Goal: Information Seeking & Learning: Find specific fact

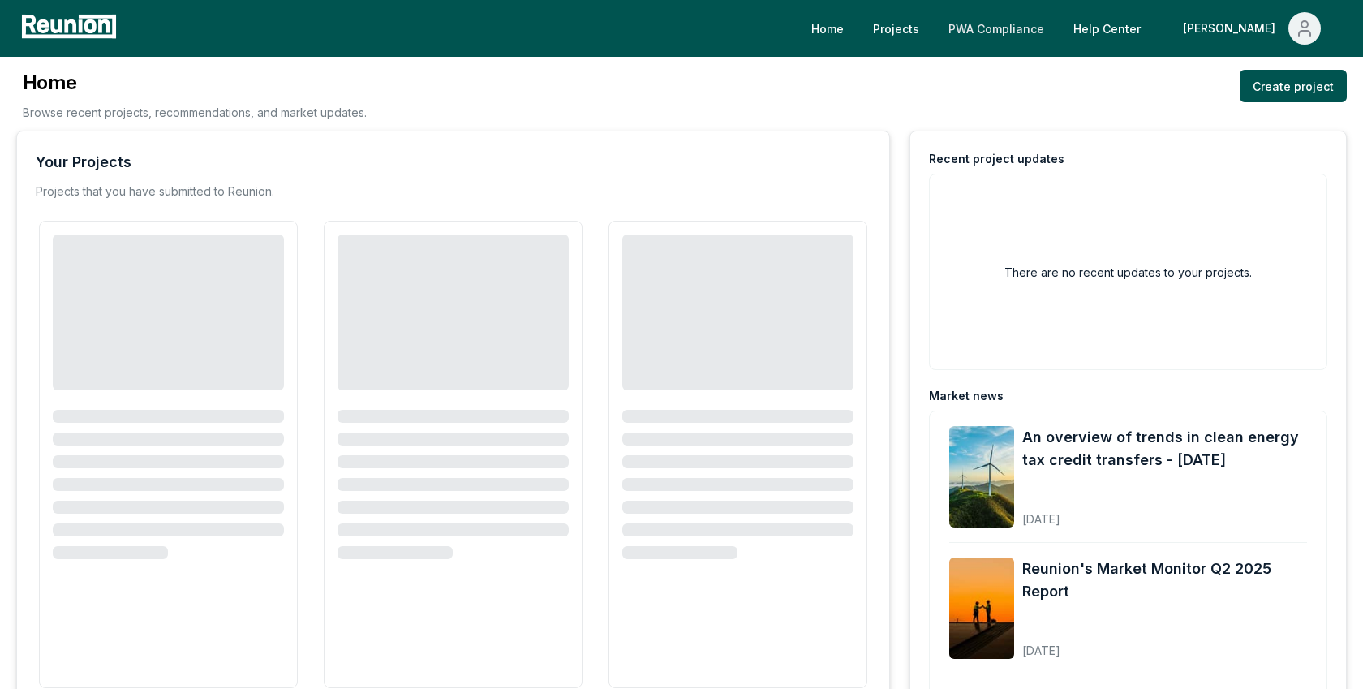
click at [1057, 28] on link "PWA Compliance" at bounding box center [996, 28] width 122 height 32
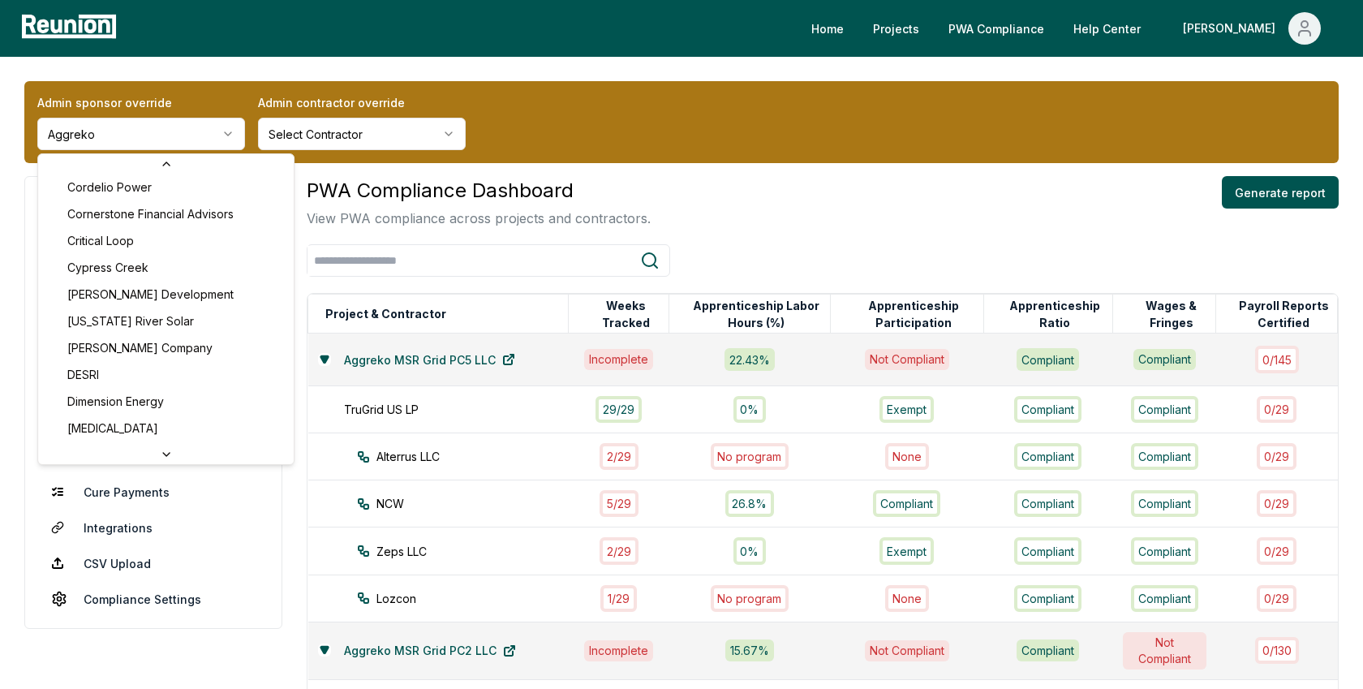
scroll to position [1722, 0]
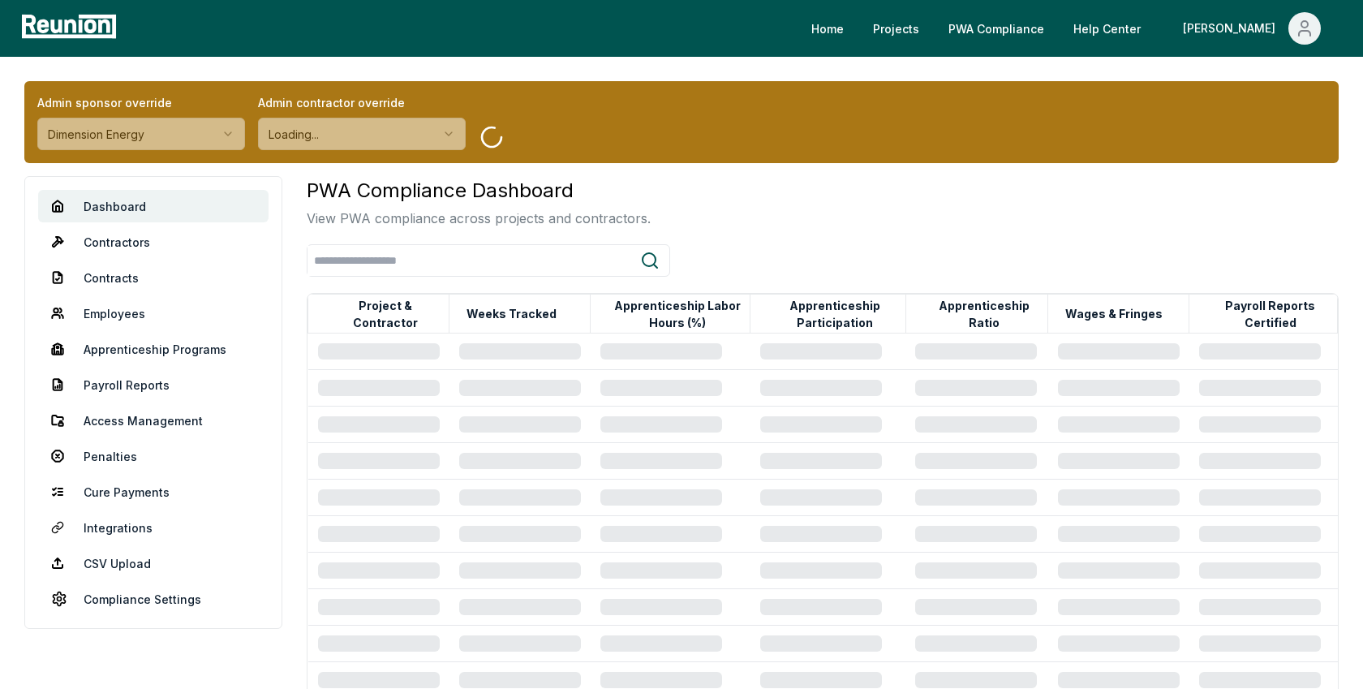
click at [118, 317] on link "Employees" at bounding box center [153, 313] width 230 height 32
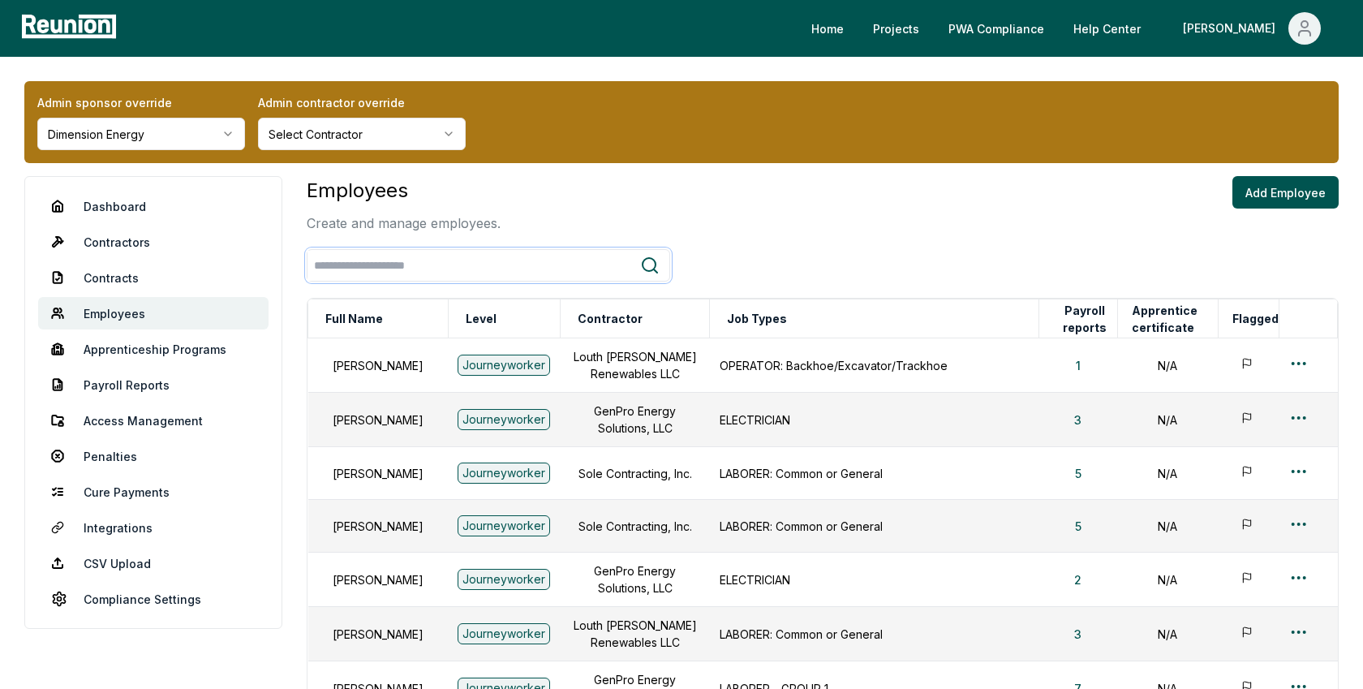
click at [420, 266] on input "search" at bounding box center [473, 266] width 333 height 30
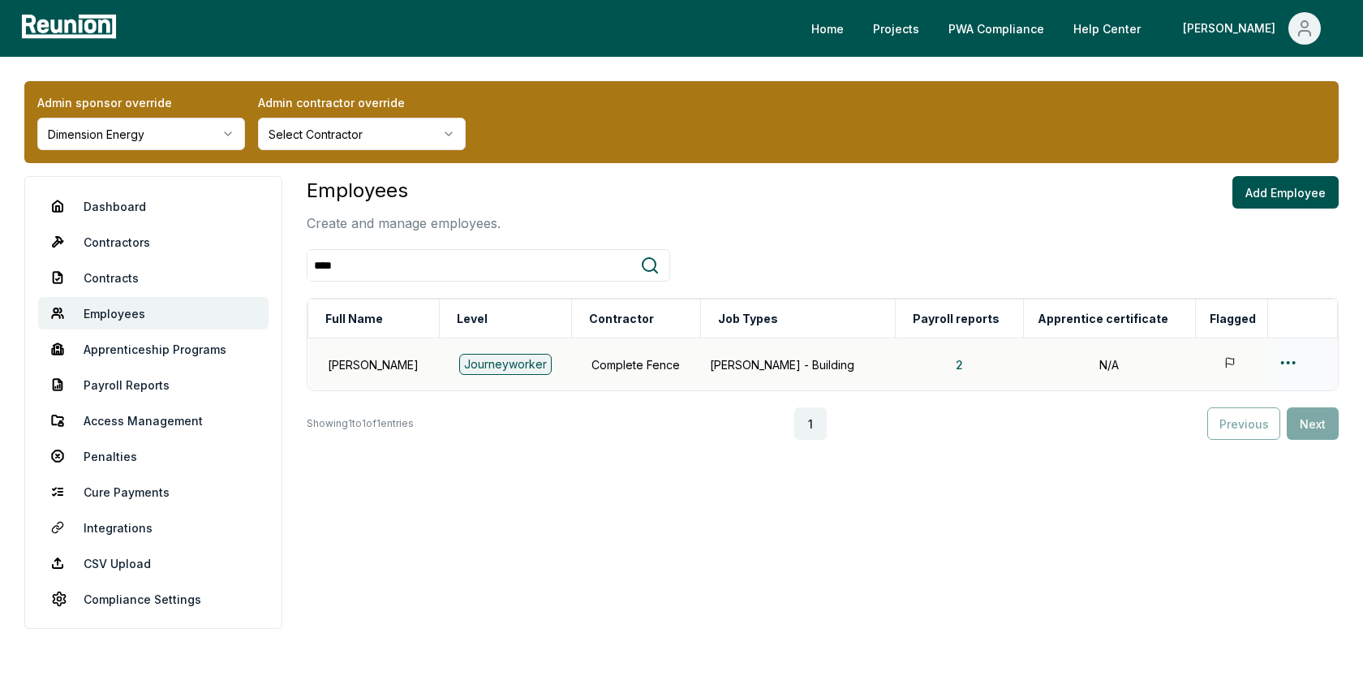
click at [1283, 361] on html "Please visit us on your desktop We're working on making our marketplace mobile-…" at bounding box center [681, 344] width 1363 height 689
click at [1226, 423] on div "Edit" at bounding box center [1272, 425] width 154 height 27
click at [1286, 361] on html "Please visit us on your desktop We're working on making our marketplace mobile-…" at bounding box center [681, 344] width 1363 height 689
click at [1216, 418] on div "Edit" at bounding box center [1272, 425] width 154 height 27
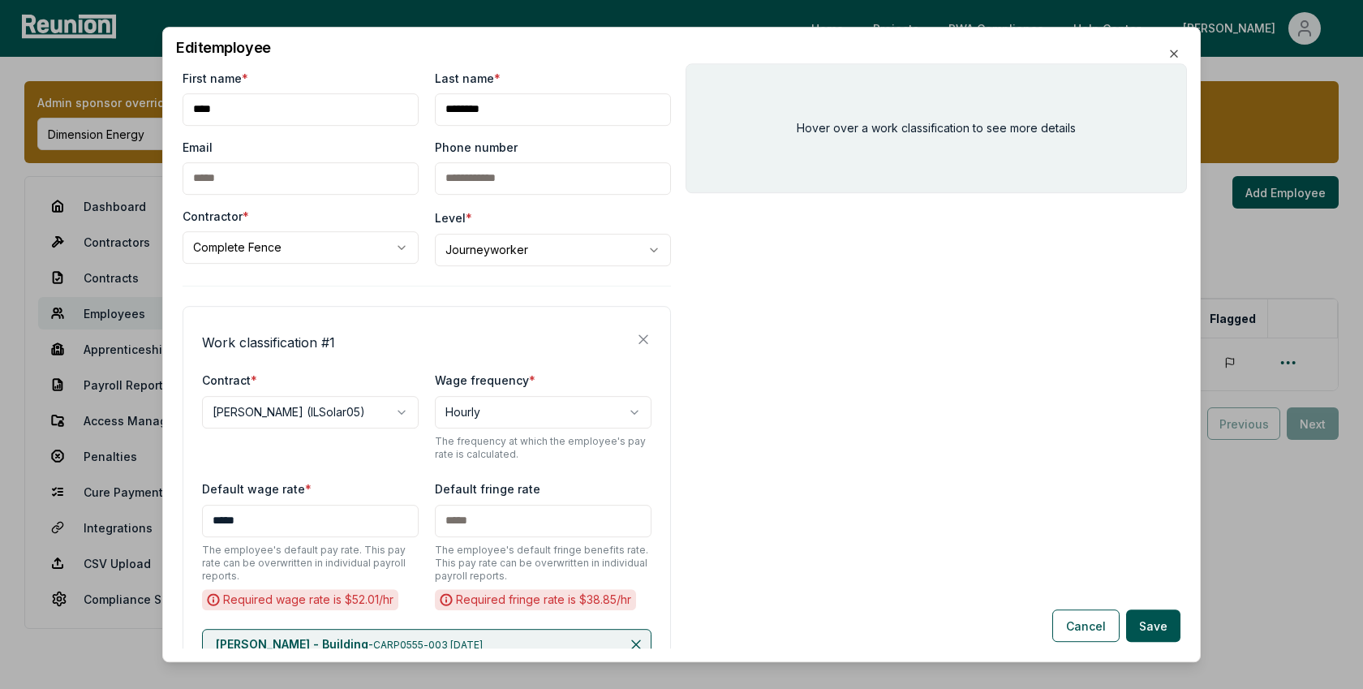
scroll to position [120, 0]
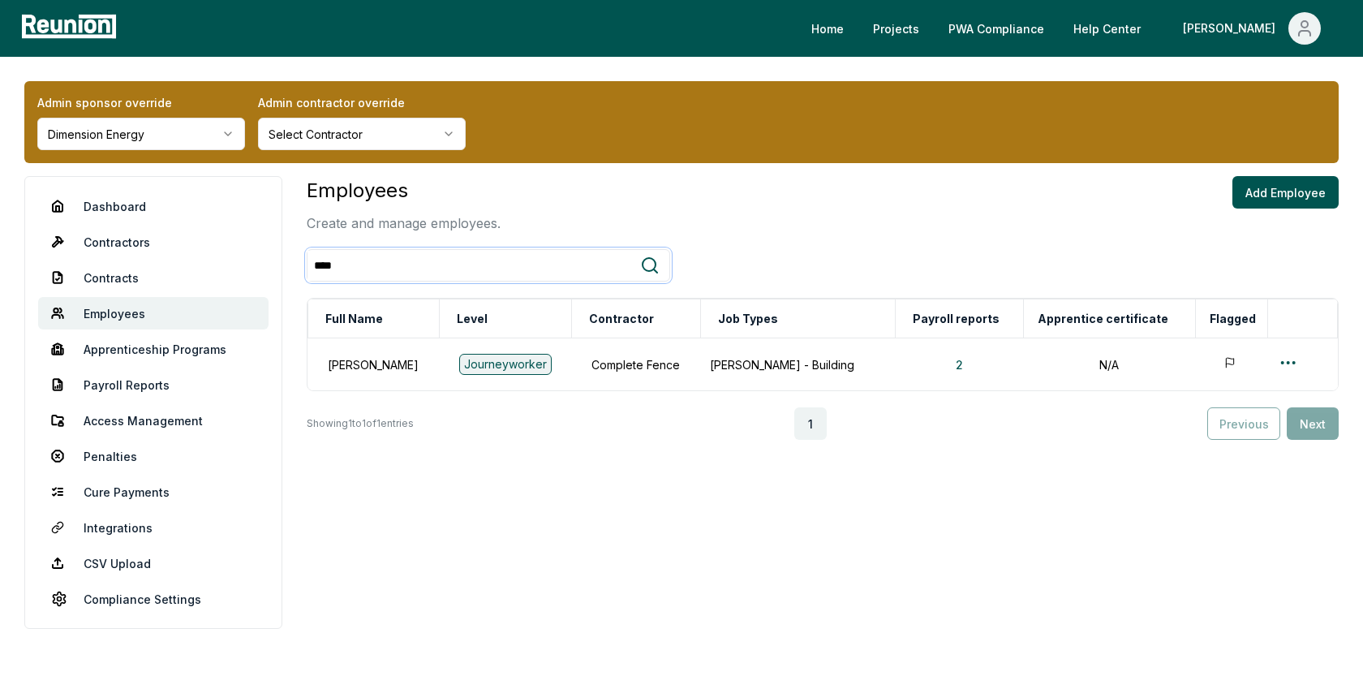
click at [371, 259] on input "****" at bounding box center [473, 266] width 333 height 30
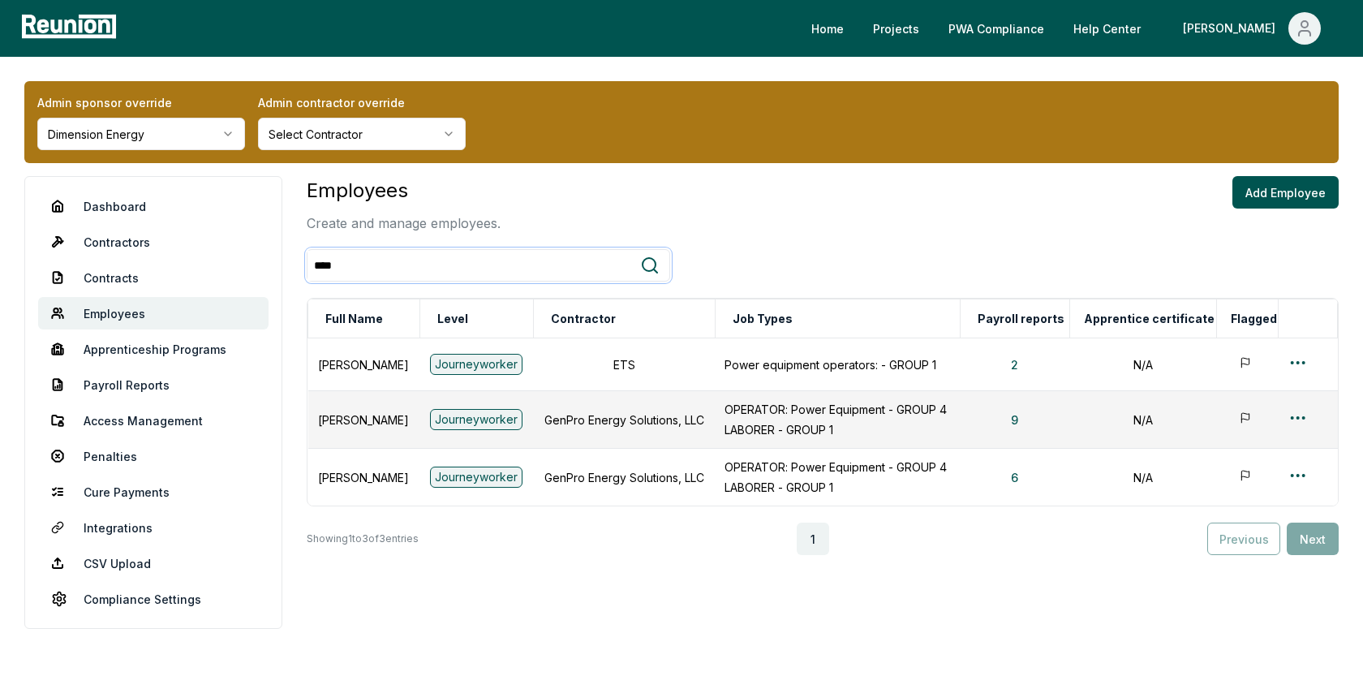
type input "****"
click at [694, 583] on div "Employees Create and manage employees. Add Employee **** Full Name Level Contra…" at bounding box center [823, 430] width 1032 height 509
click at [1302, 414] on html "Please visit us on your desktop We're working on making our marketplace mobile-…" at bounding box center [681, 354] width 1363 height 709
click at [1208, 474] on div "Edit" at bounding box center [1272, 480] width 154 height 27
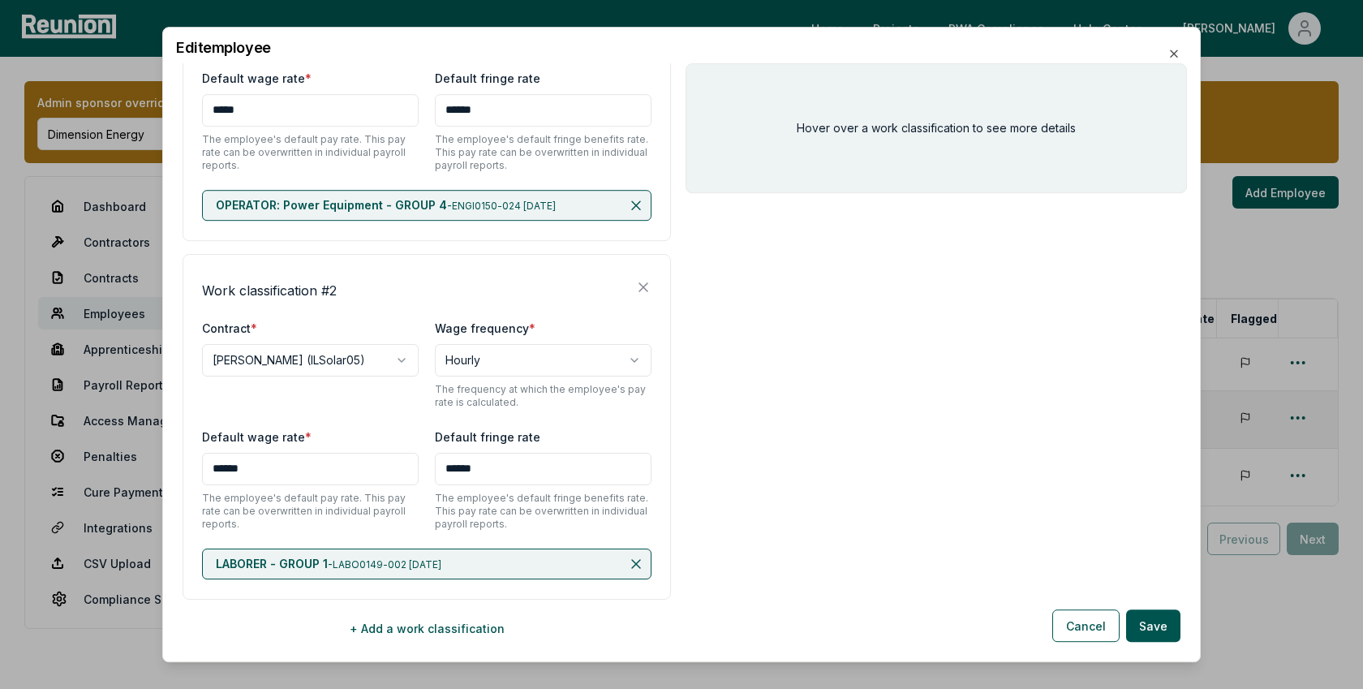
scroll to position [440, 0]
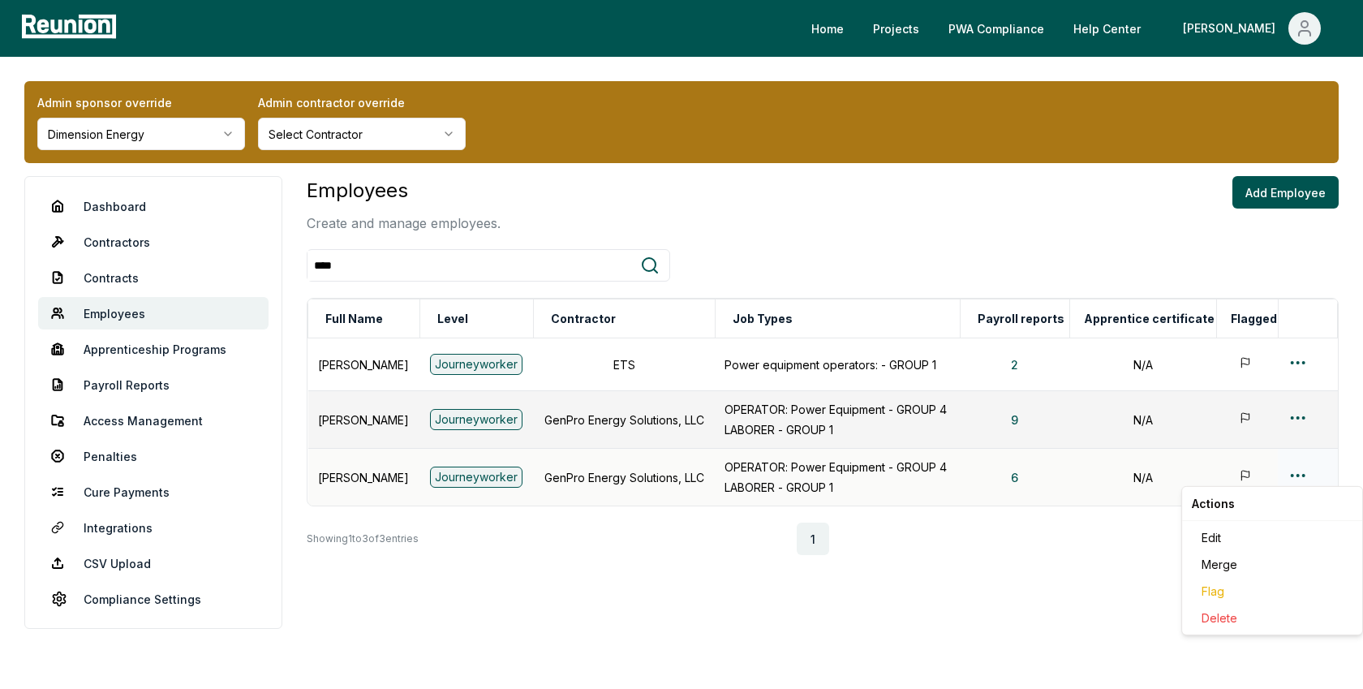
click at [1301, 469] on html "Please visit us on your desktop We're working on making our marketplace mobile-…" at bounding box center [681, 354] width 1363 height 709
click at [1214, 530] on div "Edit" at bounding box center [1272, 537] width 154 height 27
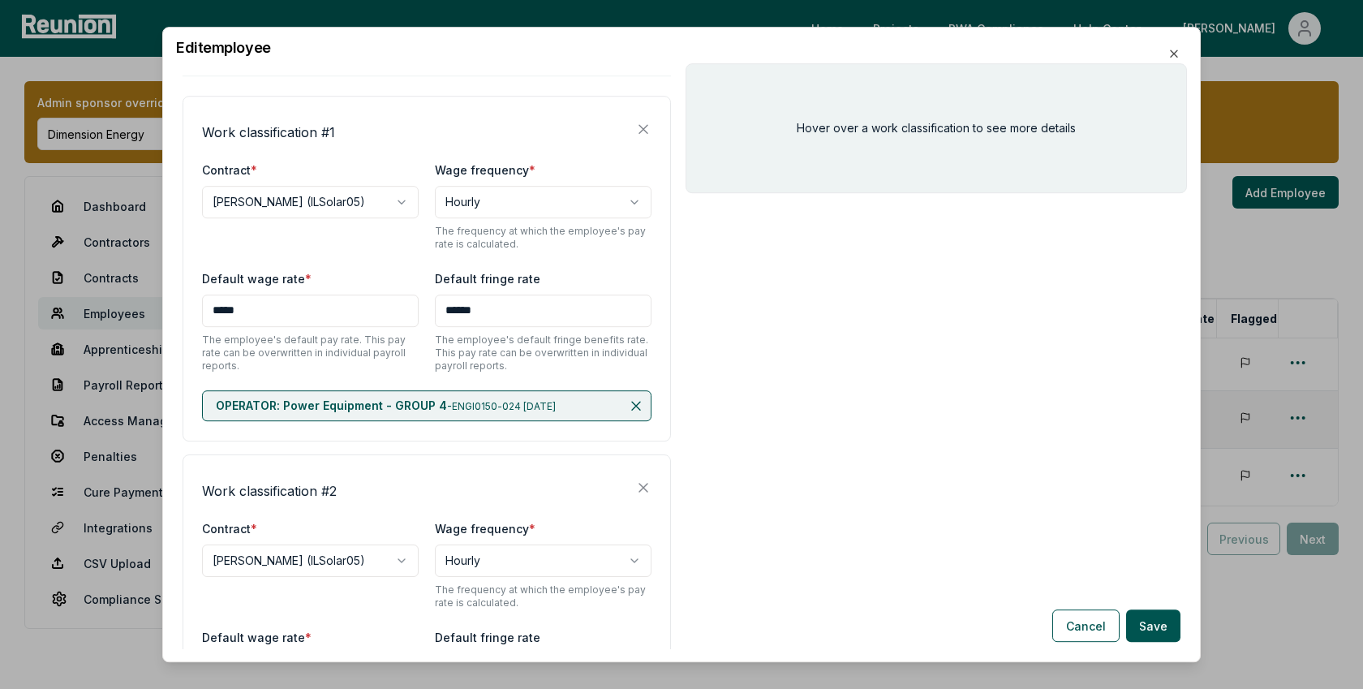
scroll to position [200, 0]
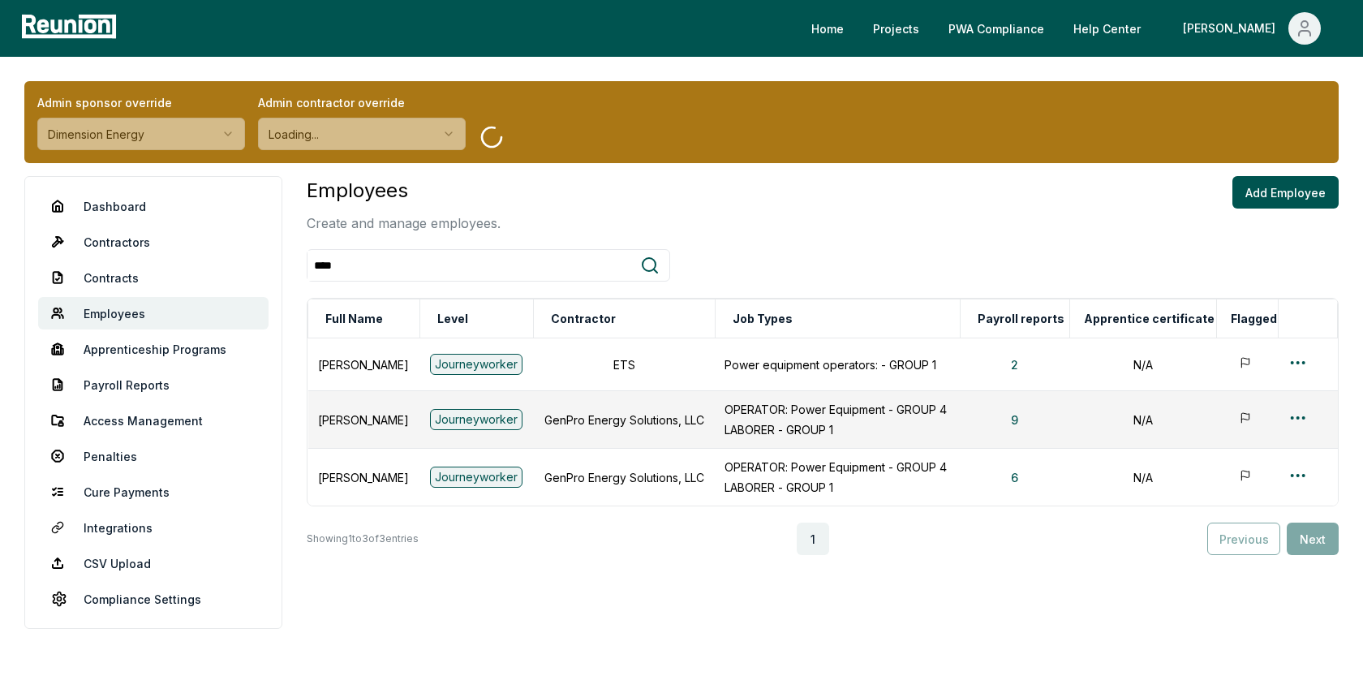
click at [749, 174] on div "Admin sponsor override Dimension Energy Admin contractor override Loading... Da…" at bounding box center [681, 383] width 1363 height 652
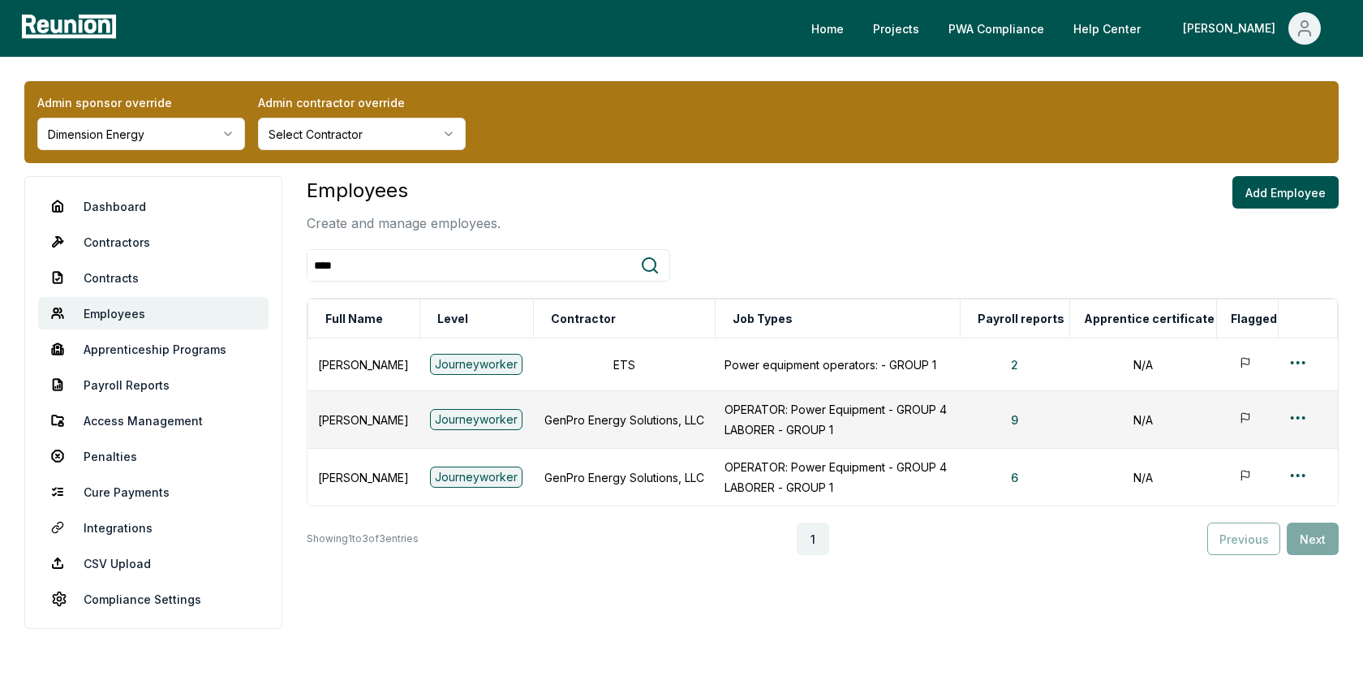
click at [185, 144] on html "Please visit us on your desktop We're working on making our marketplace mobile-…" at bounding box center [681, 354] width 1363 height 709
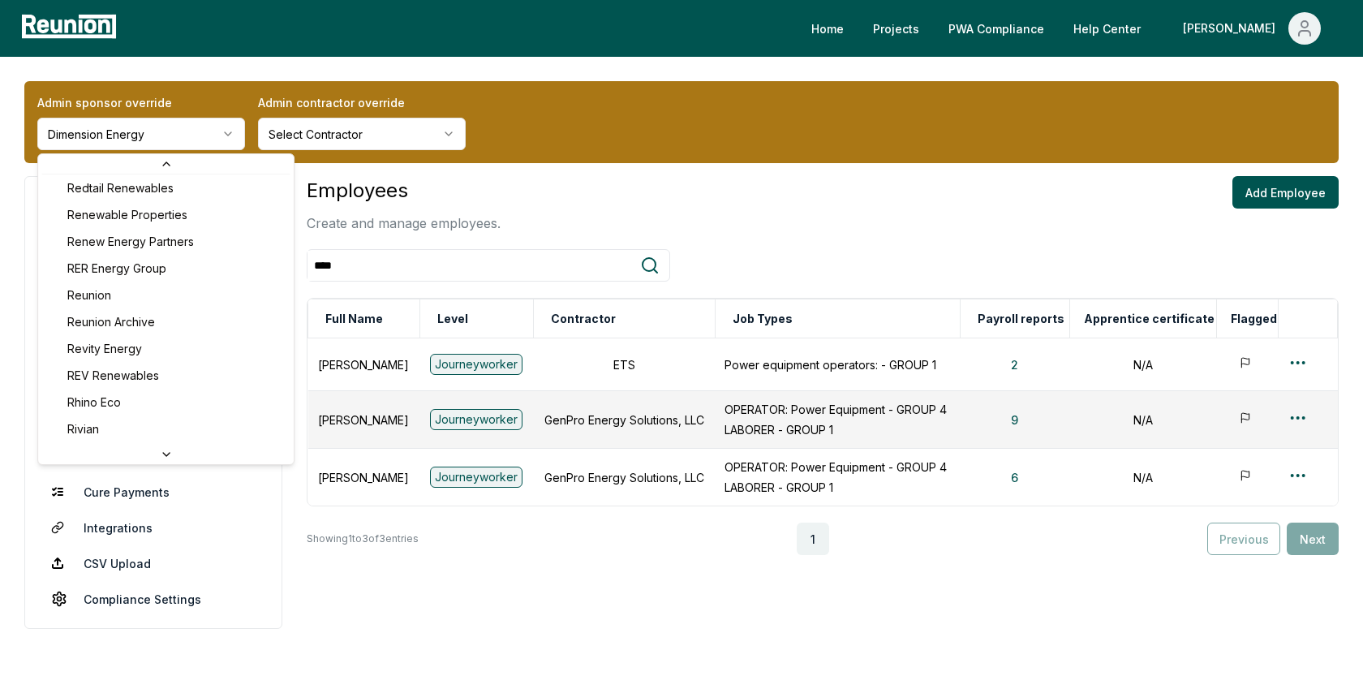
scroll to position [5196, 0]
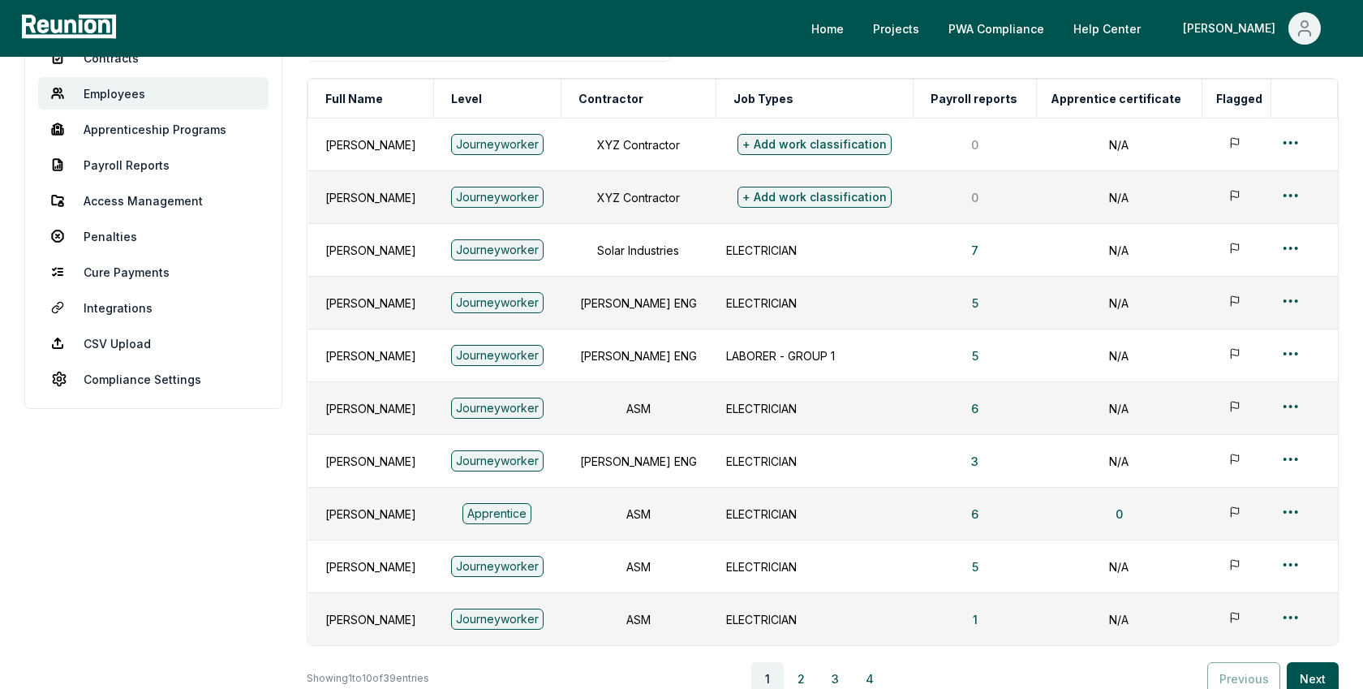
scroll to position [235, 0]
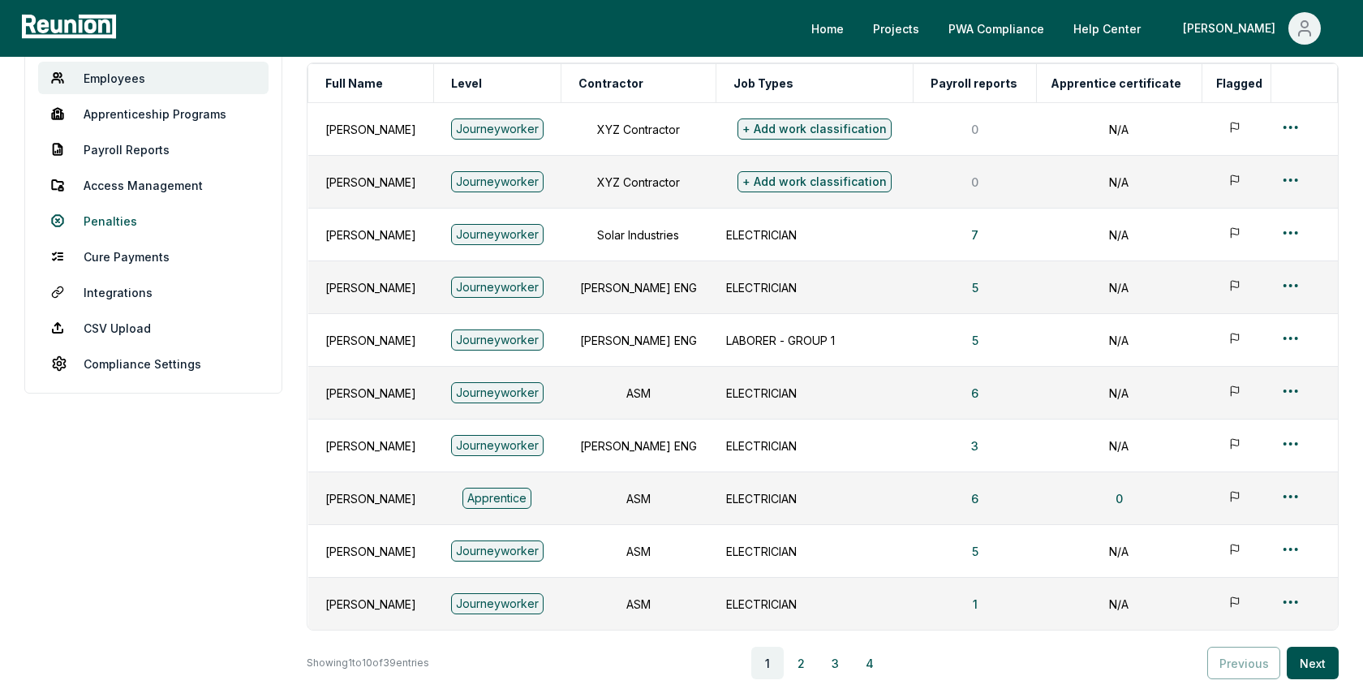
click at [124, 211] on link "Penalties" at bounding box center [153, 220] width 230 height 32
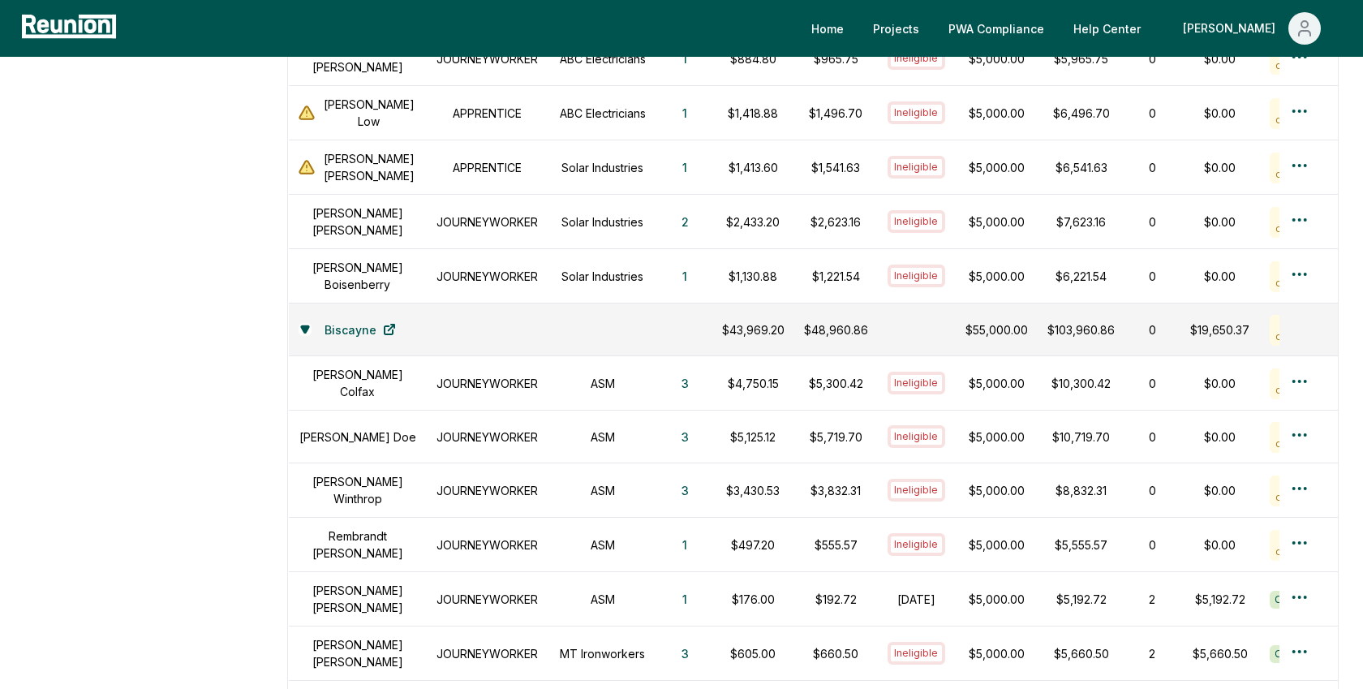
scroll to position [733, 0]
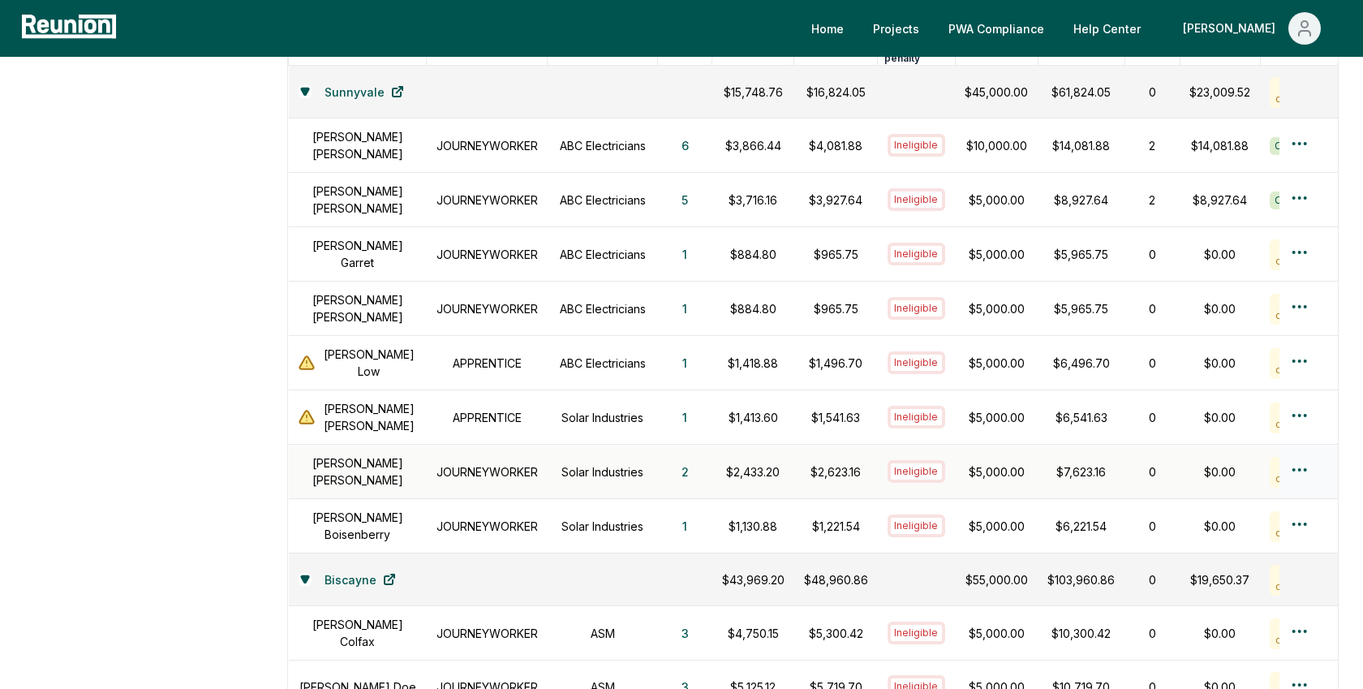
click at [557, 463] on h1 "Solar Industries" at bounding box center [602, 471] width 91 height 17
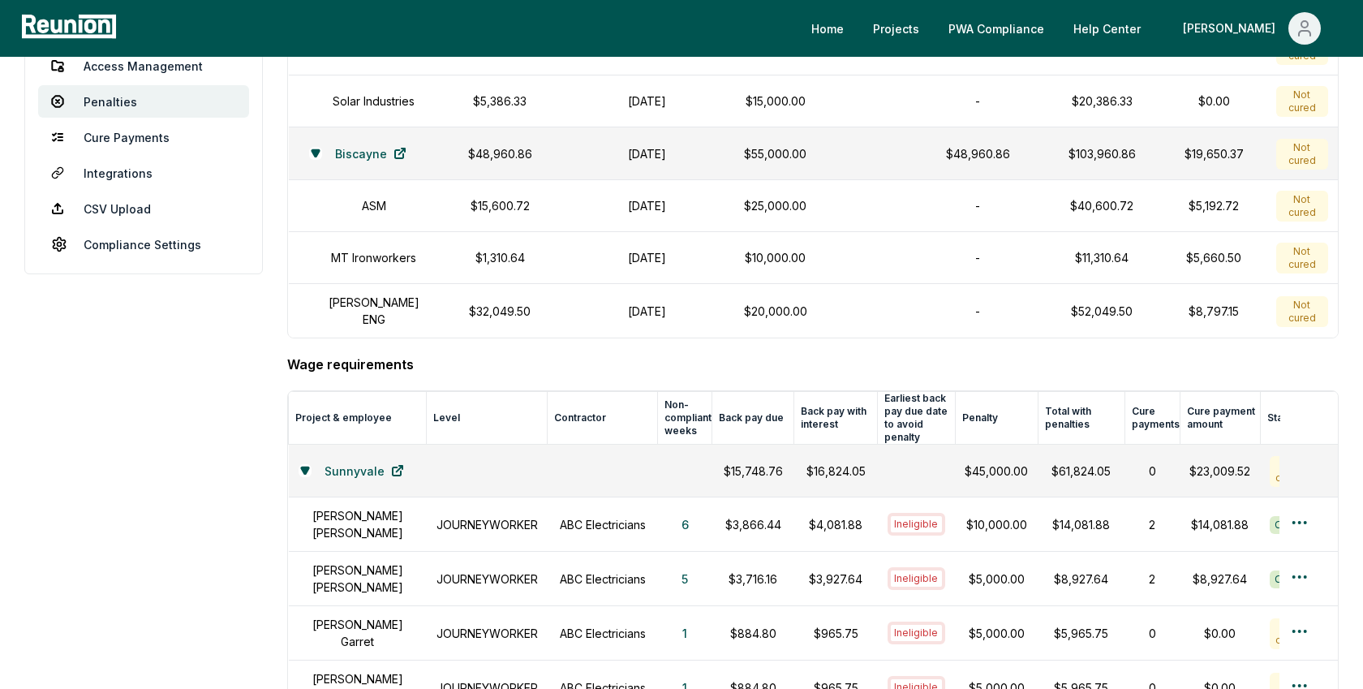
scroll to position [0, 0]
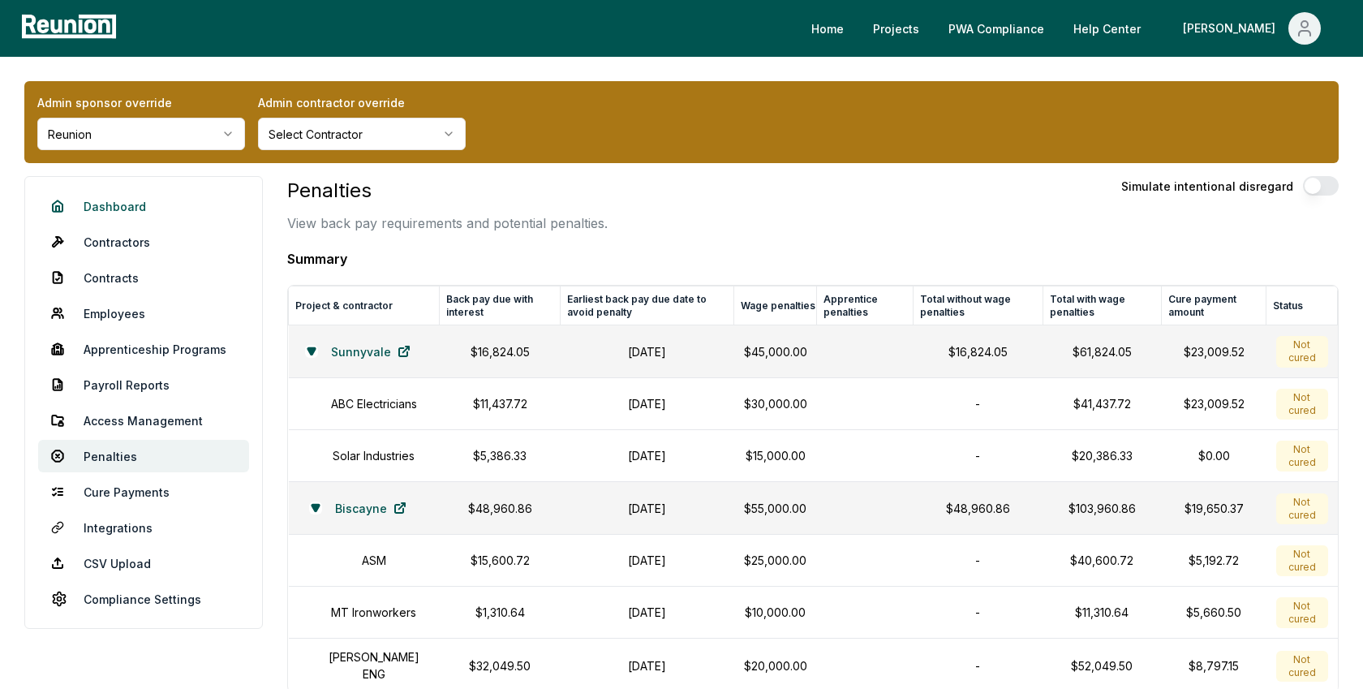
click at [117, 210] on link "Dashboard" at bounding box center [143, 206] width 211 height 32
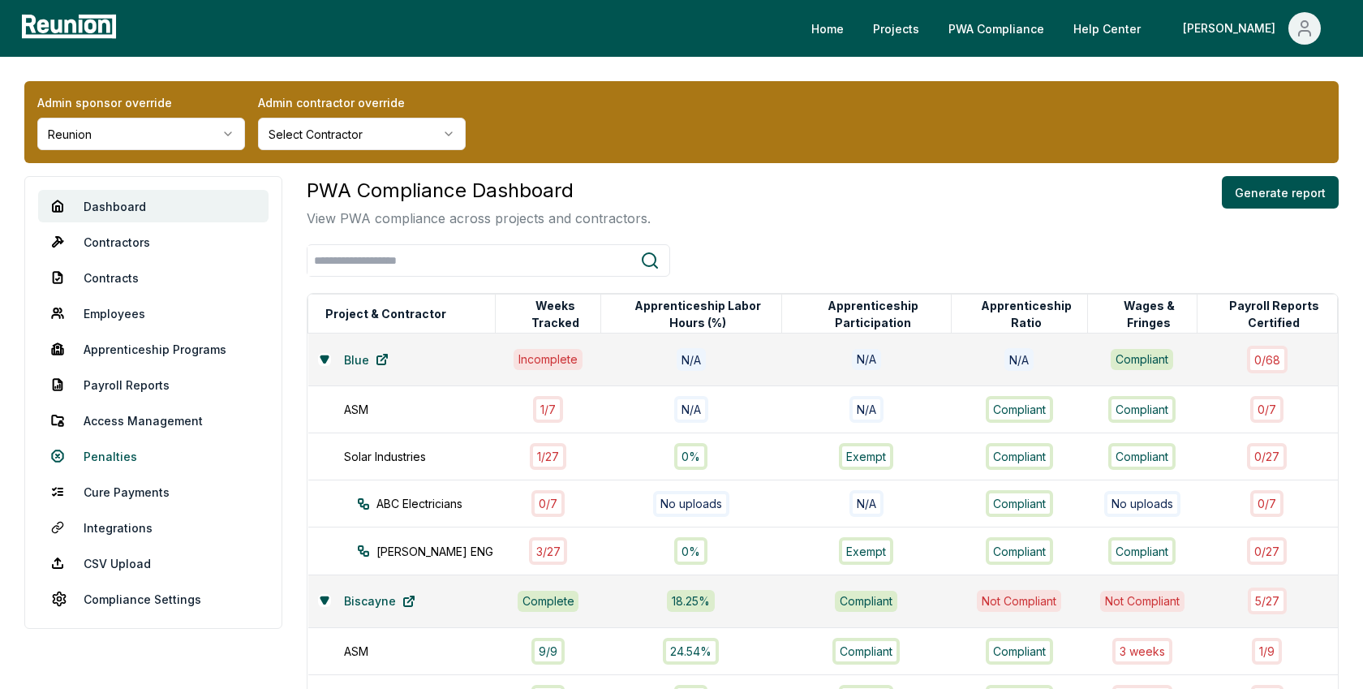
click at [108, 453] on link "Penalties" at bounding box center [153, 456] width 230 height 32
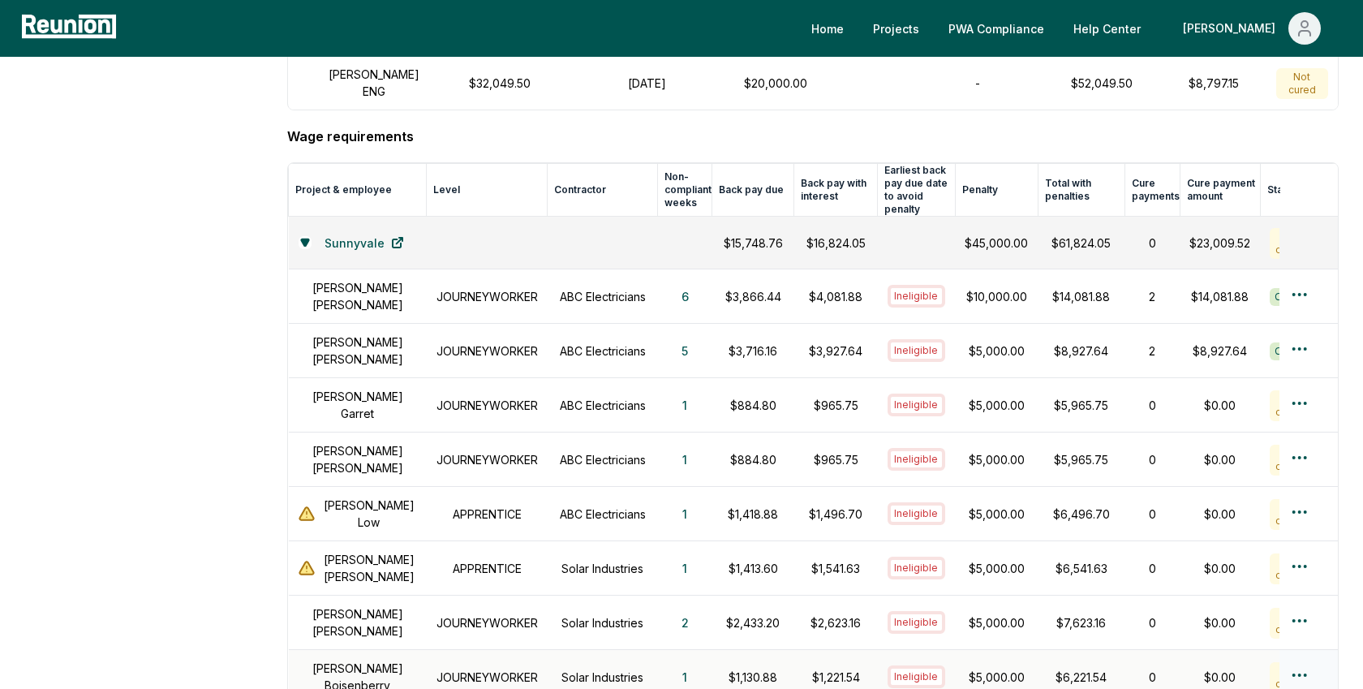
scroll to position [663, 0]
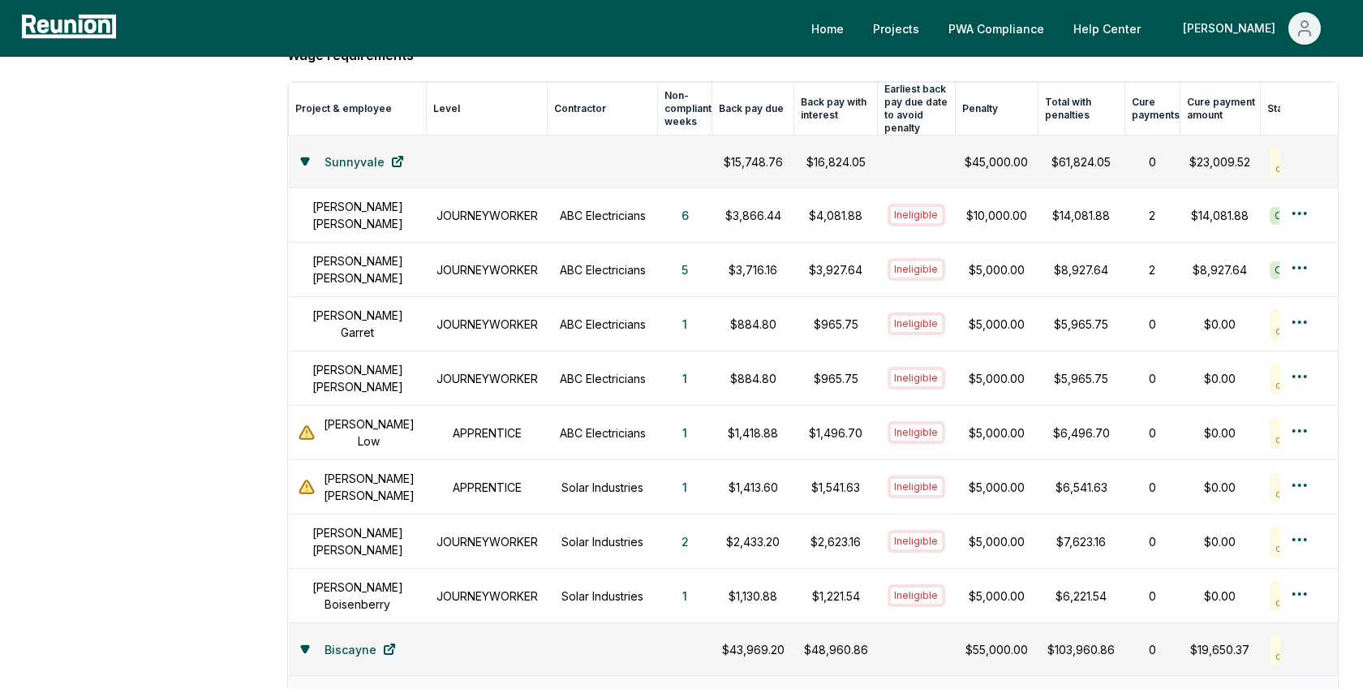
click at [887, 688] on div "Ineligible" at bounding box center [916, 702] width 58 height 23
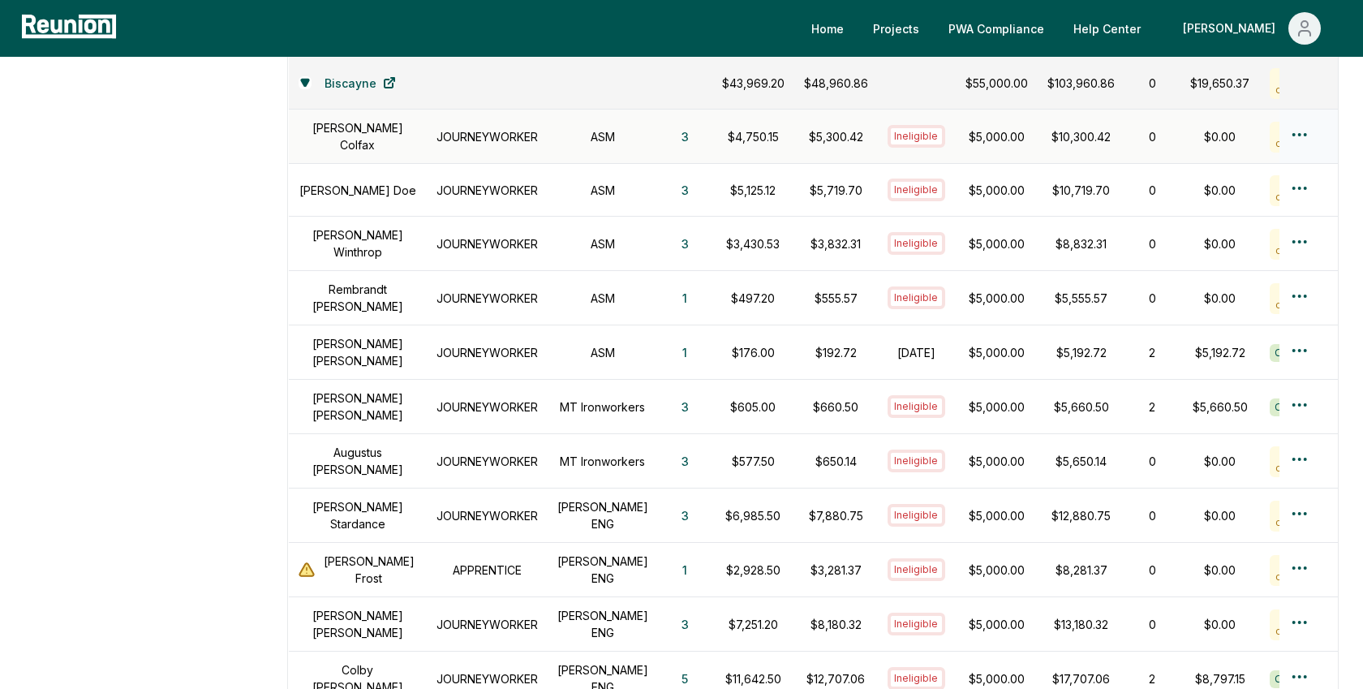
scroll to position [1211, 0]
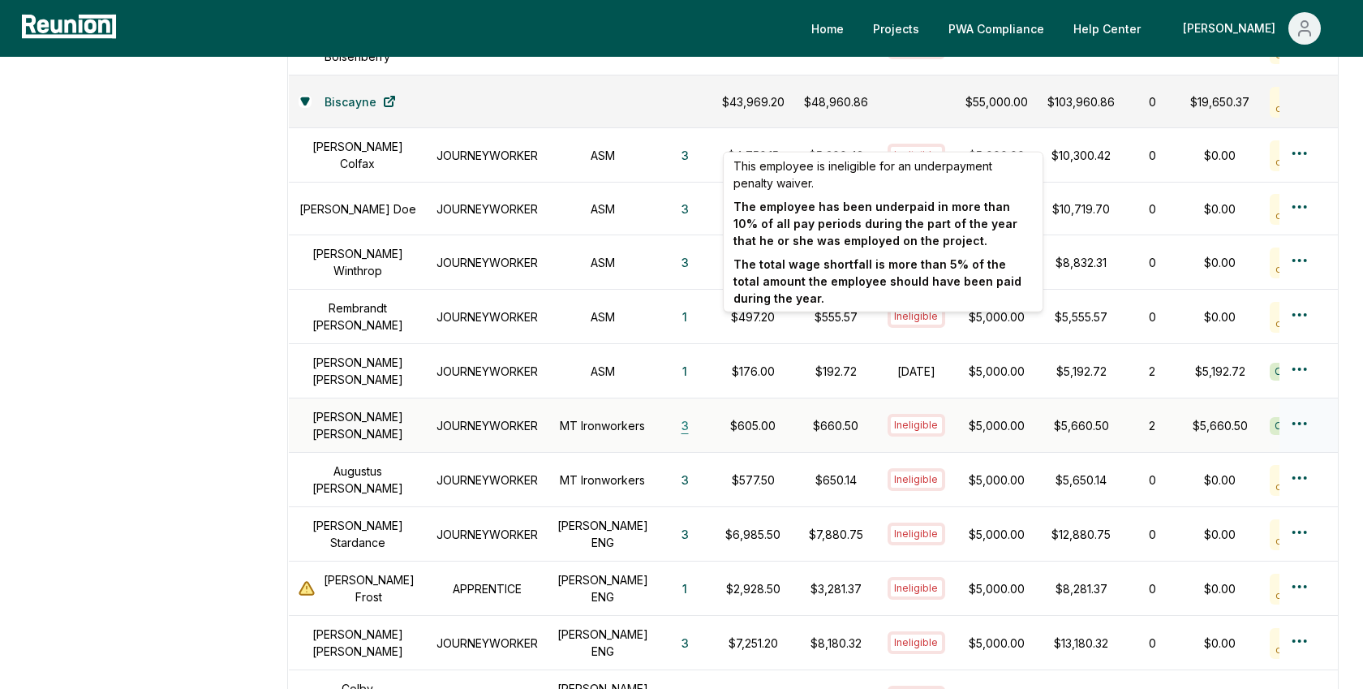
click at [668, 414] on button "3" at bounding box center [684, 425] width 33 height 32
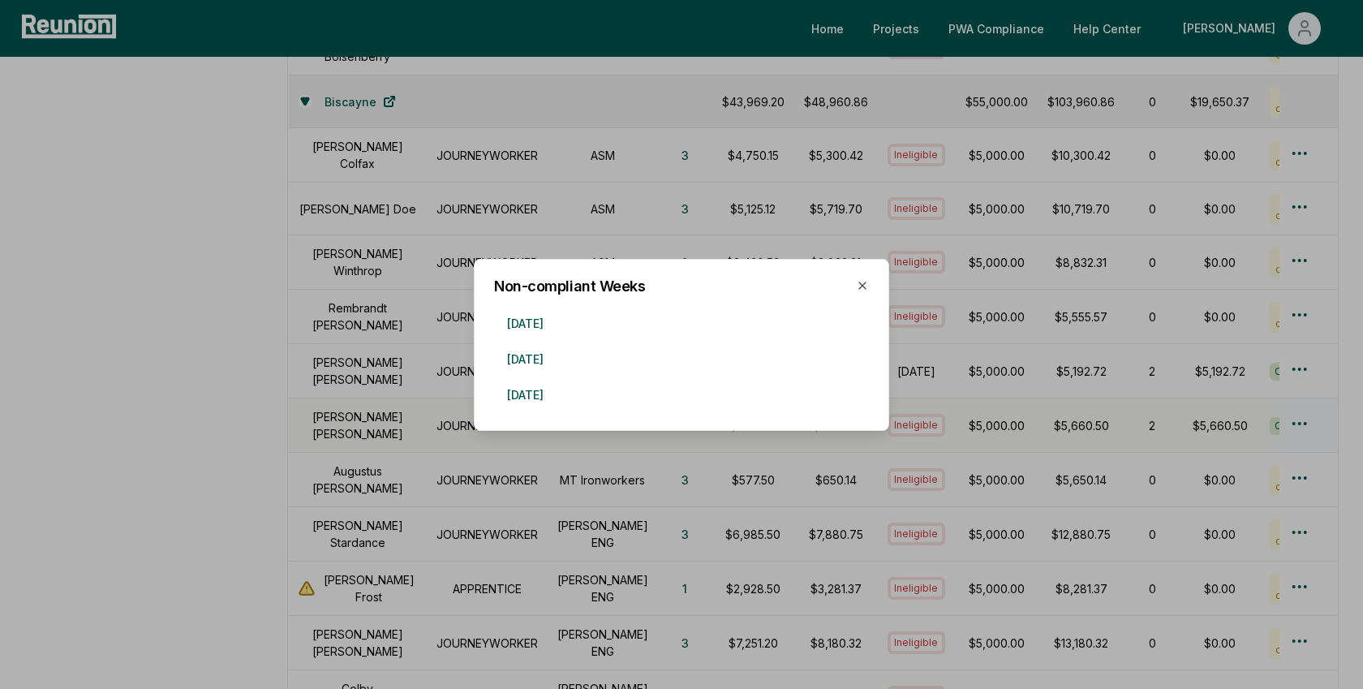
click at [377, 437] on div at bounding box center [681, 344] width 1363 height 689
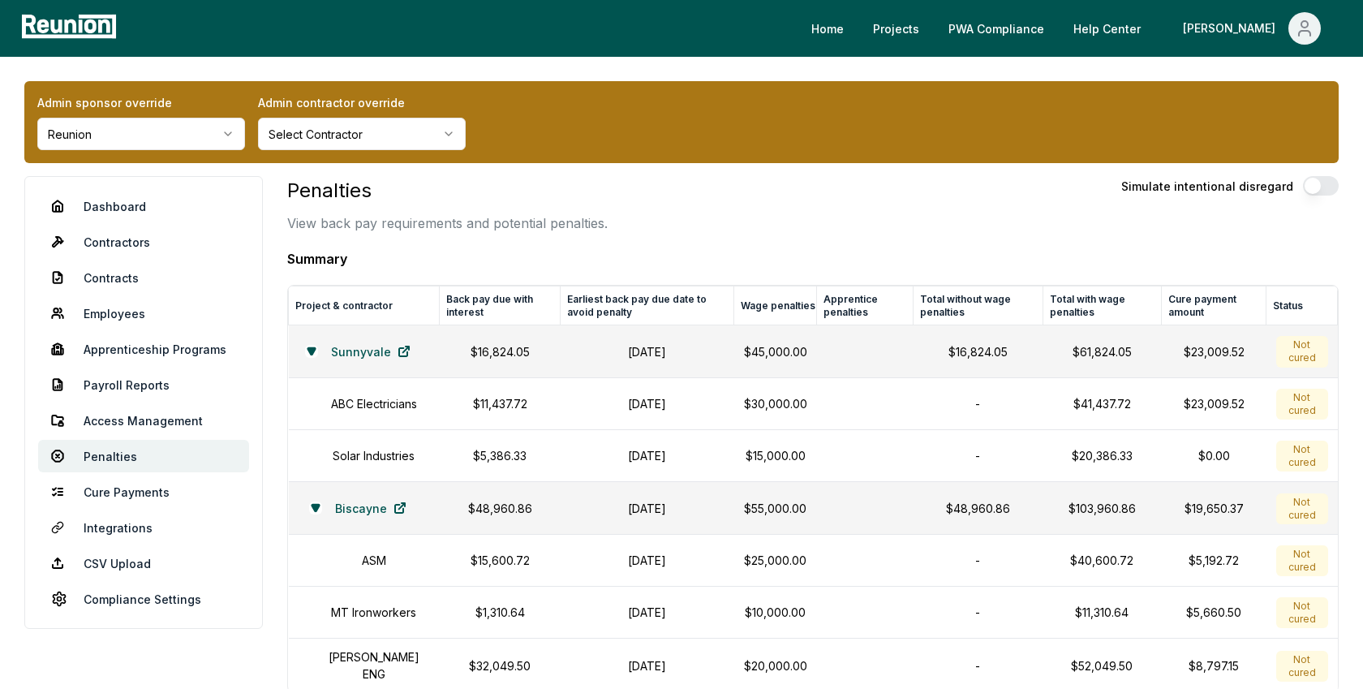
scroll to position [0, 0]
click at [116, 313] on link "Employees" at bounding box center [143, 313] width 211 height 32
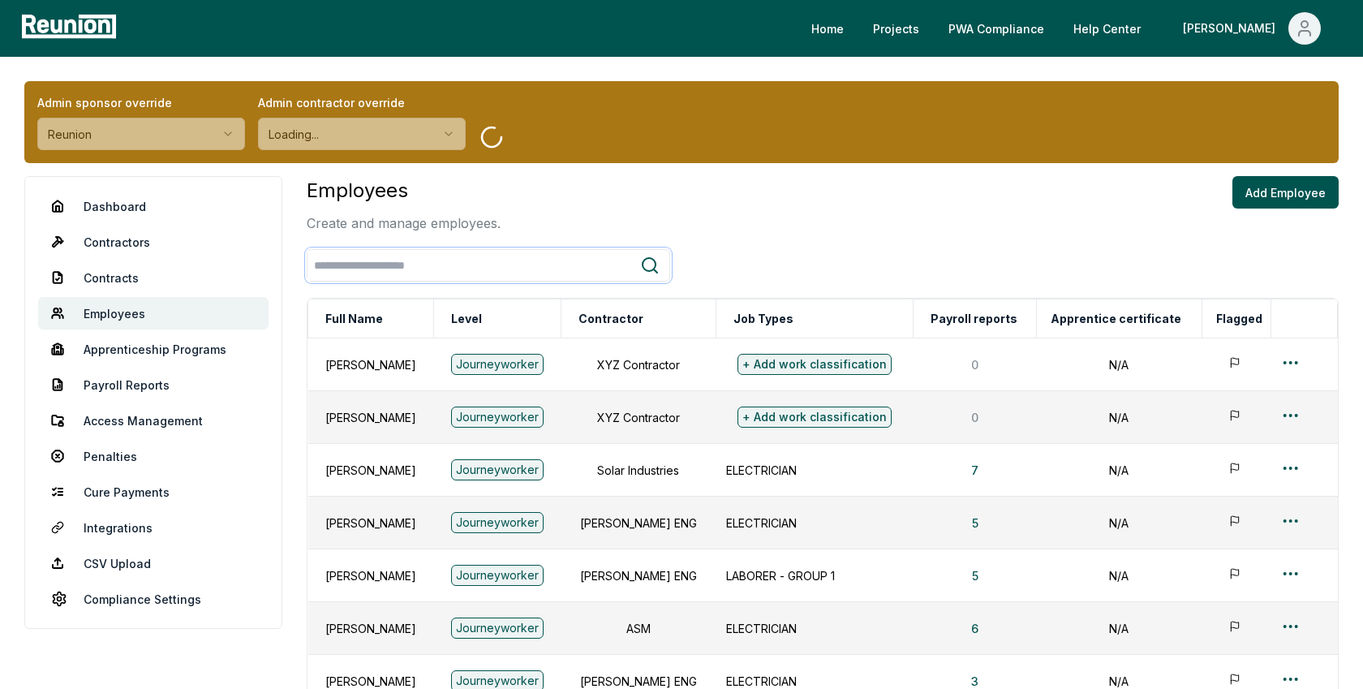
click at [358, 272] on input "search" at bounding box center [473, 266] width 333 height 30
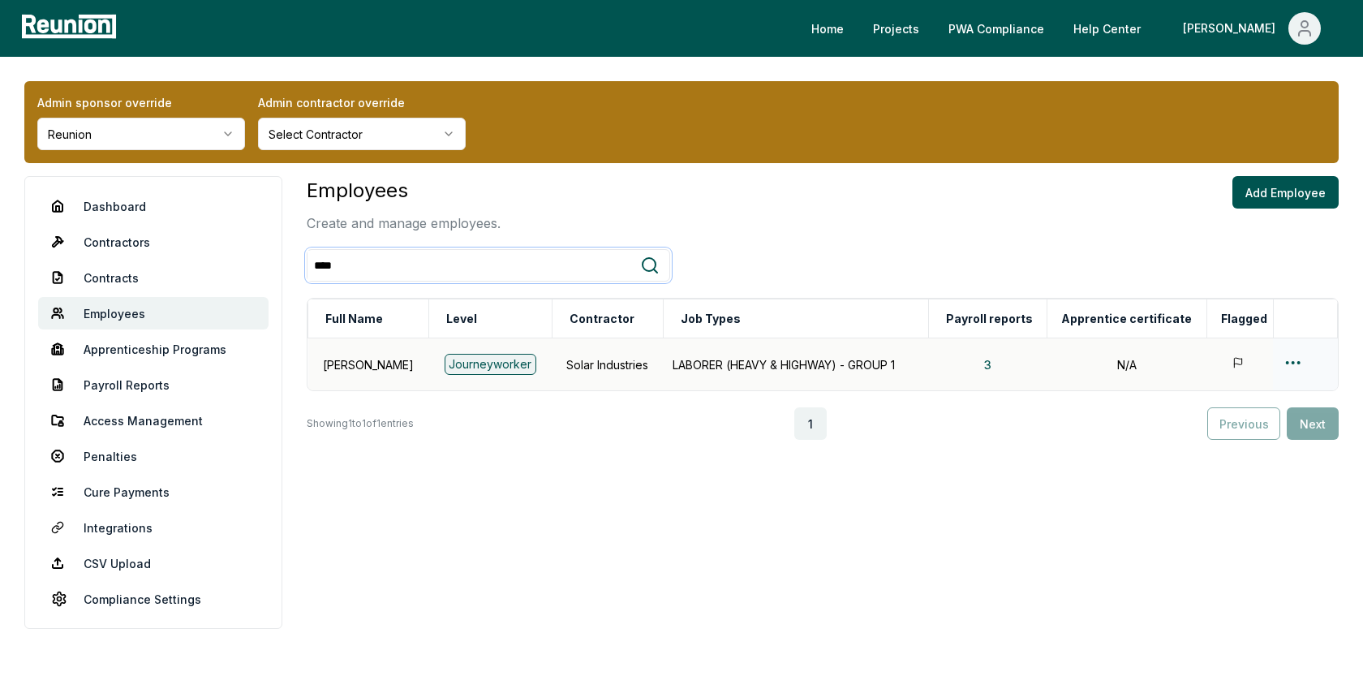
type input "****"
click at [1291, 354] on html "Please visit us on your desktop We're working on making our marketplace mobile-…" at bounding box center [681, 344] width 1363 height 689
click at [1226, 431] on div "Edit" at bounding box center [1272, 425] width 154 height 27
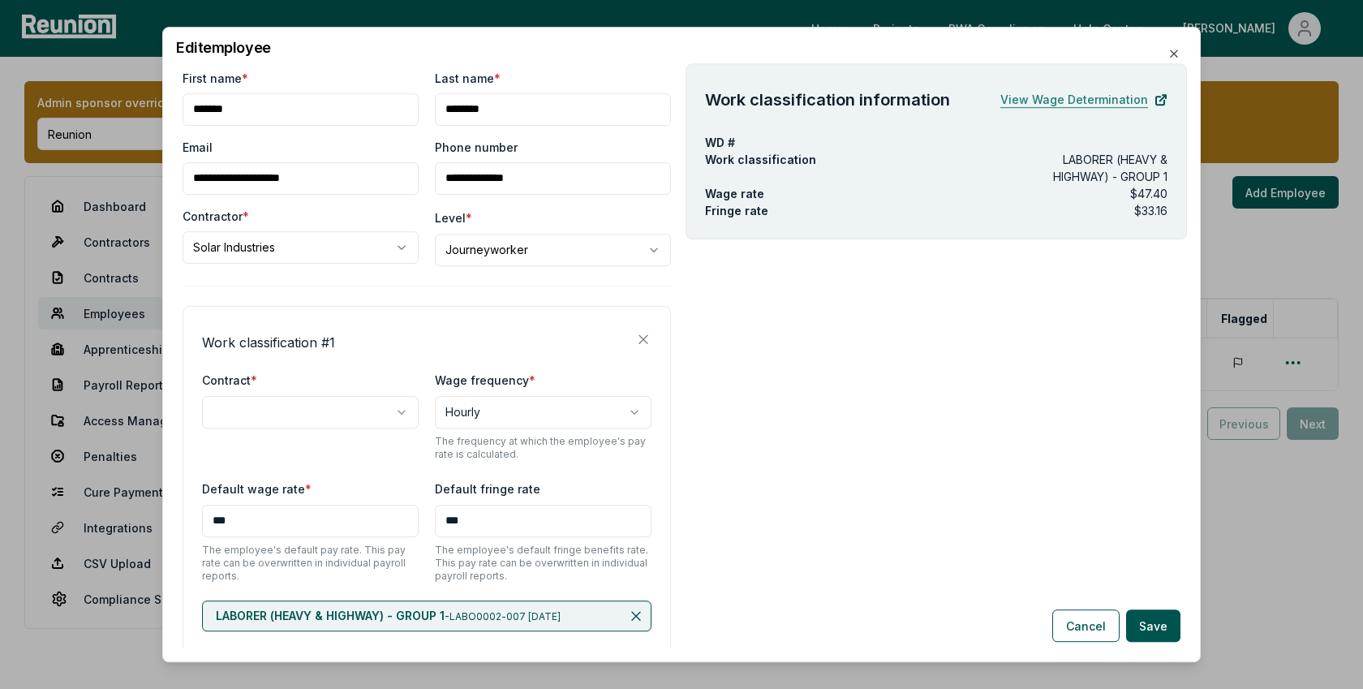
click at [1072, 99] on link "View Wage Determination" at bounding box center [1083, 100] width 167 height 32
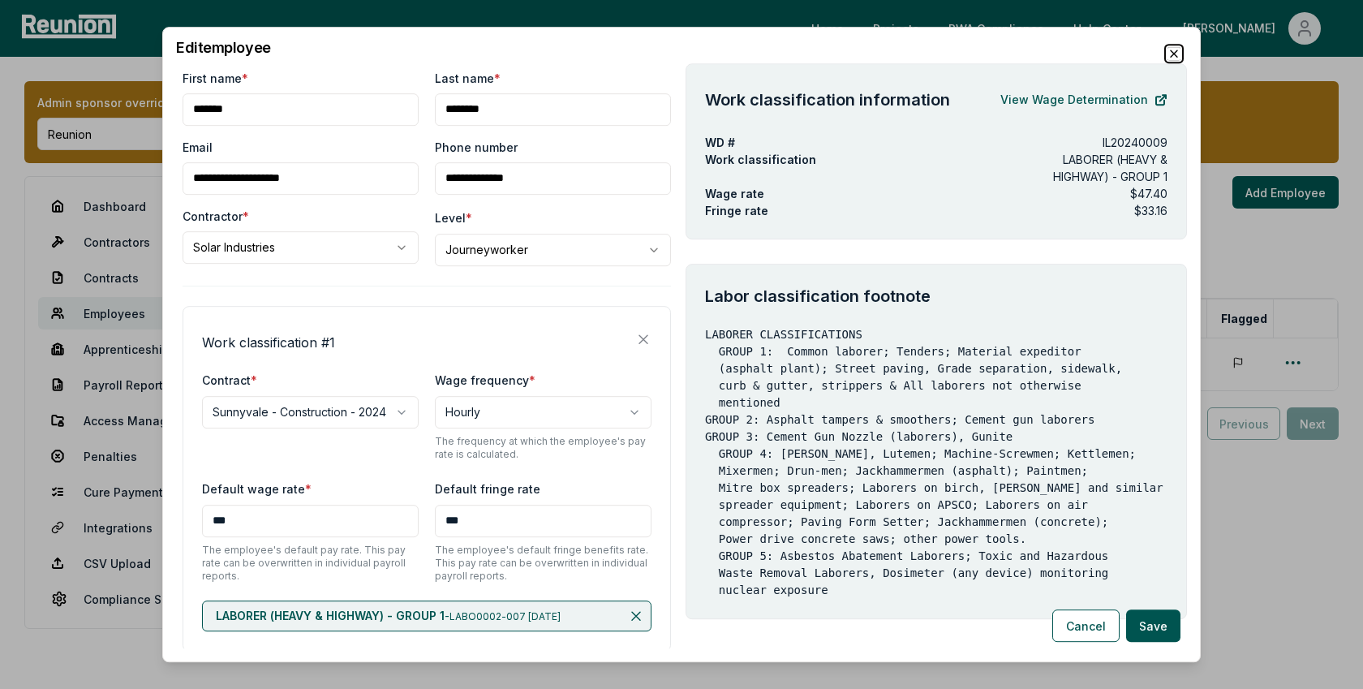
click at [1174, 55] on icon "button" at bounding box center [1173, 53] width 13 height 13
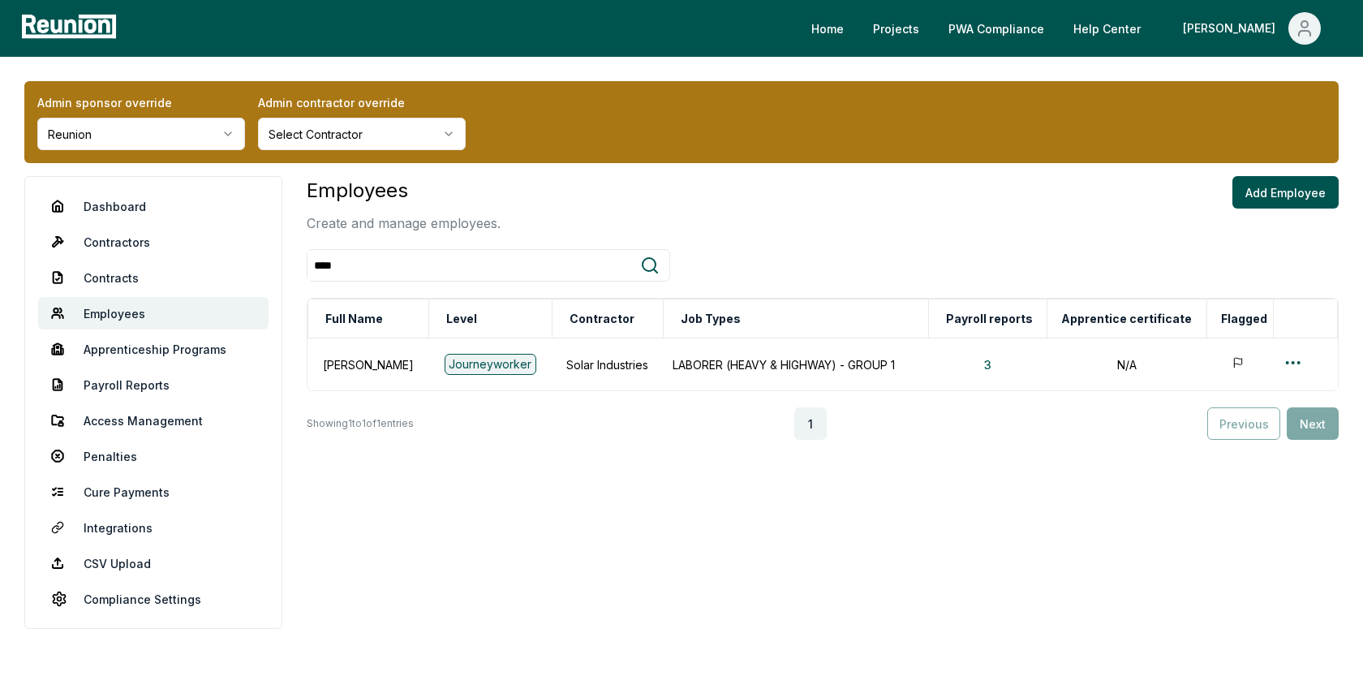
click at [756, 174] on div "Admin sponsor override Reunion Admin contractor override Select Contractor Dash…" at bounding box center [681, 355] width 1363 height 596
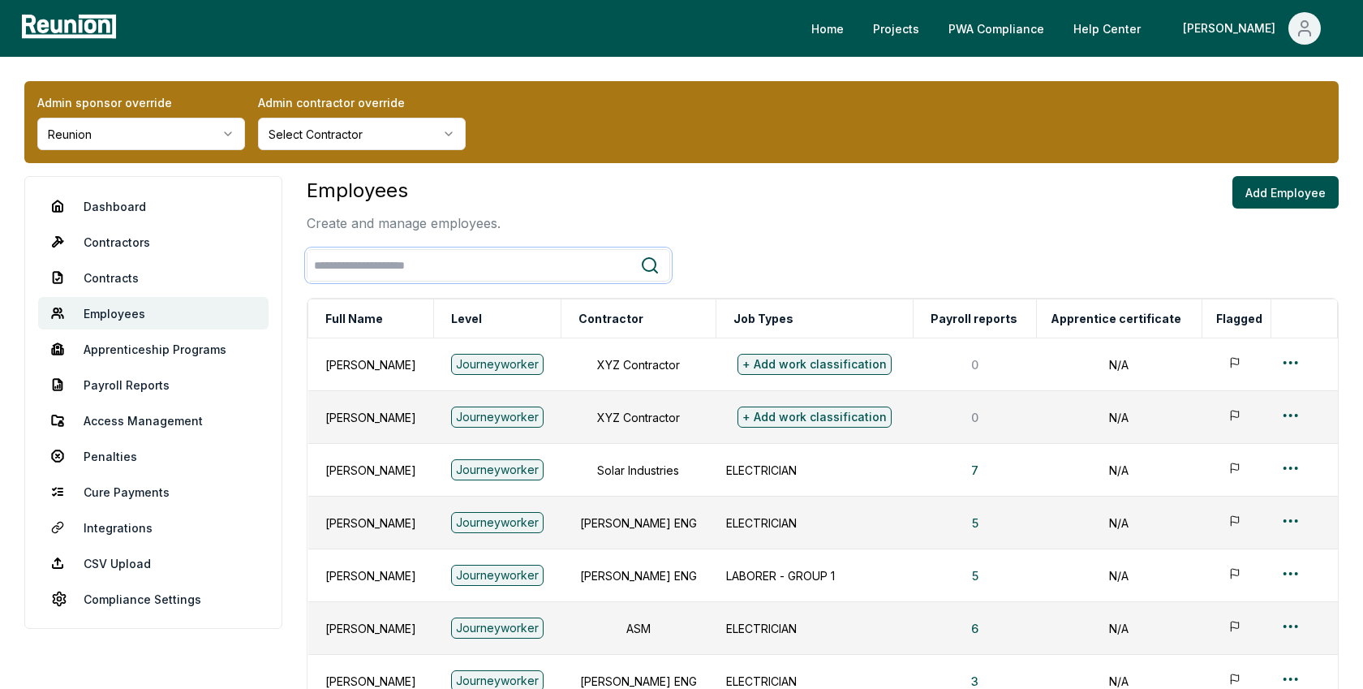
click at [371, 251] on input "search" at bounding box center [473, 266] width 333 height 30
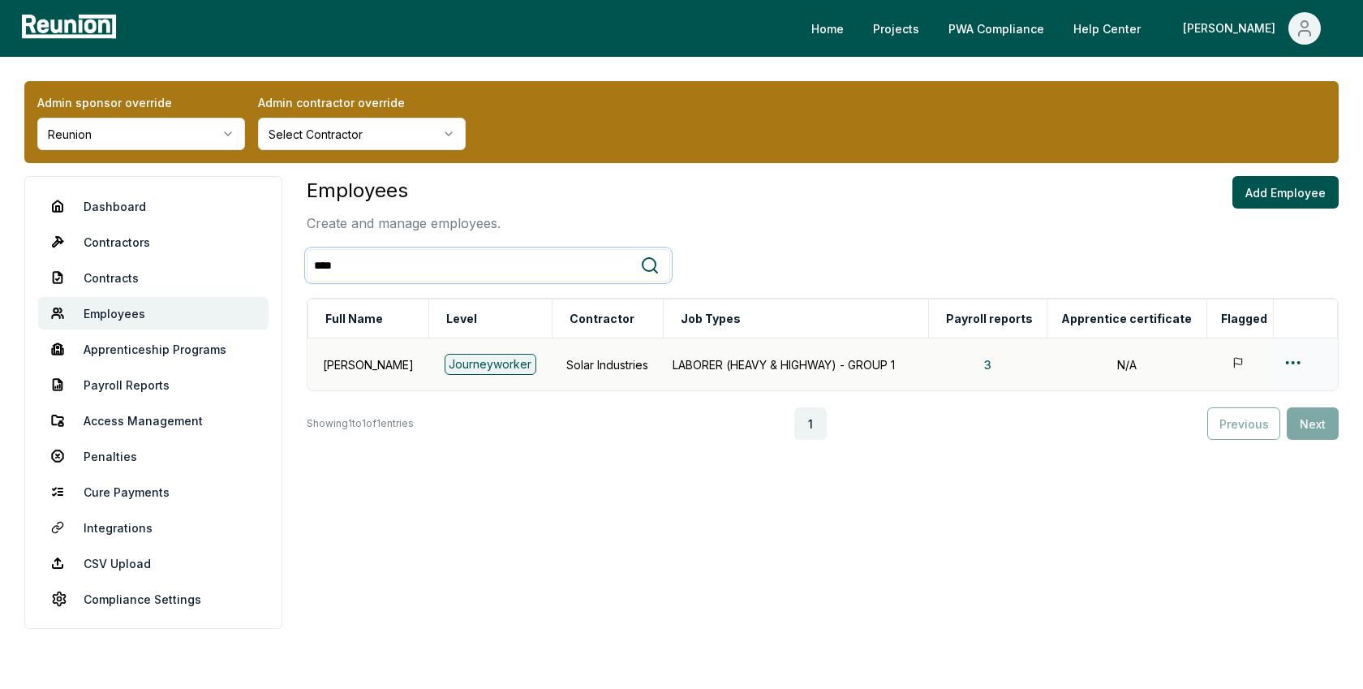
type input "****"
click at [1291, 358] on html "Please visit us on your desktop We're working on making our marketplace mobile-…" at bounding box center [681, 344] width 1363 height 689
click at [1217, 427] on div "Edit" at bounding box center [1272, 425] width 154 height 27
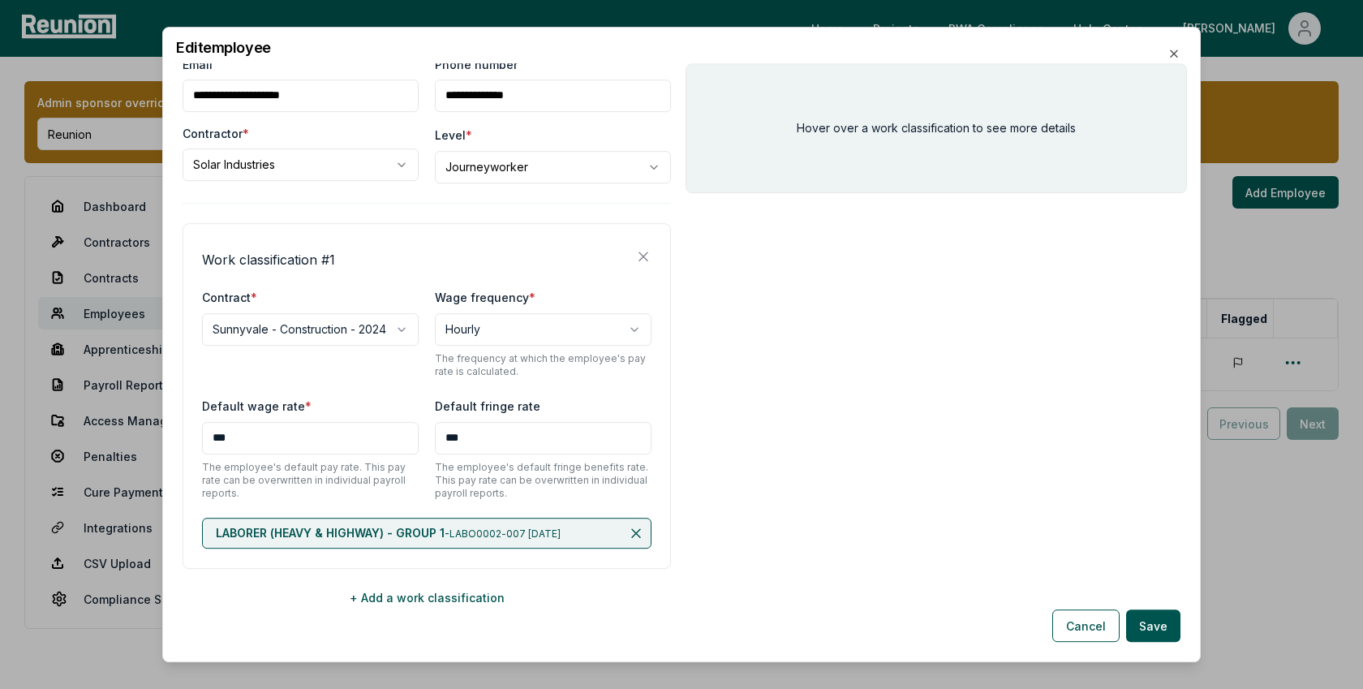
scroll to position [92, 0]
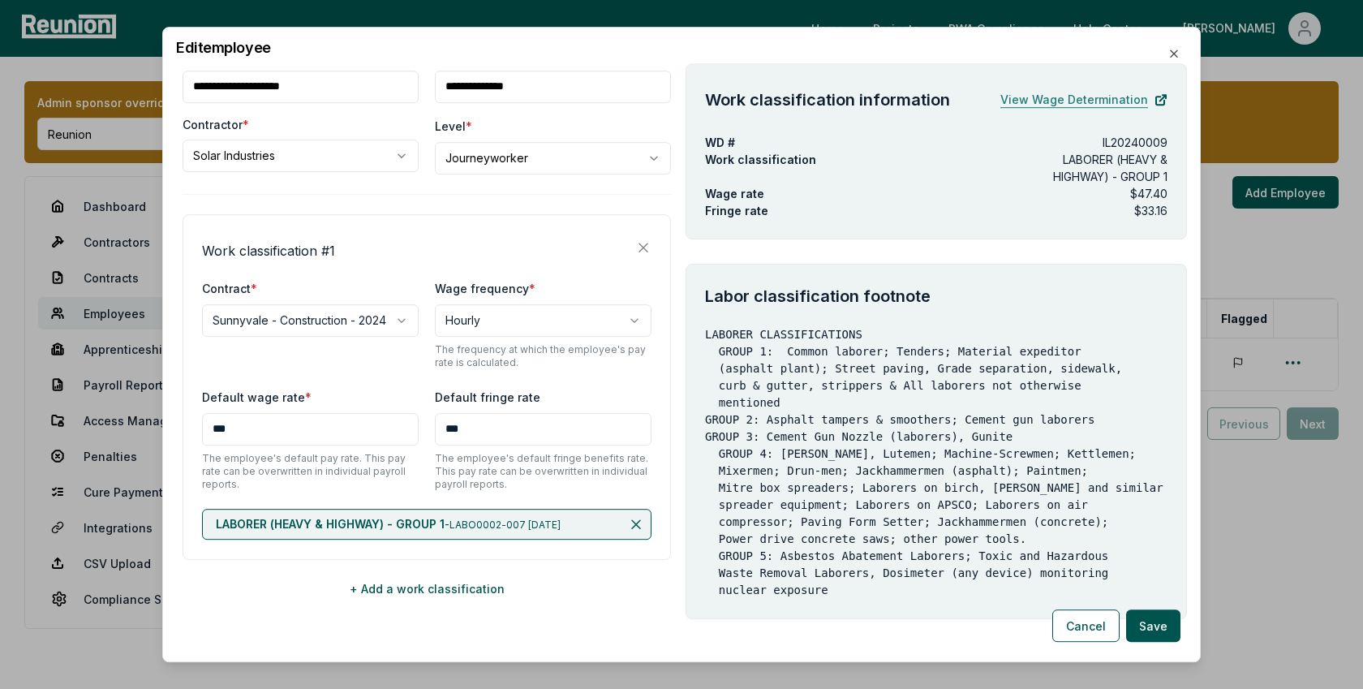
click at [1087, 97] on link "View Wage Determination" at bounding box center [1083, 100] width 167 height 32
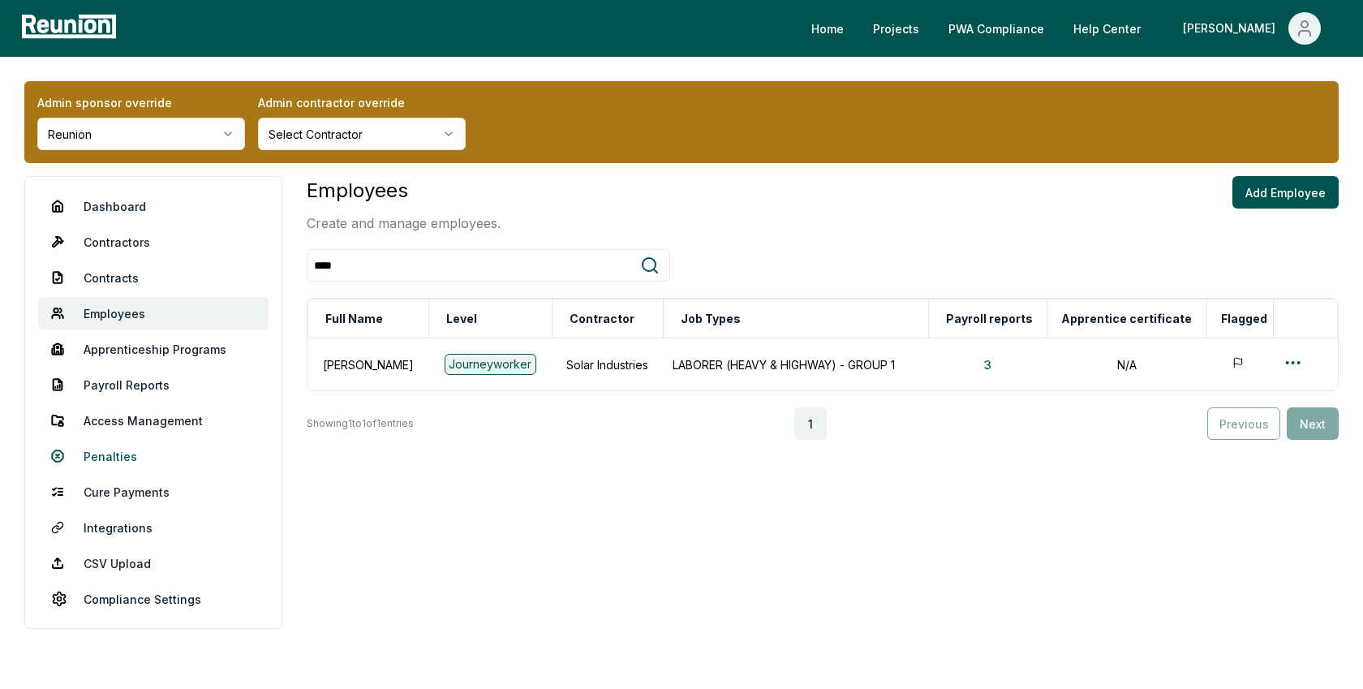
click at [124, 448] on link "Penalties" at bounding box center [153, 456] width 230 height 32
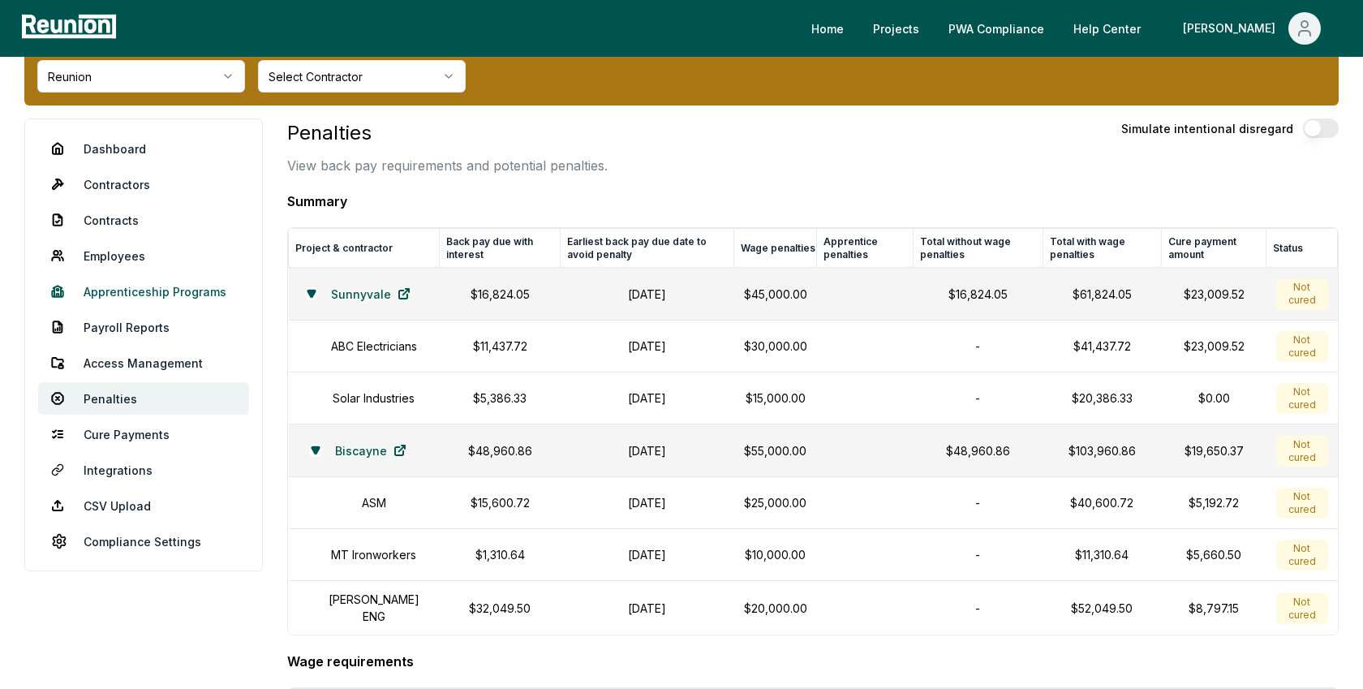
scroll to position [58, 0]
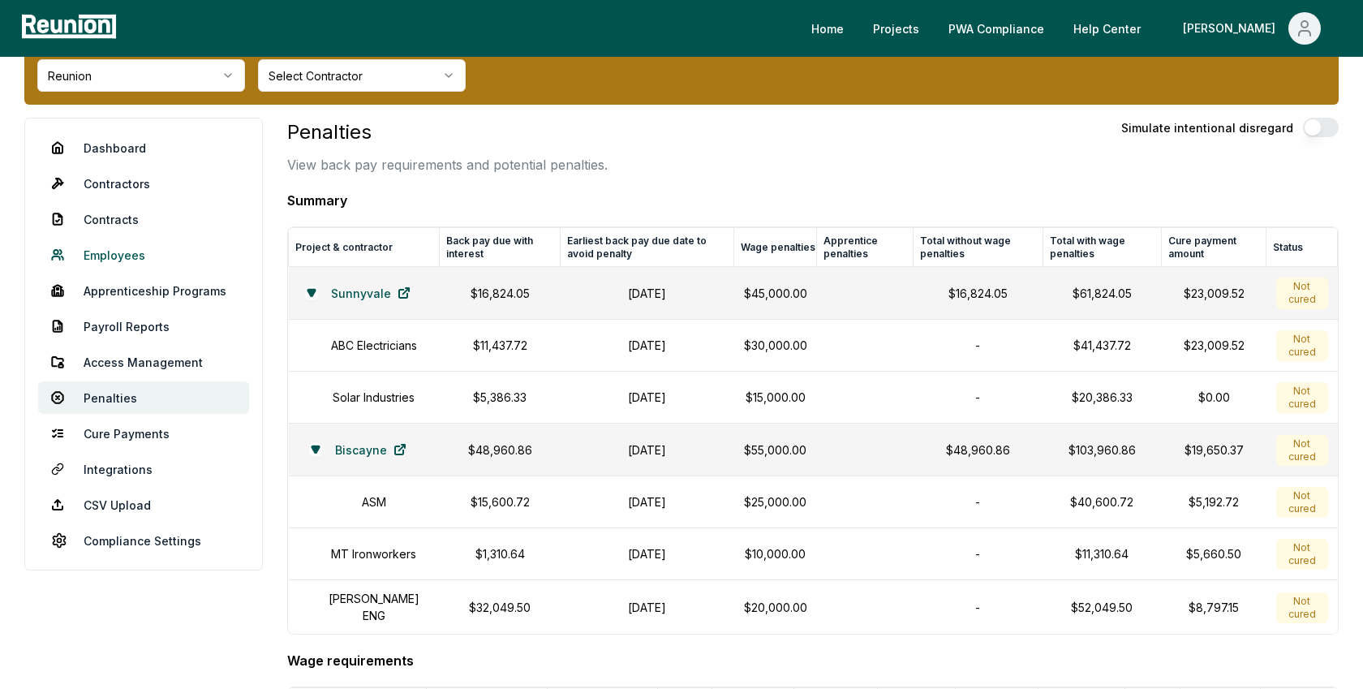
click at [122, 251] on link "Employees" at bounding box center [143, 254] width 211 height 32
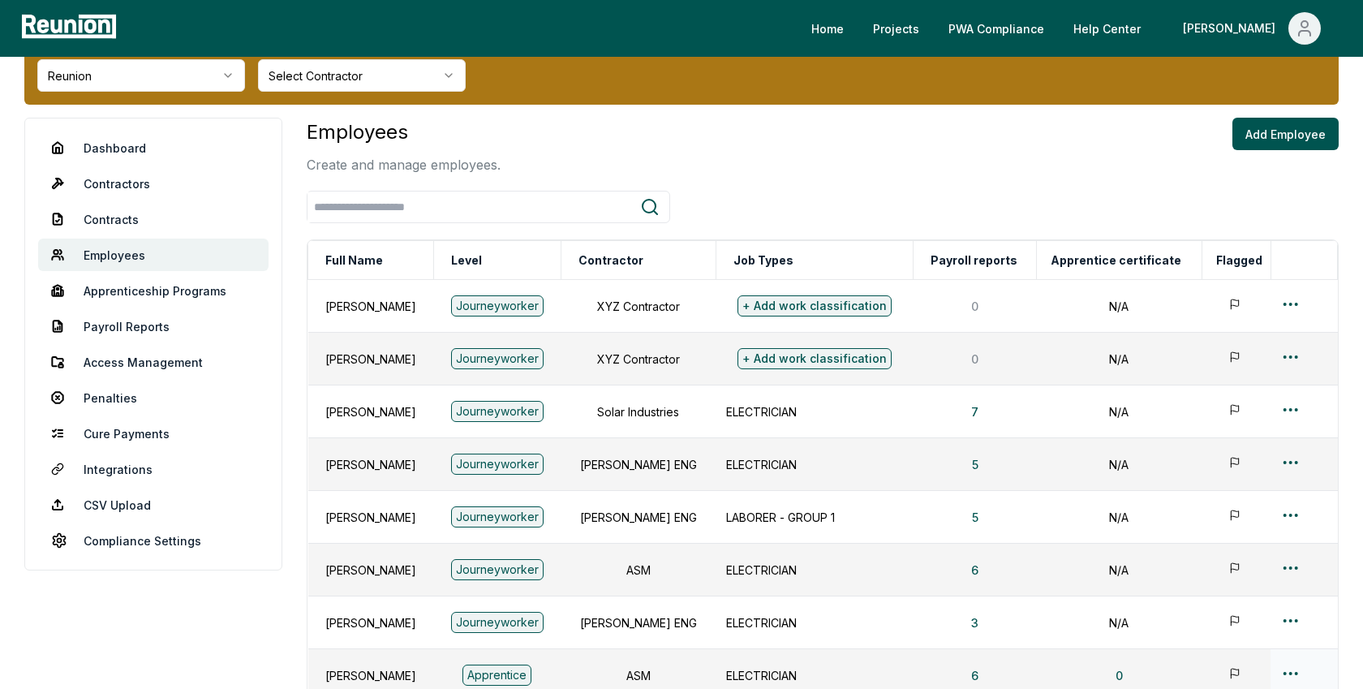
scroll to position [67, 0]
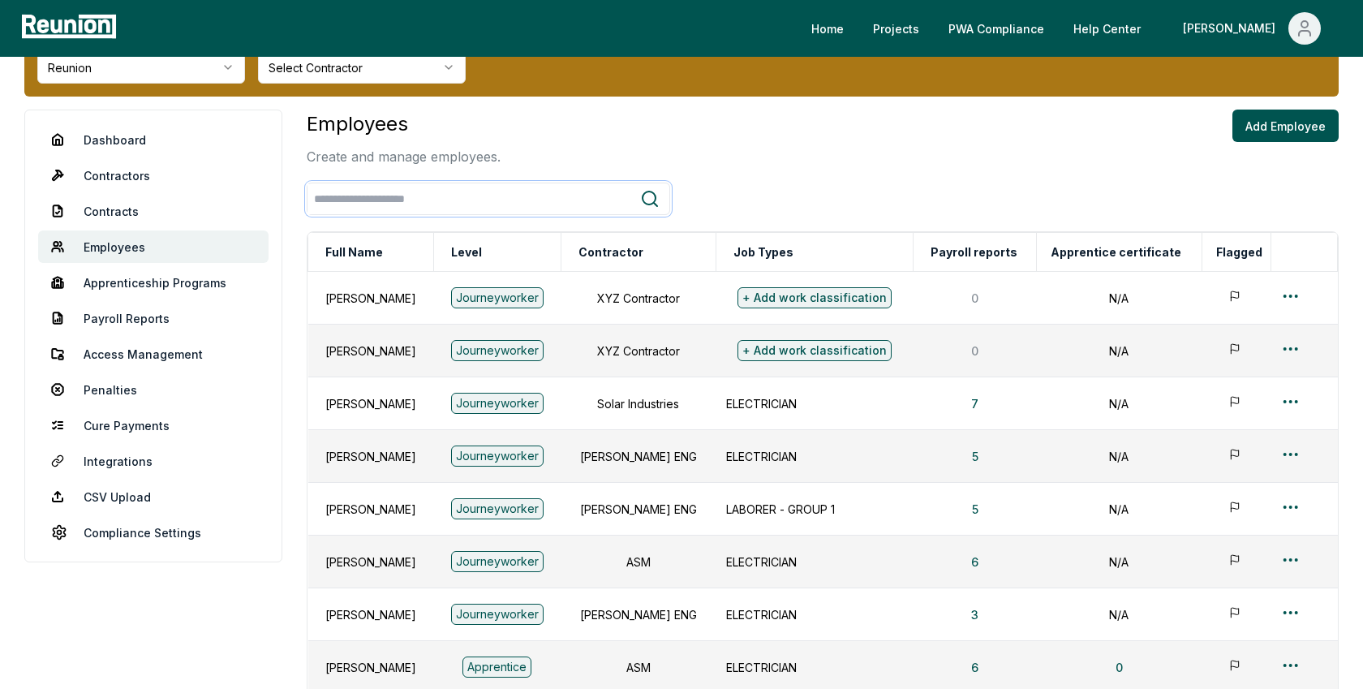
click at [404, 204] on input "search" at bounding box center [473, 199] width 333 height 30
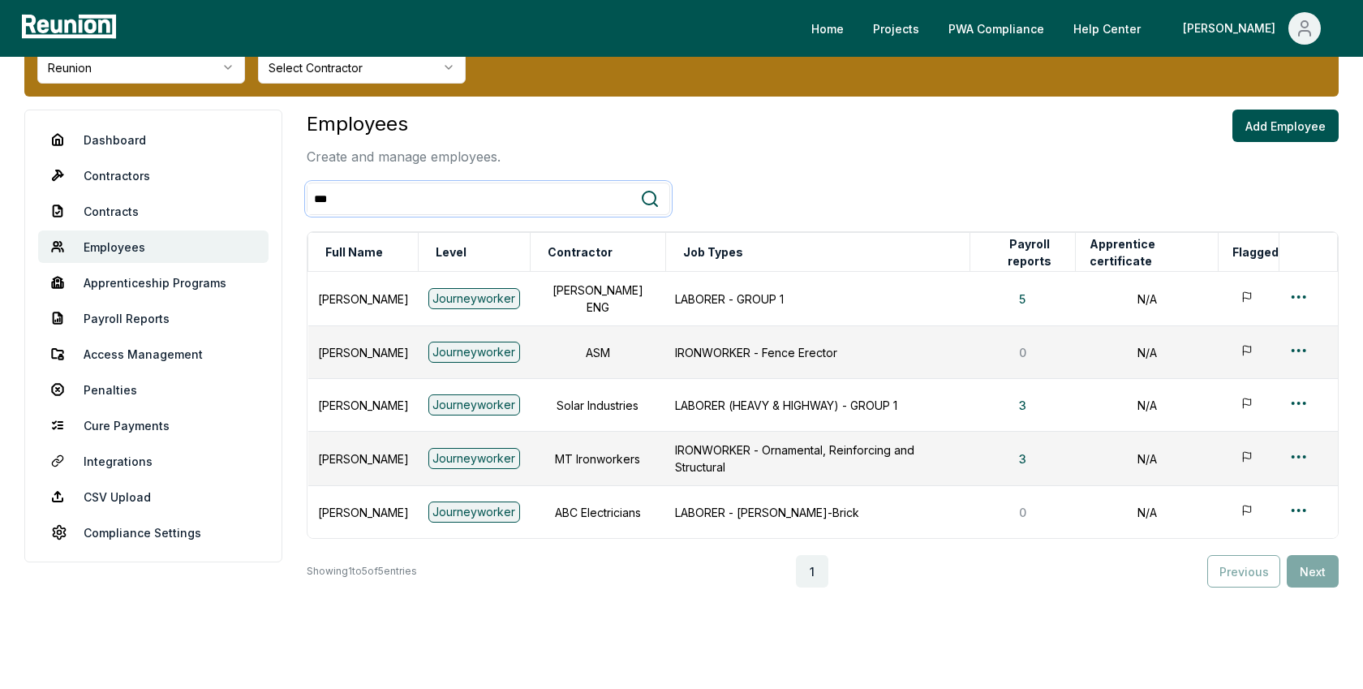
scroll to position [0, 0]
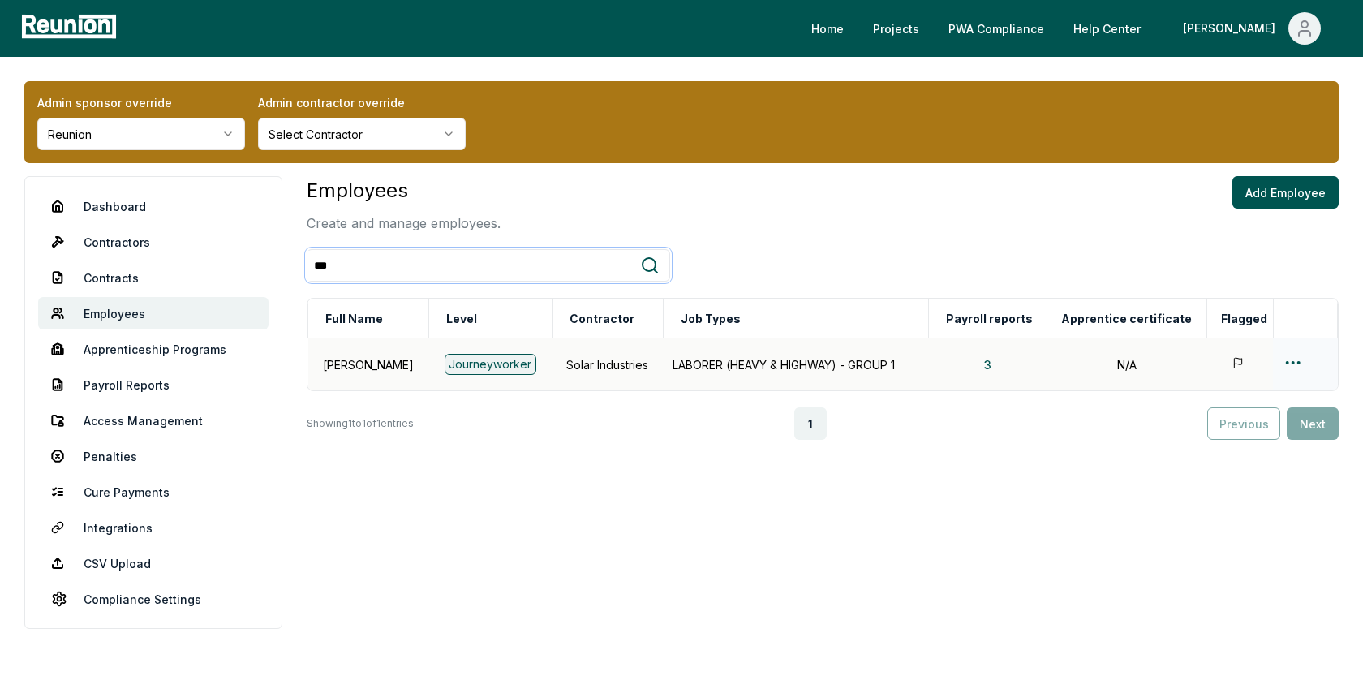
type input "***"
click at [1292, 355] on html "Please visit us on your desktop We're working on making our marketplace mobile-…" at bounding box center [681, 344] width 1363 height 689
click at [1216, 421] on div "Edit" at bounding box center [1272, 425] width 154 height 27
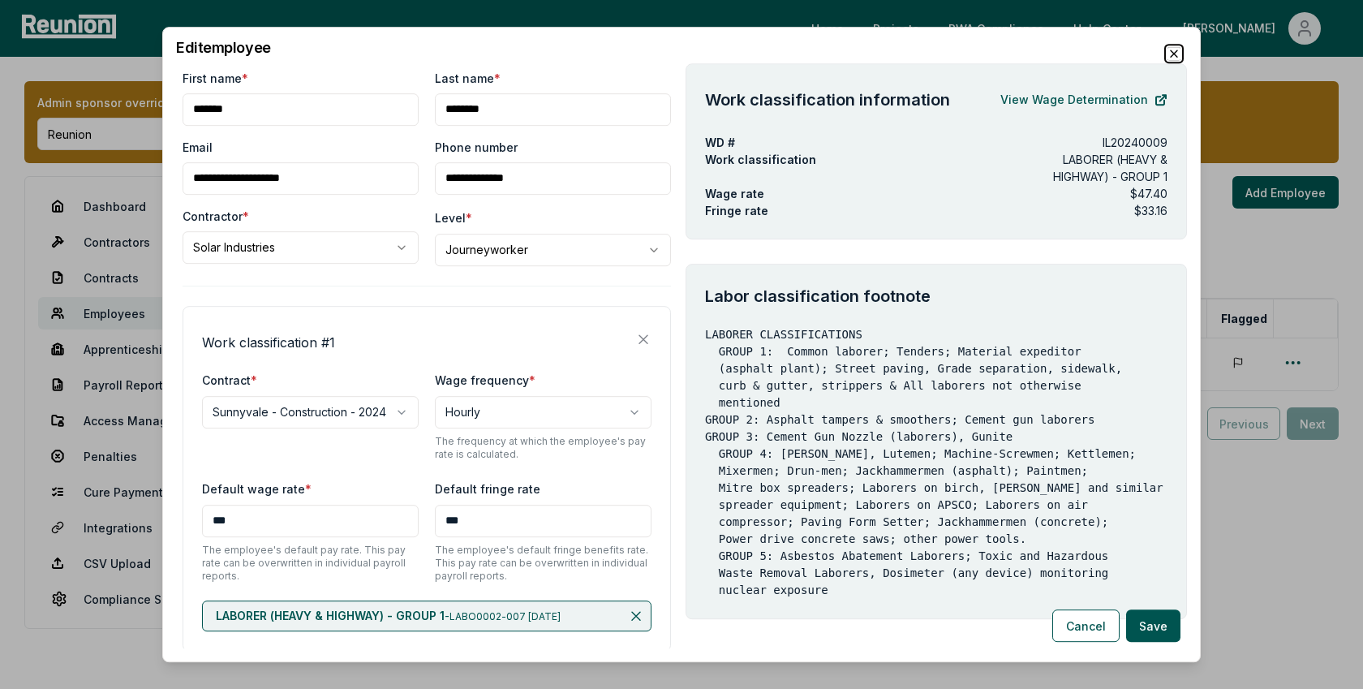
click at [1174, 49] on icon "button" at bounding box center [1173, 53] width 13 height 13
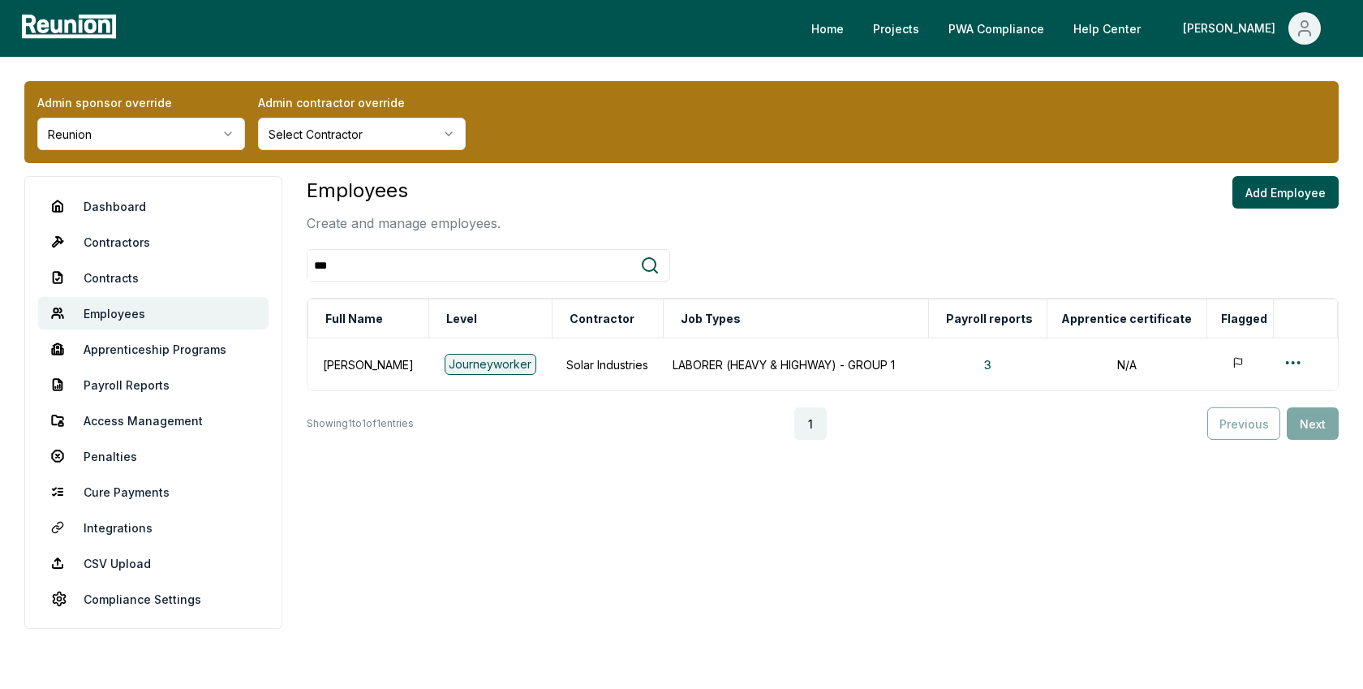
click at [500, 452] on div "Employees Create and manage employees. Add Employee *** Full Name Level [DEMOGR…" at bounding box center [823, 402] width 1032 height 453
click at [363, 255] on input "***" at bounding box center [473, 266] width 333 height 30
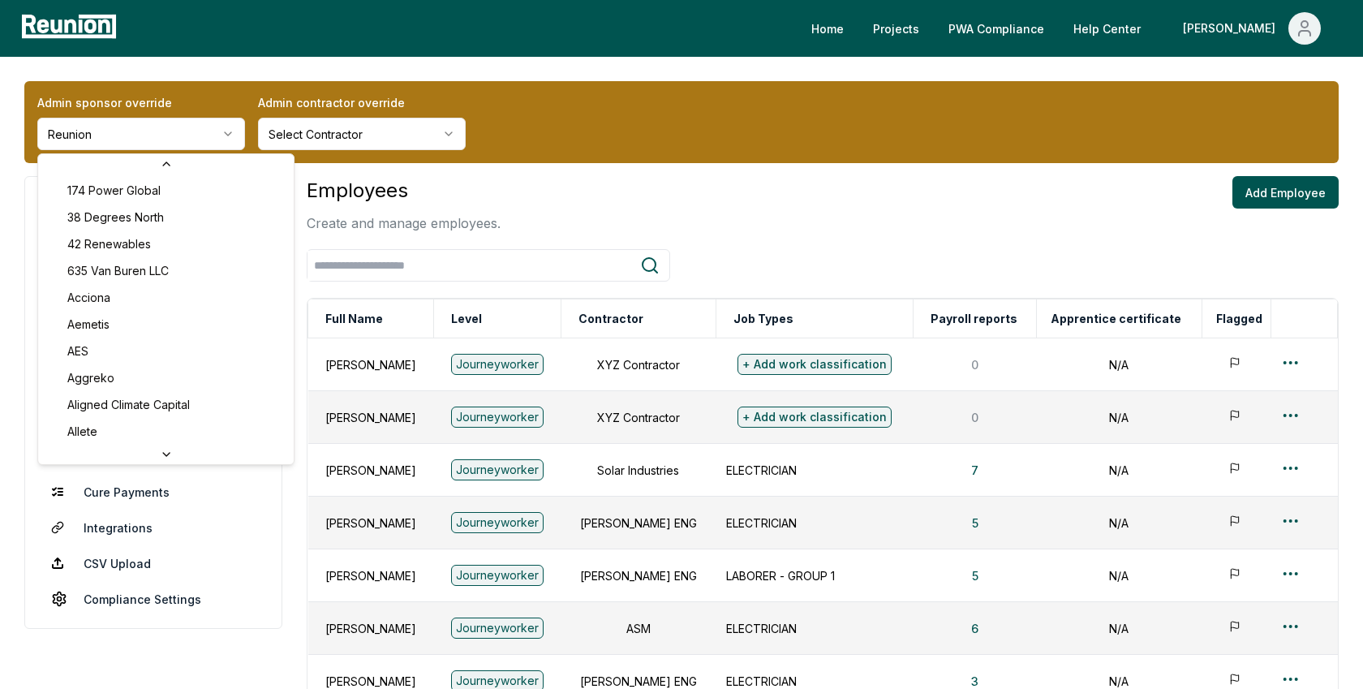
click at [178, 135] on html "Please visit us on your desktop We're working on making our marketplace mobile-…" at bounding box center [681, 534] width 1363 height 1068
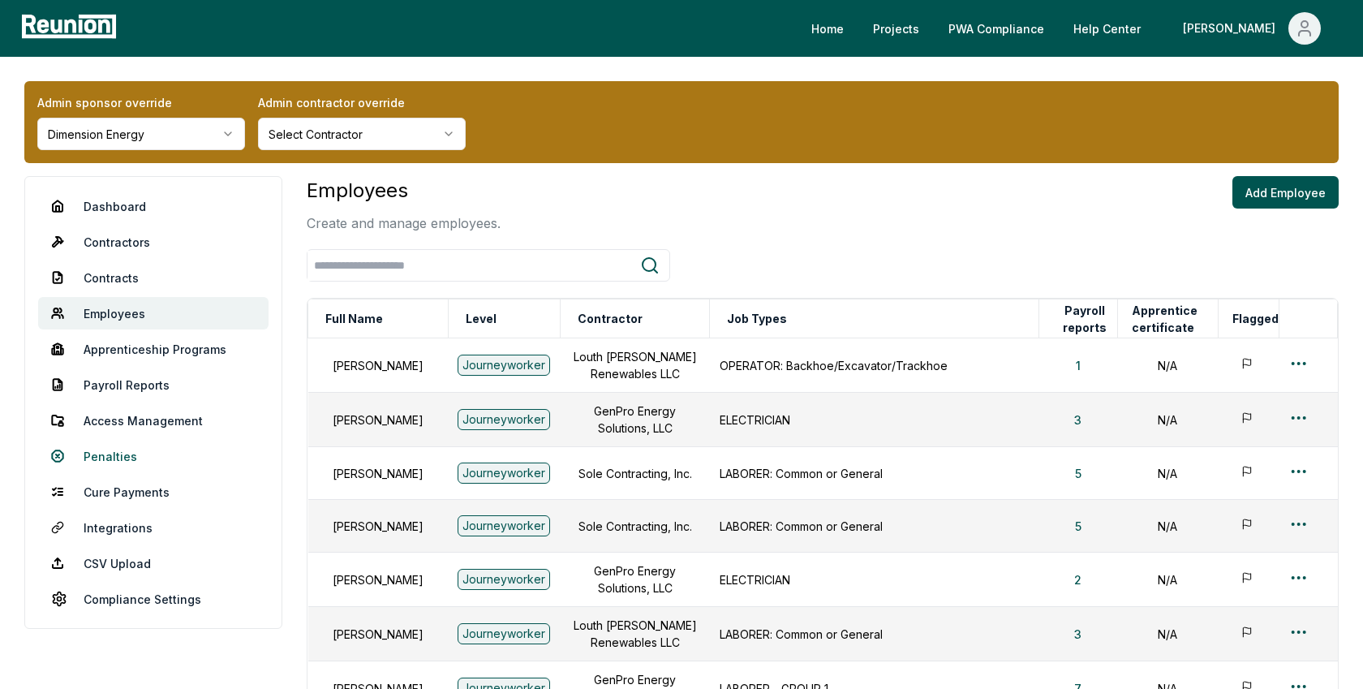
click at [121, 453] on link "Penalties" at bounding box center [153, 456] width 230 height 32
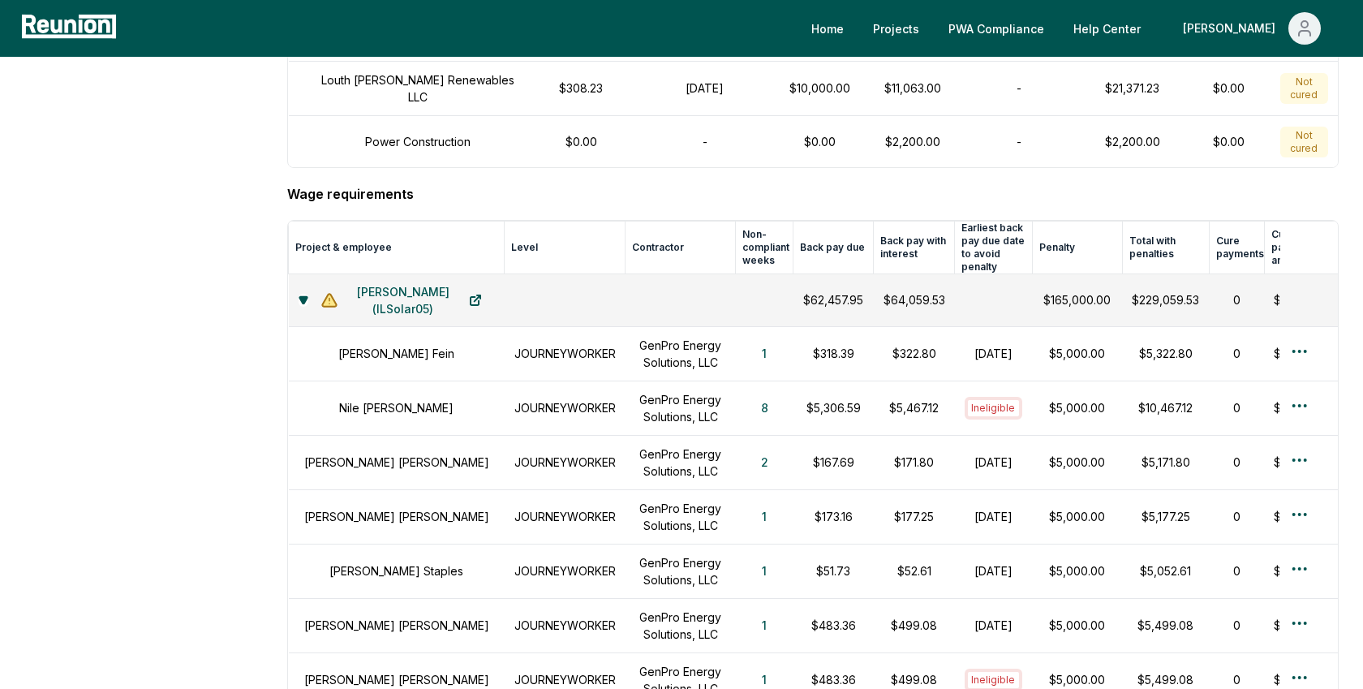
scroll to position [945, 0]
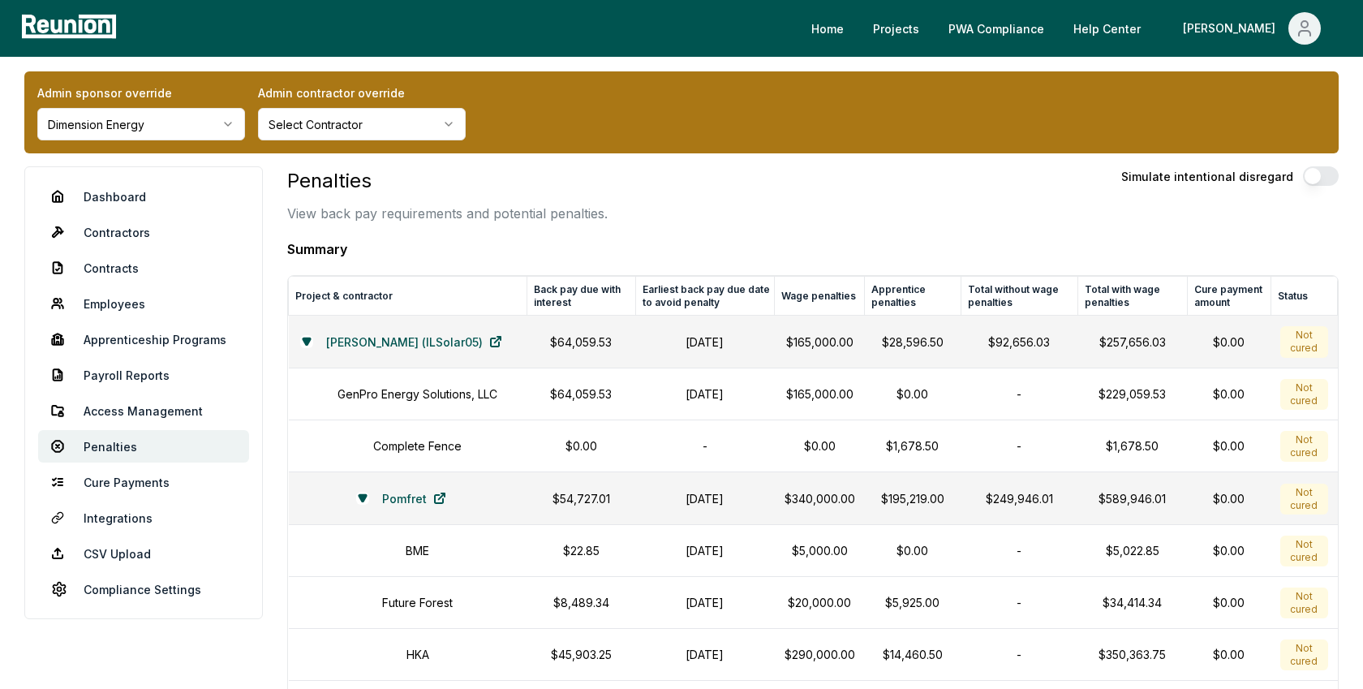
scroll to position [0, 0]
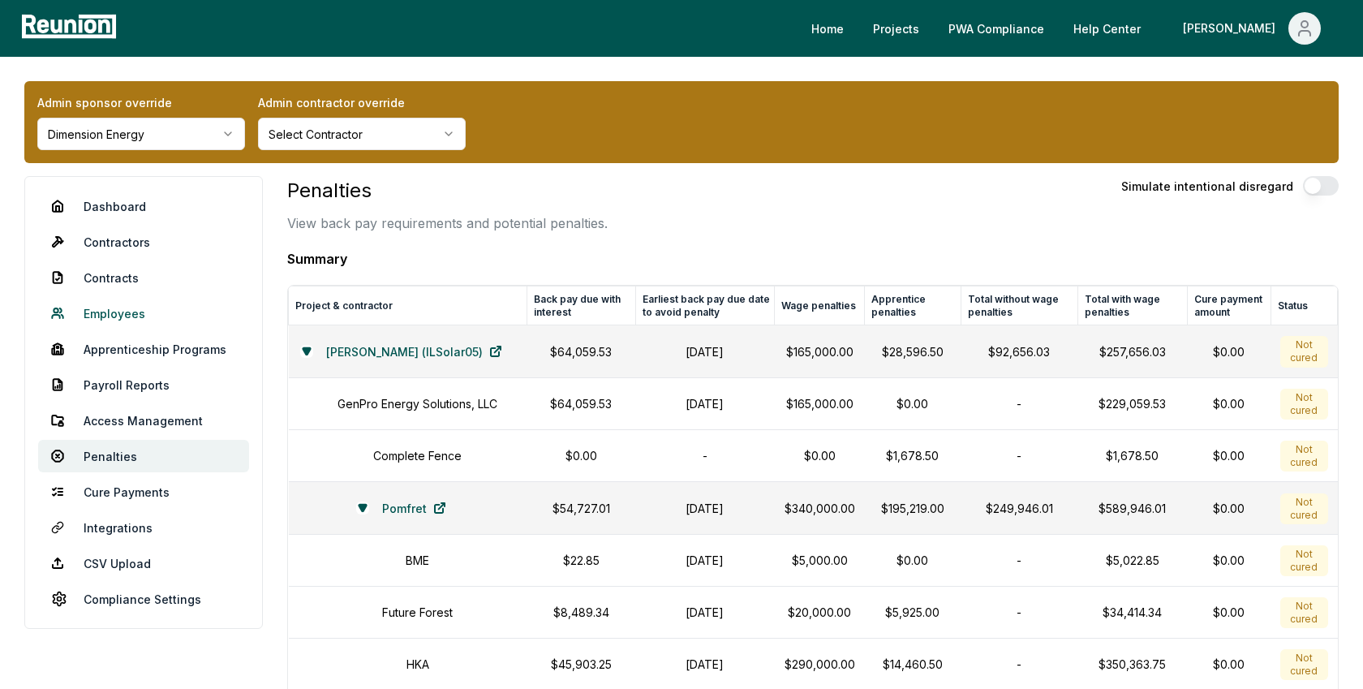
click at [135, 307] on link "Employees" at bounding box center [143, 313] width 211 height 32
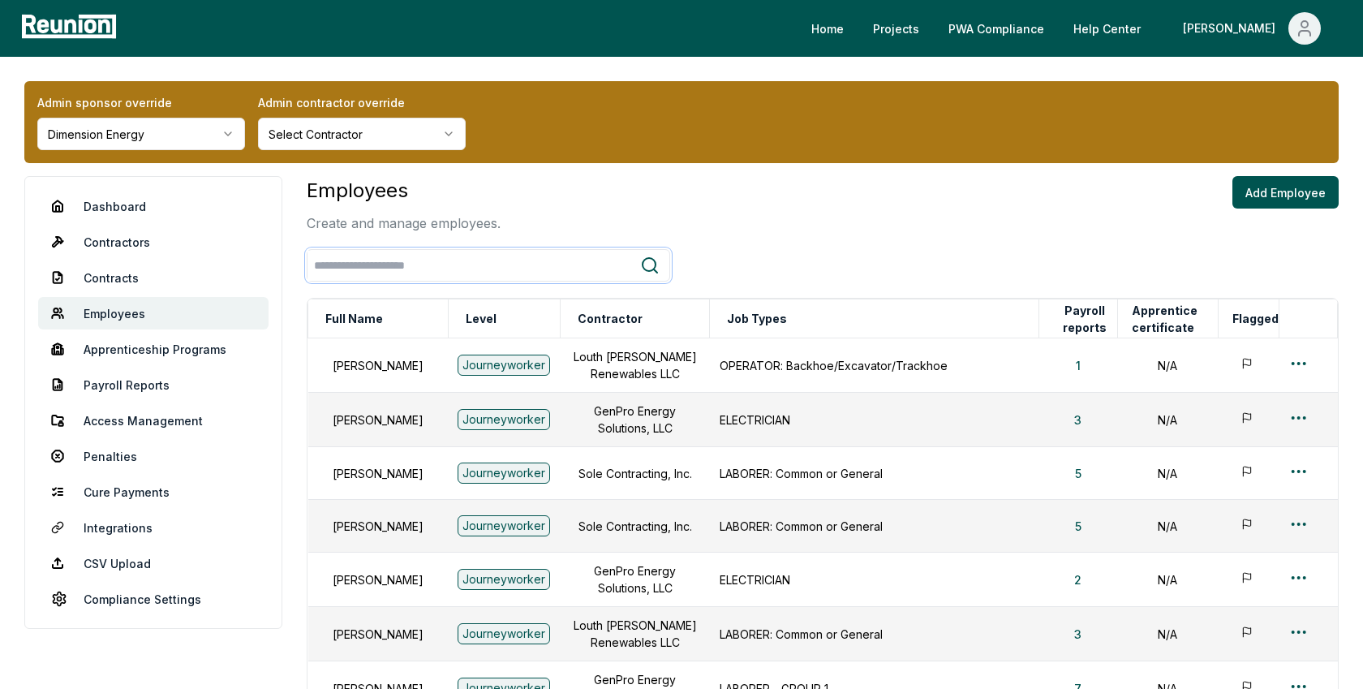
click at [342, 261] on input "search" at bounding box center [473, 266] width 333 height 30
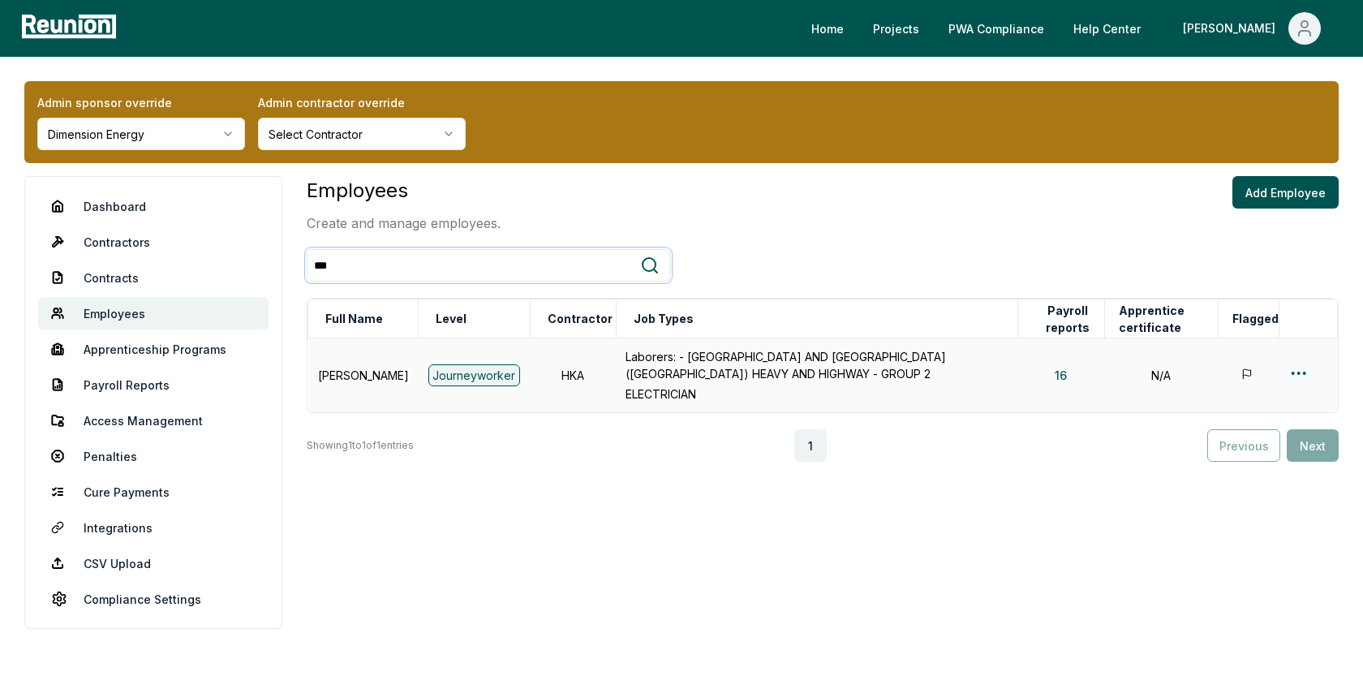
type input "***"
click at [1303, 366] on html "Please visit us on your desktop We're working on making our marketplace mobile-…" at bounding box center [681, 344] width 1363 height 689
click at [1226, 440] on div "Edit" at bounding box center [1272, 436] width 154 height 27
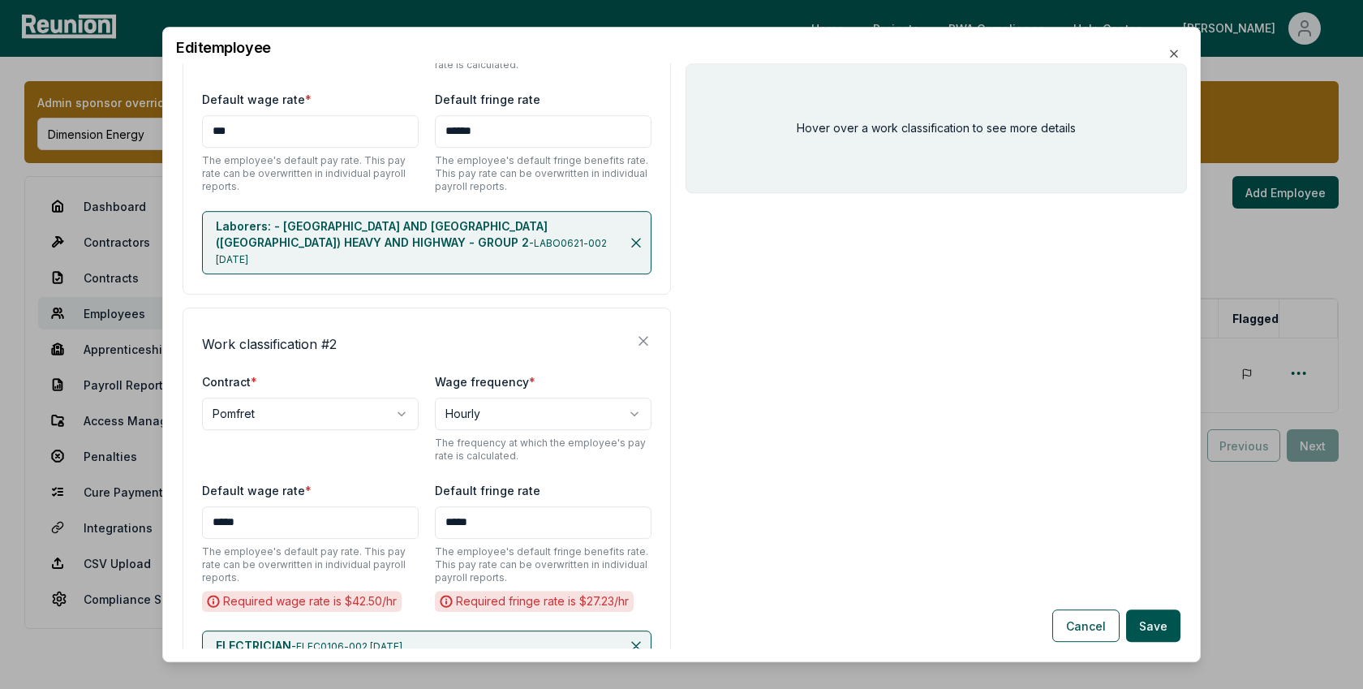
scroll to position [388, 0]
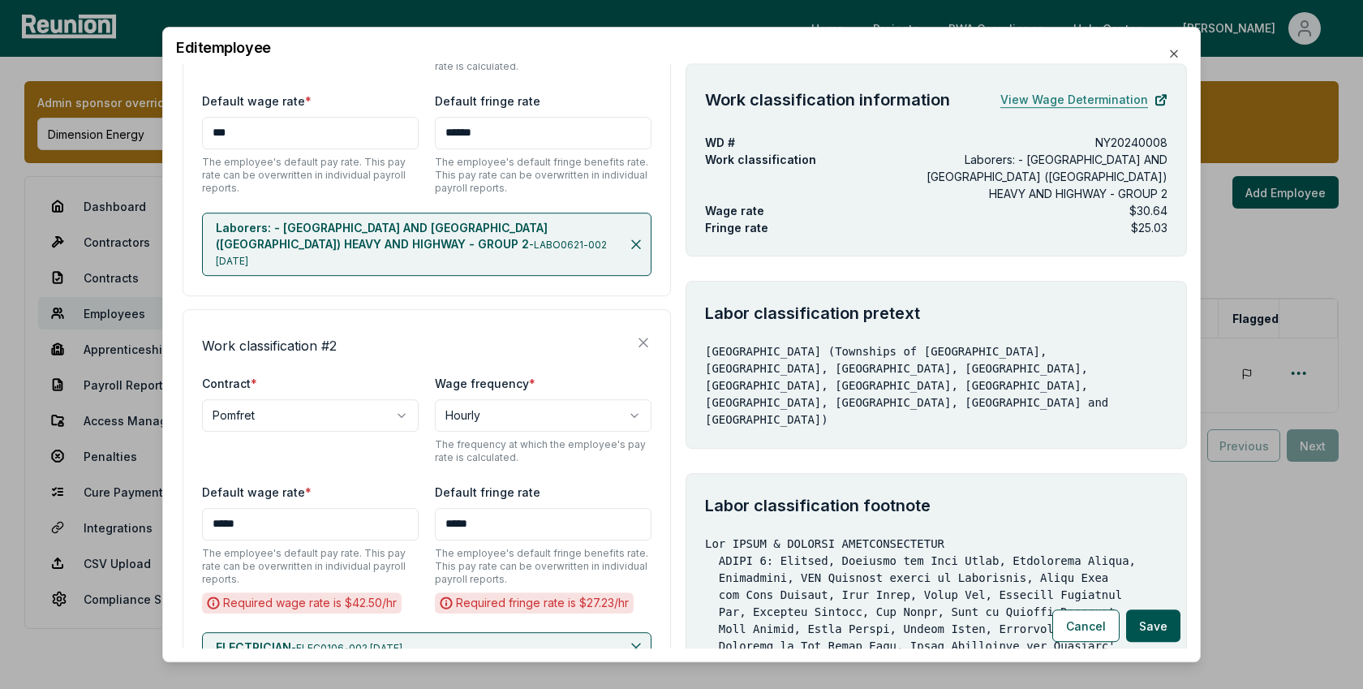
click at [1109, 98] on link "View Wage Determination" at bounding box center [1083, 100] width 167 height 32
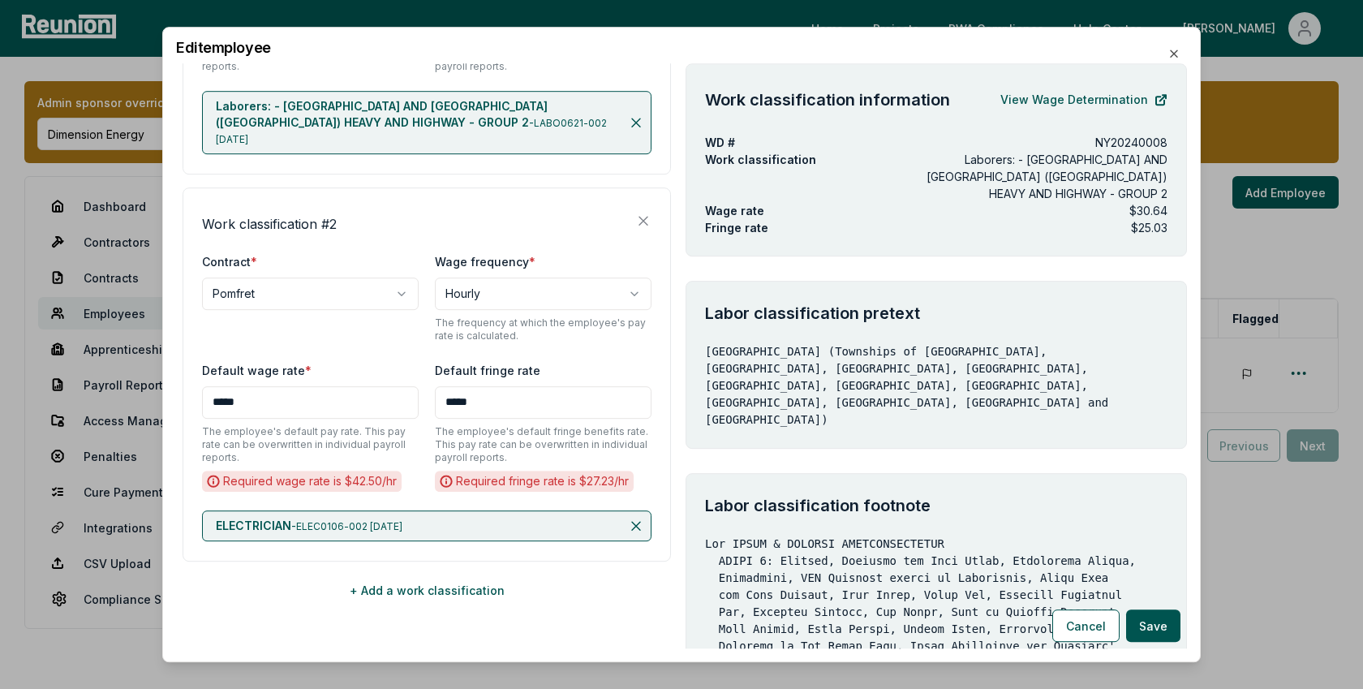
scroll to position [497, 0]
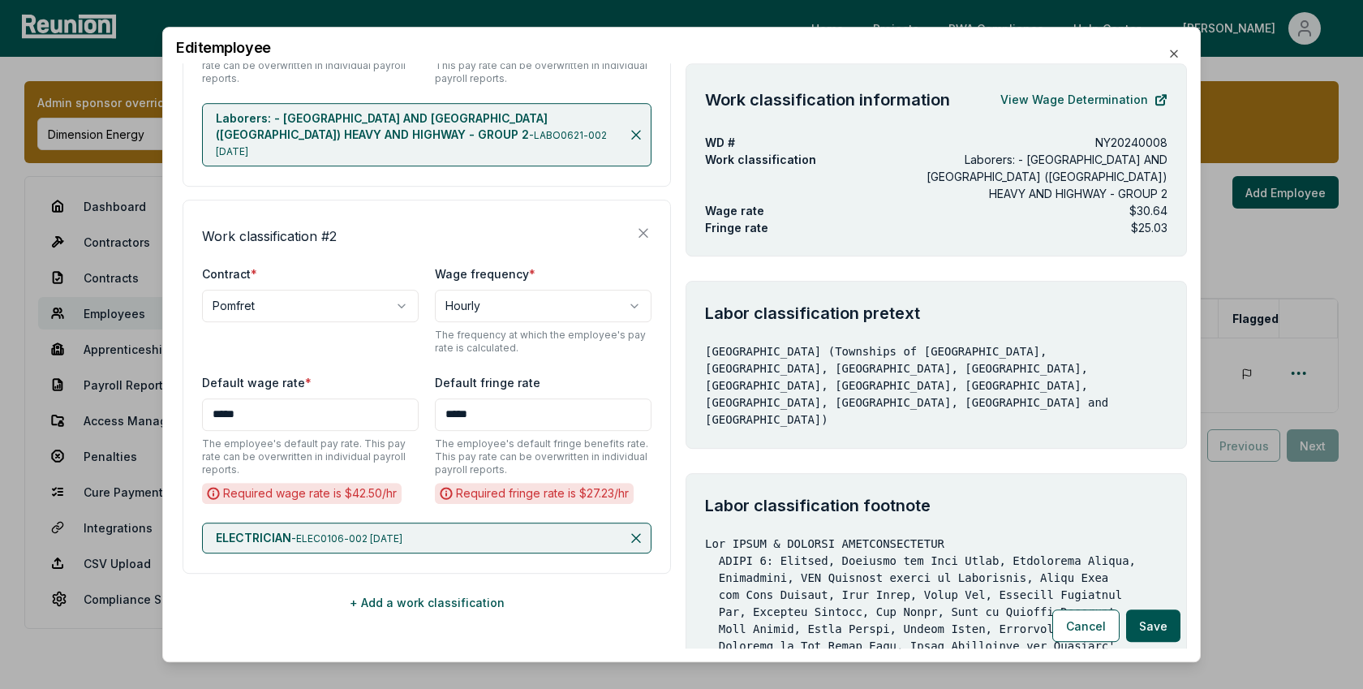
click at [1000, 84] on link "View Wage Determination" at bounding box center [1083, 100] width 167 height 32
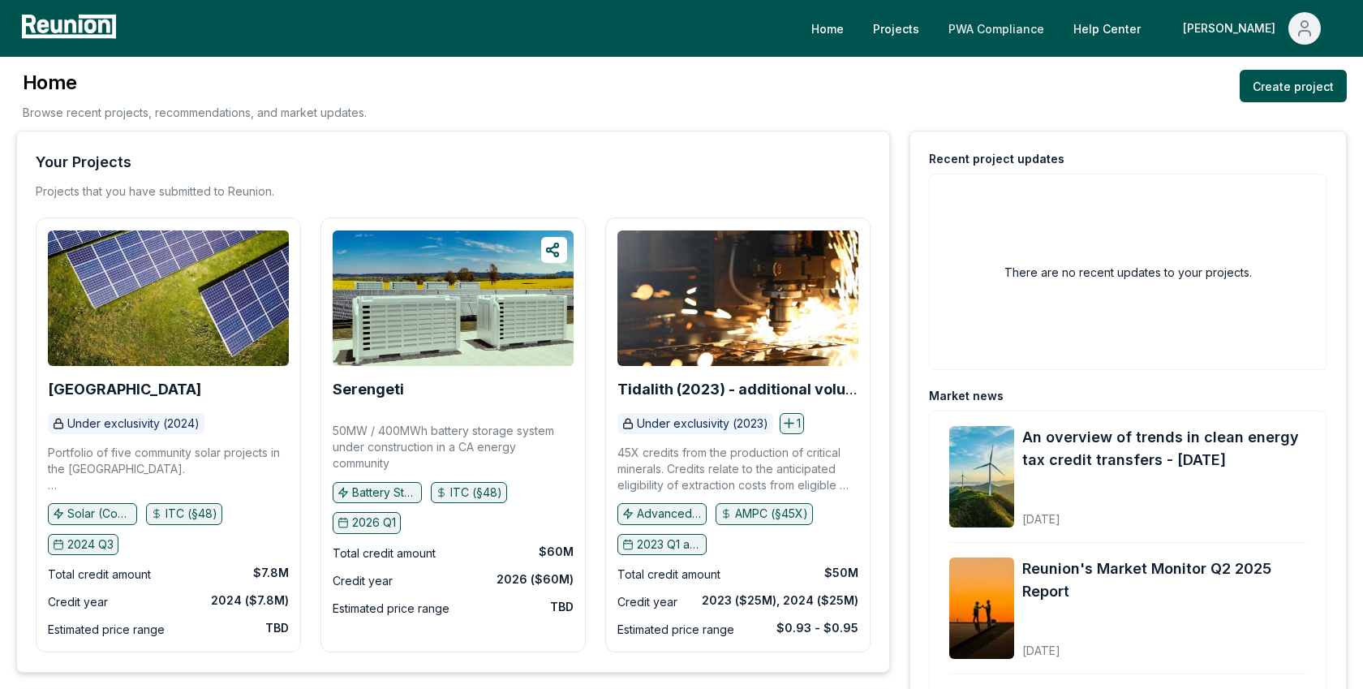
click at [1041, 24] on link "PWA Compliance" at bounding box center [996, 28] width 122 height 32
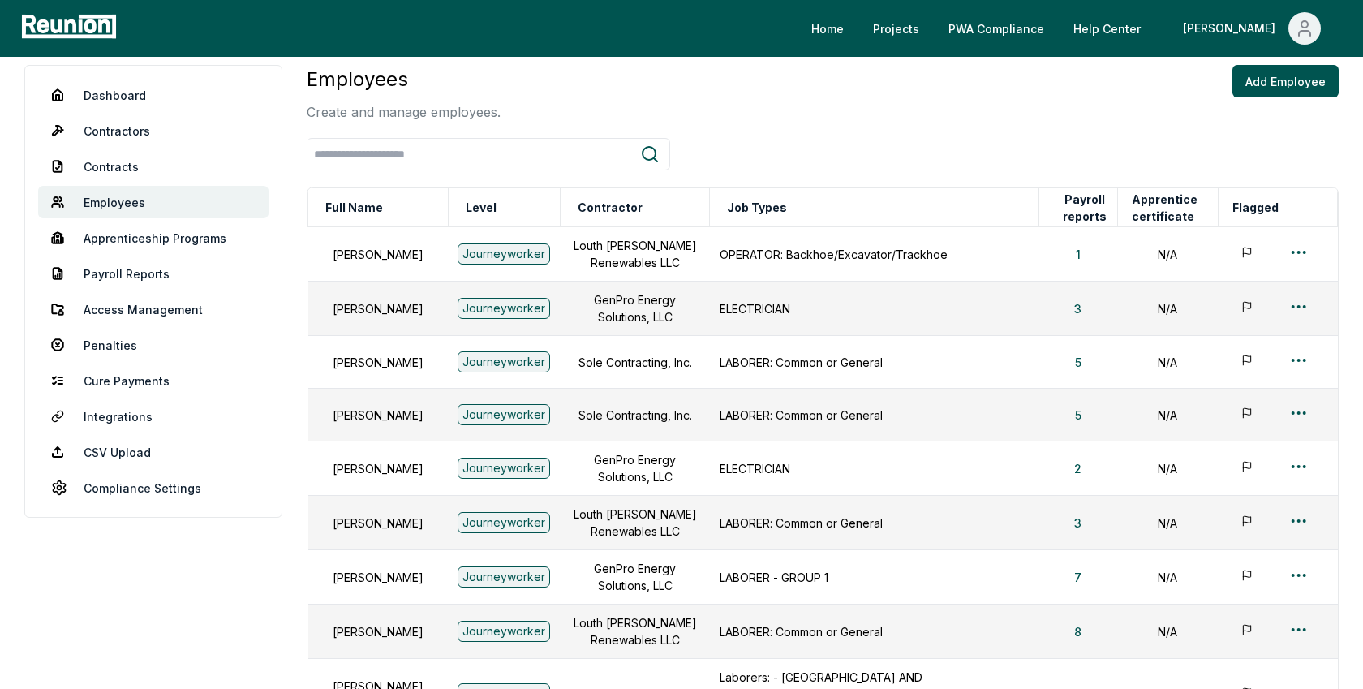
scroll to position [92, 0]
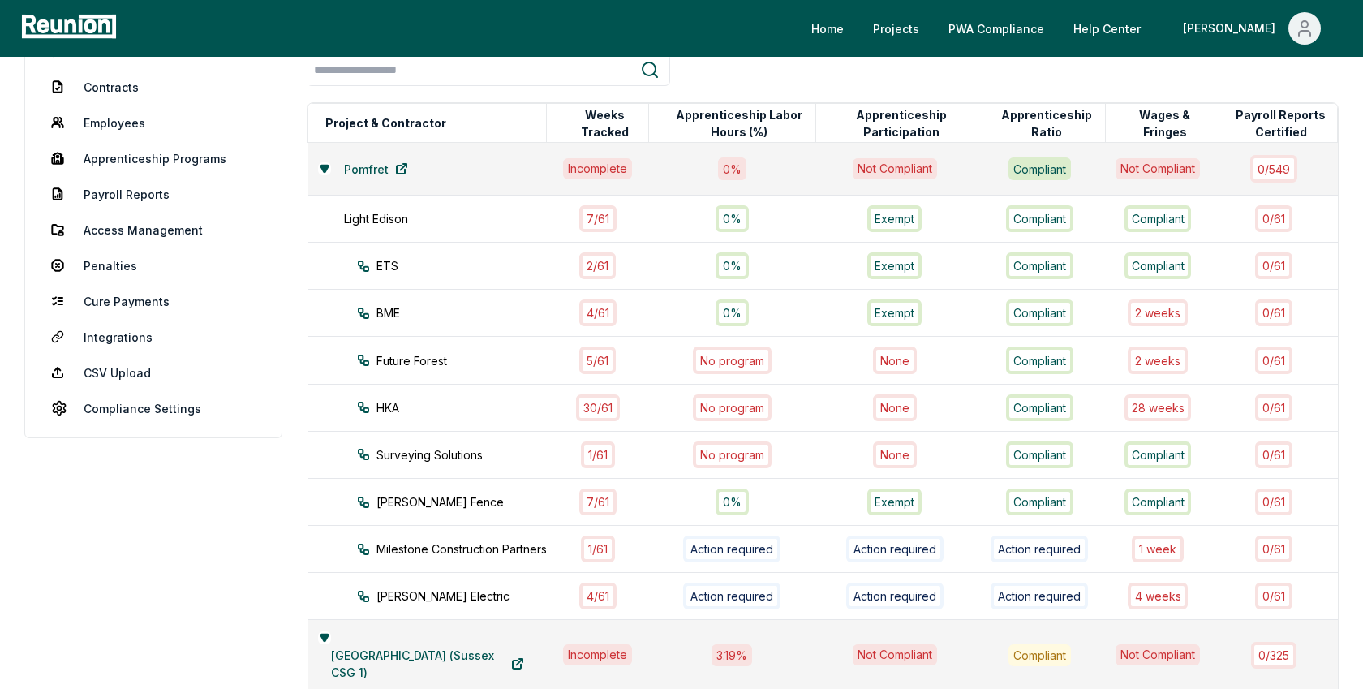
scroll to position [169, 0]
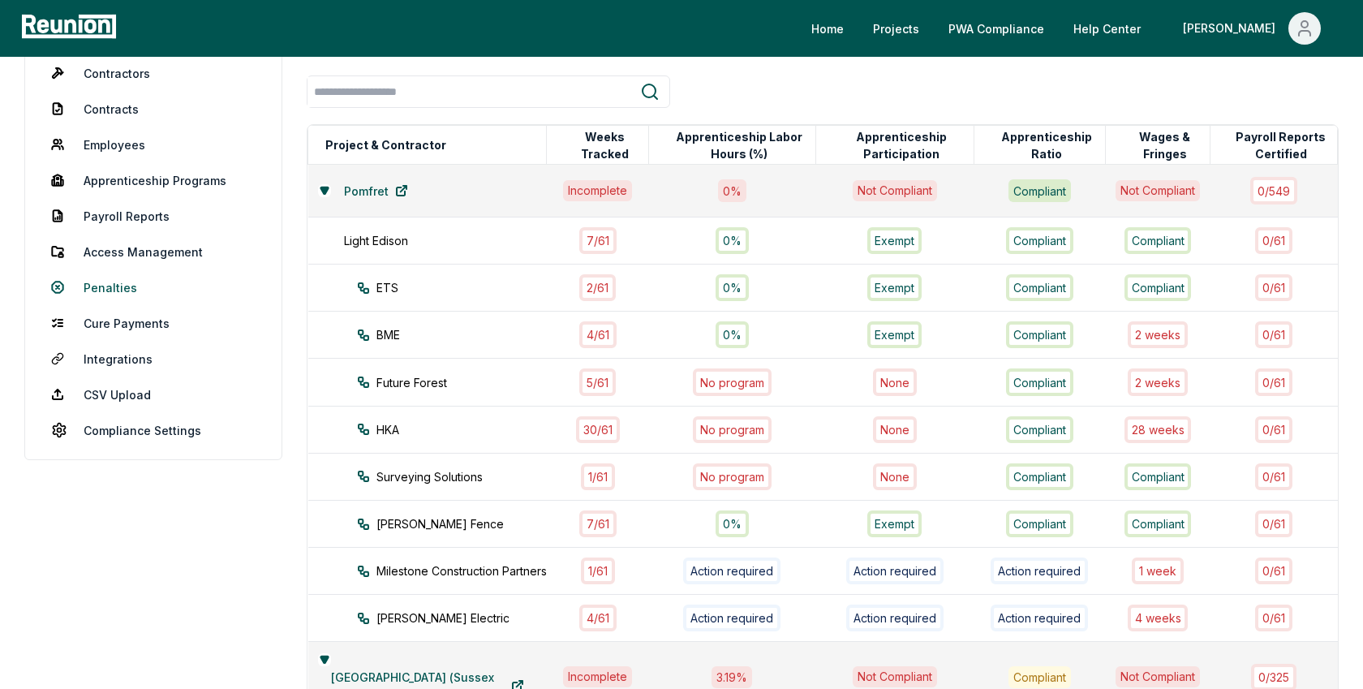
click at [110, 279] on link "Penalties" at bounding box center [153, 287] width 230 height 32
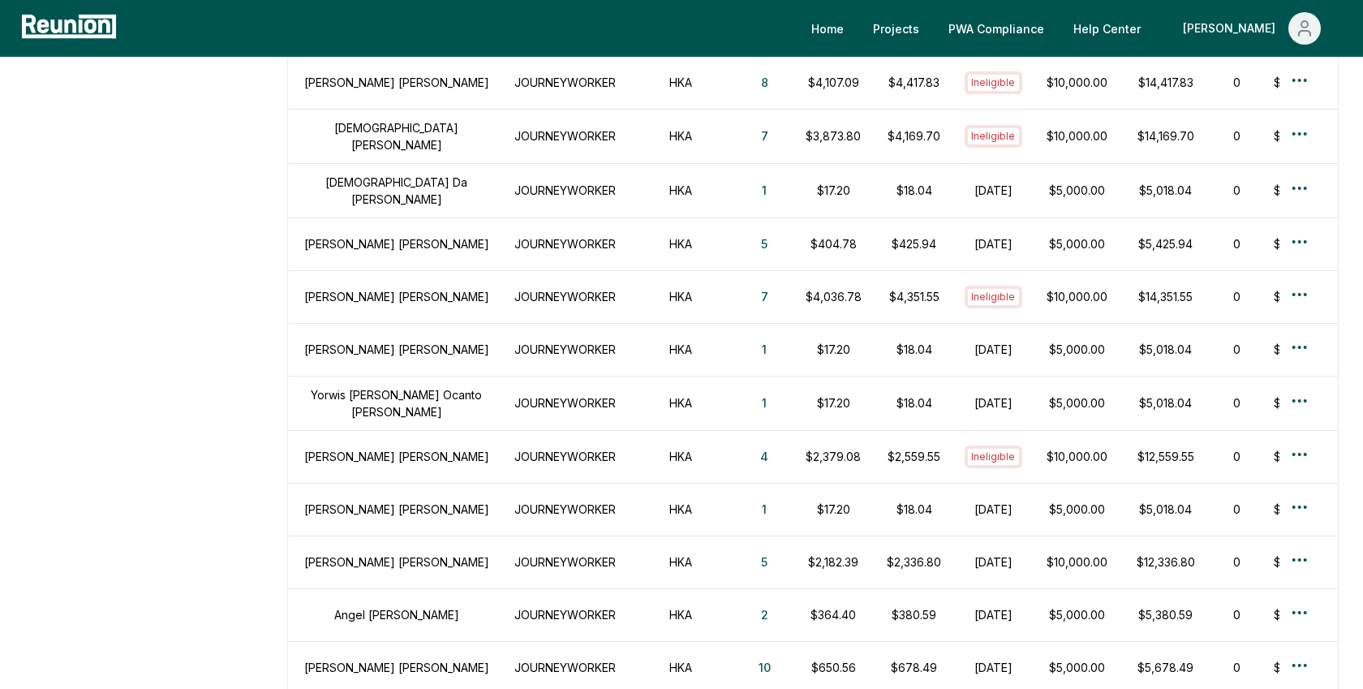
scroll to position [3801, 0]
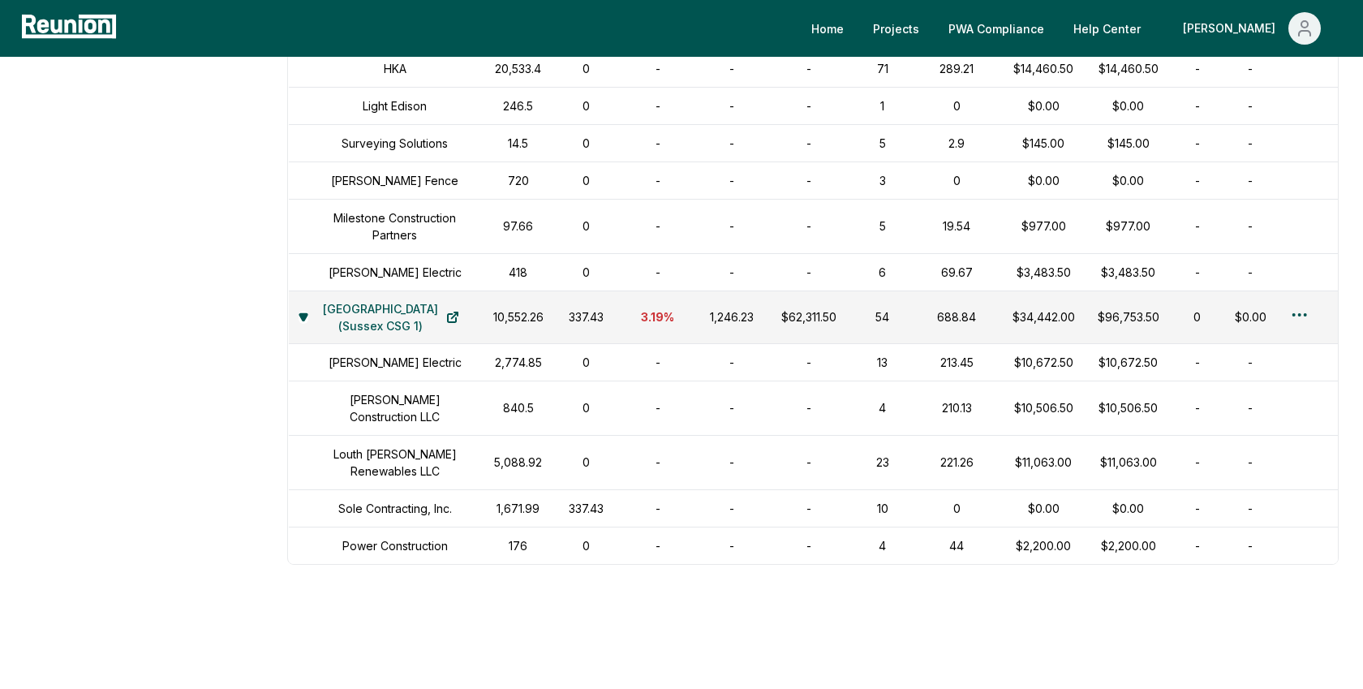
scroll to position [7209, 0]
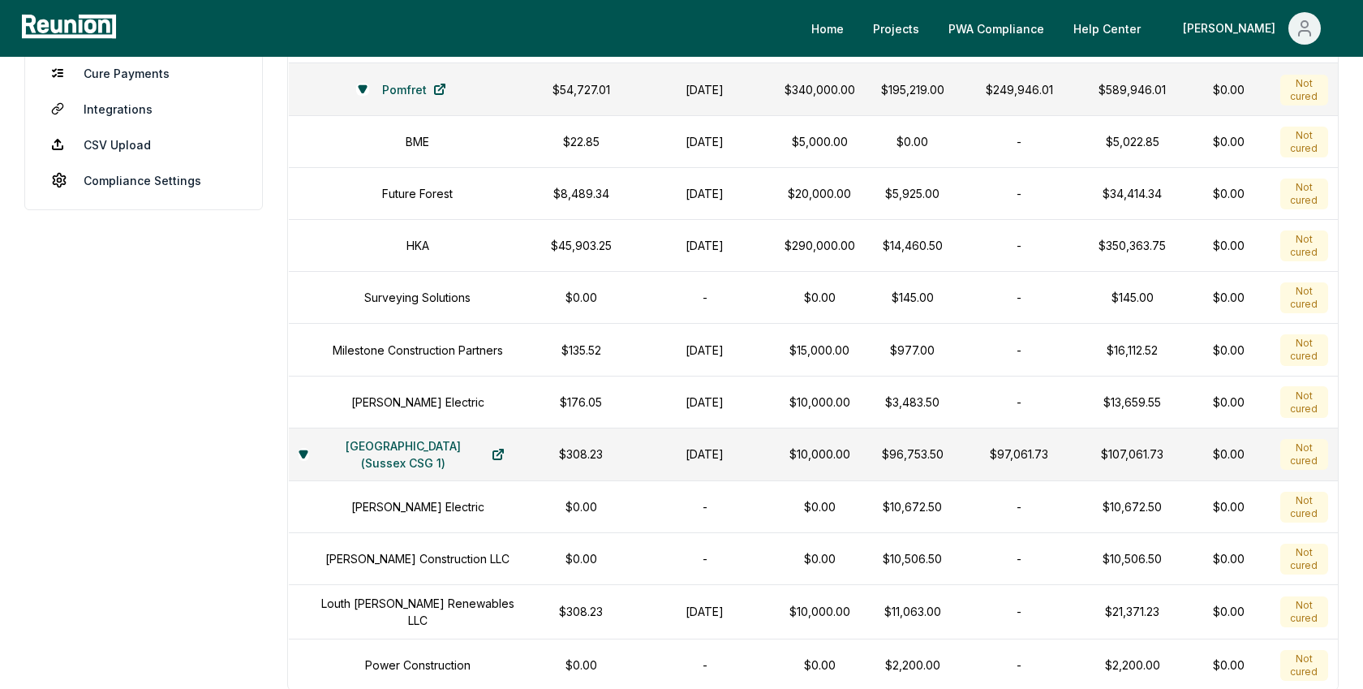
scroll to position [0, 0]
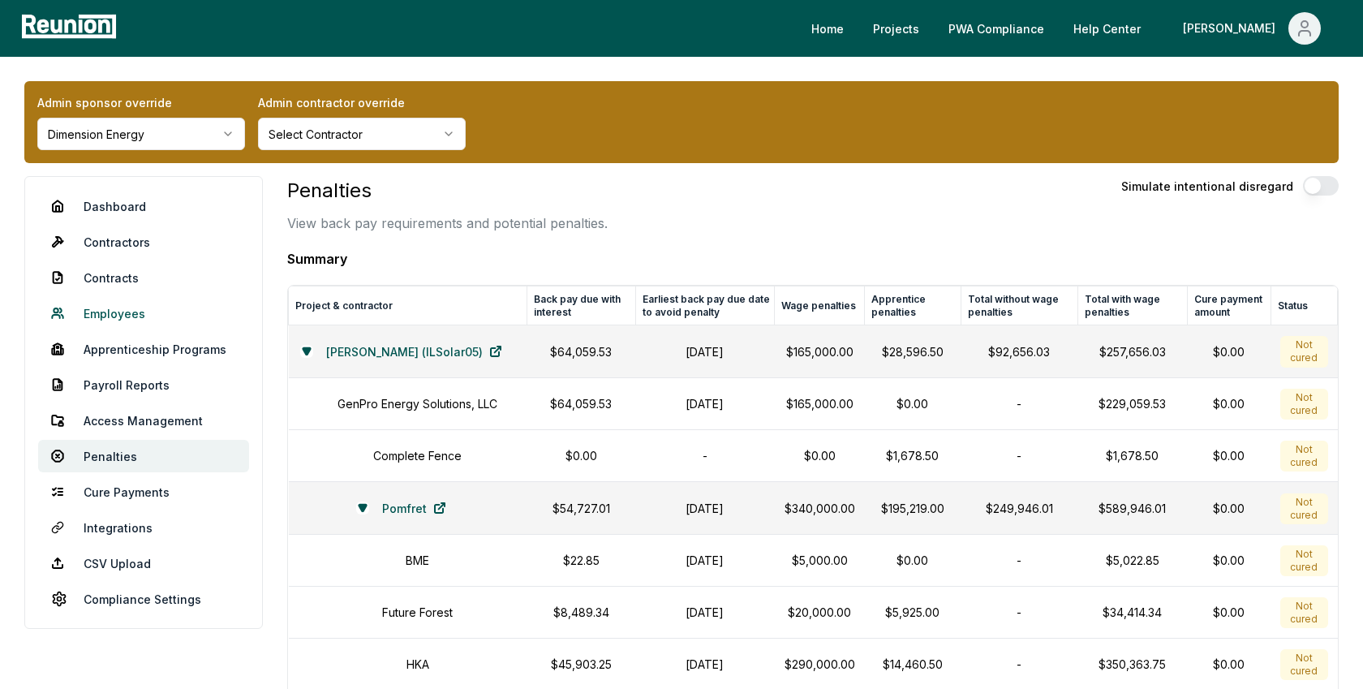
click at [119, 308] on link "Employees" at bounding box center [143, 313] width 211 height 32
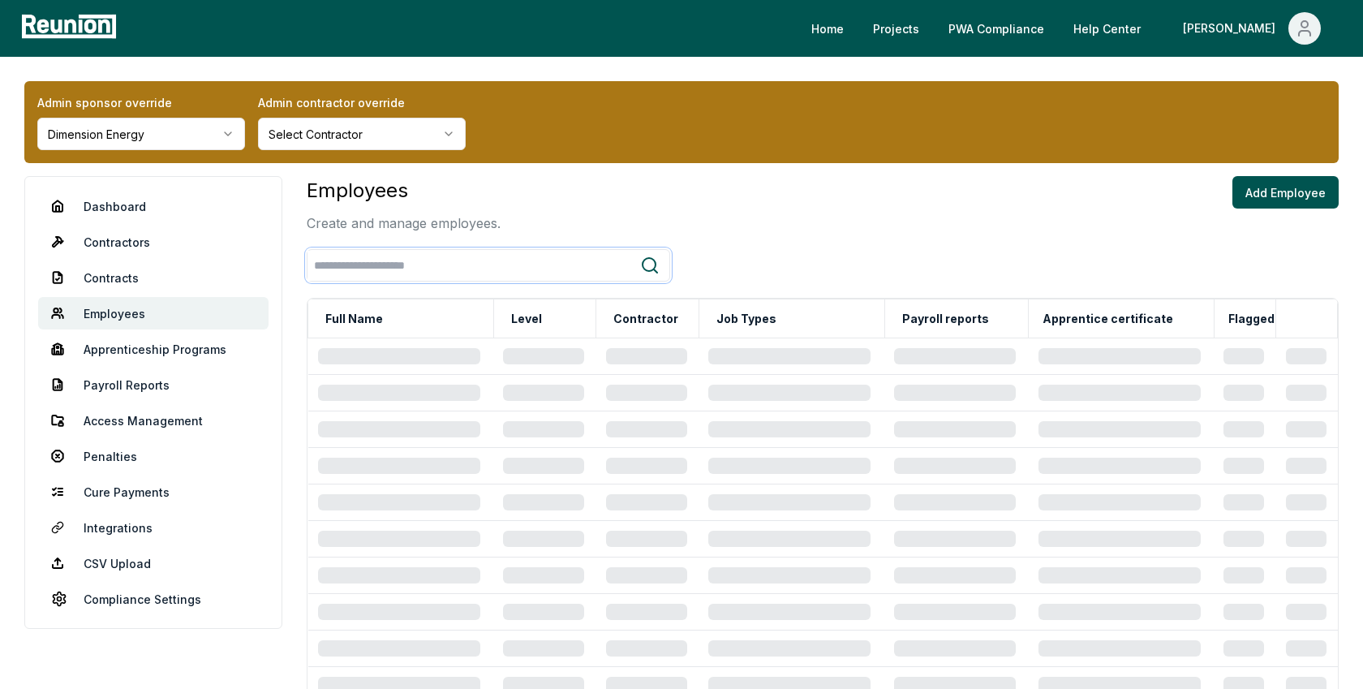
click at [434, 270] on input "search" at bounding box center [473, 266] width 333 height 30
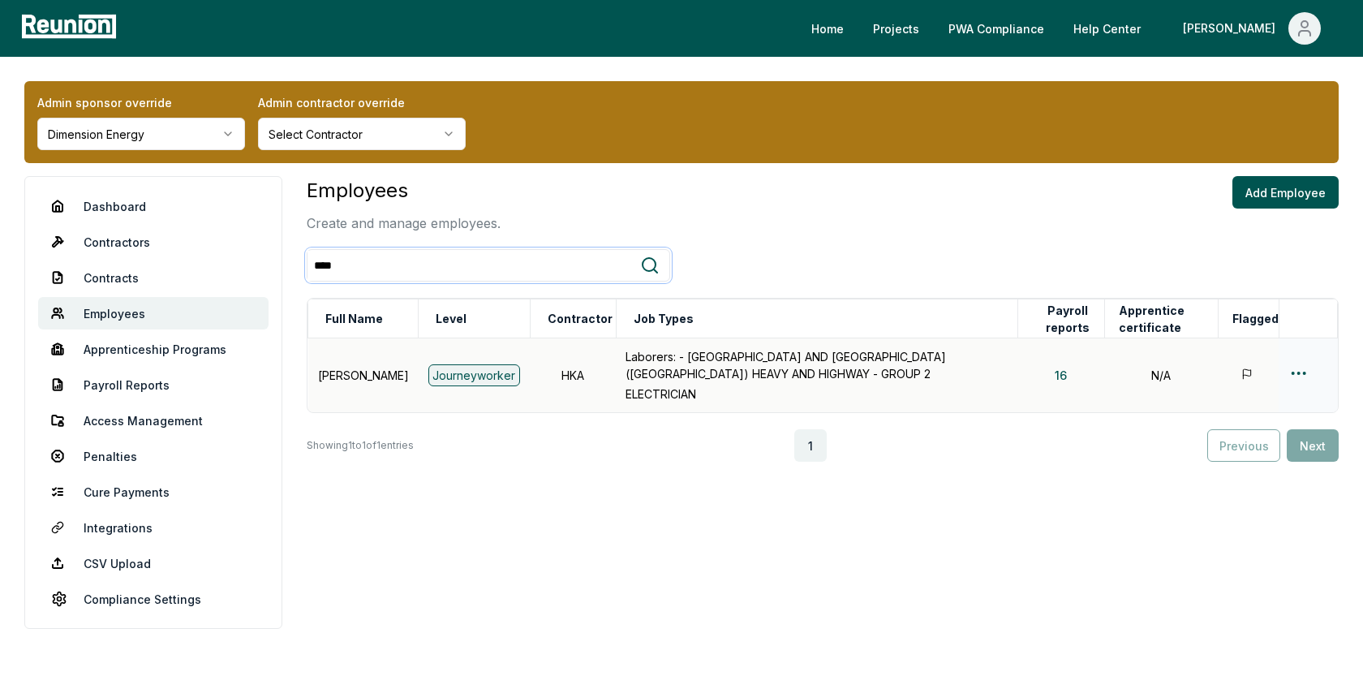
type input "****"
click at [1294, 360] on td at bounding box center [1307, 375] width 58 height 75
click at [1295, 367] on html "Please visit us on your desktop We're working on making our marketplace mobile-…" at bounding box center [681, 344] width 1363 height 689
click at [1221, 434] on div "Edit" at bounding box center [1272, 436] width 154 height 27
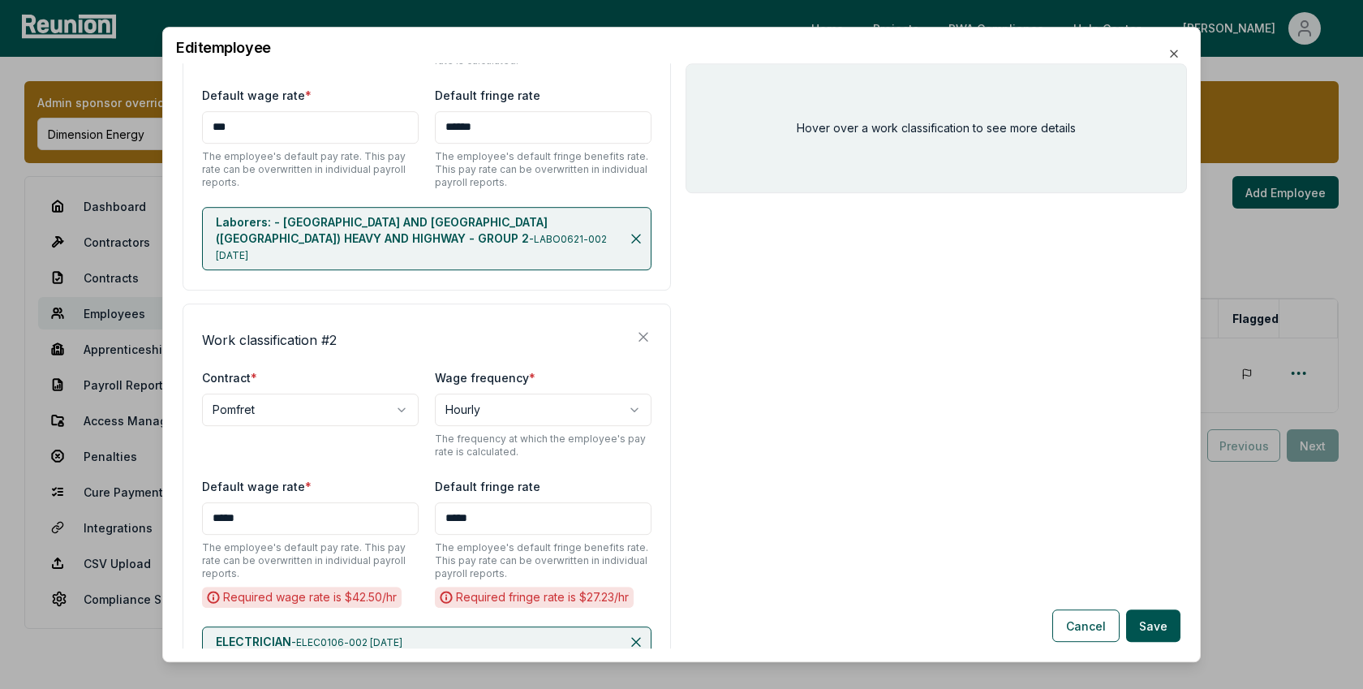
scroll to position [509, 0]
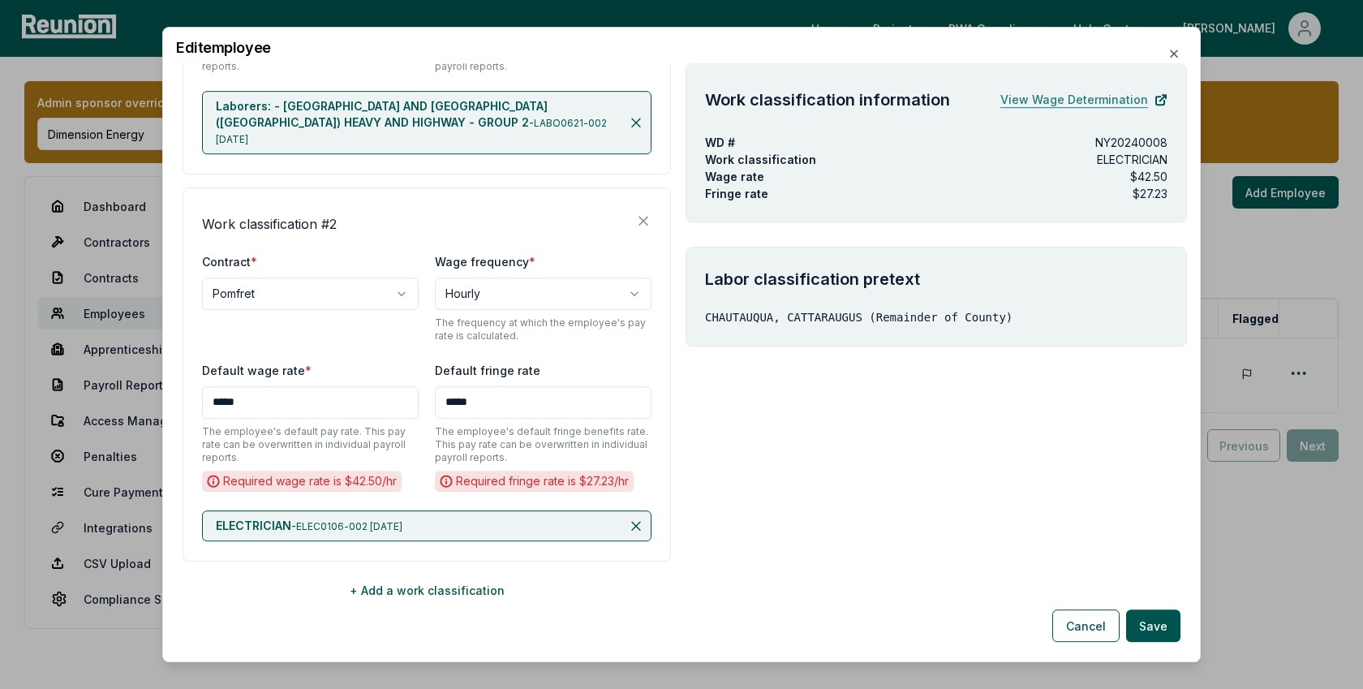
click at [1104, 98] on link "View Wage Determination" at bounding box center [1083, 100] width 167 height 32
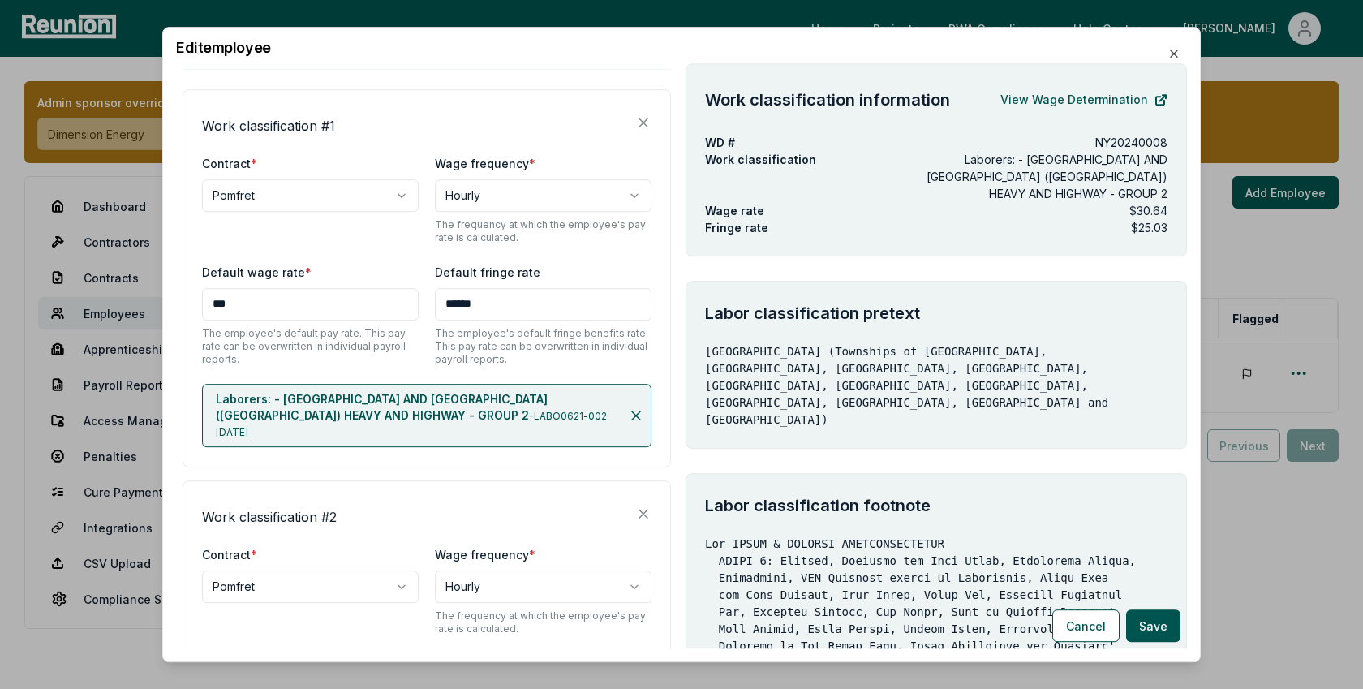
scroll to position [216, 0]
click at [1082, 91] on link "View Wage Determination" at bounding box center [1083, 100] width 167 height 32
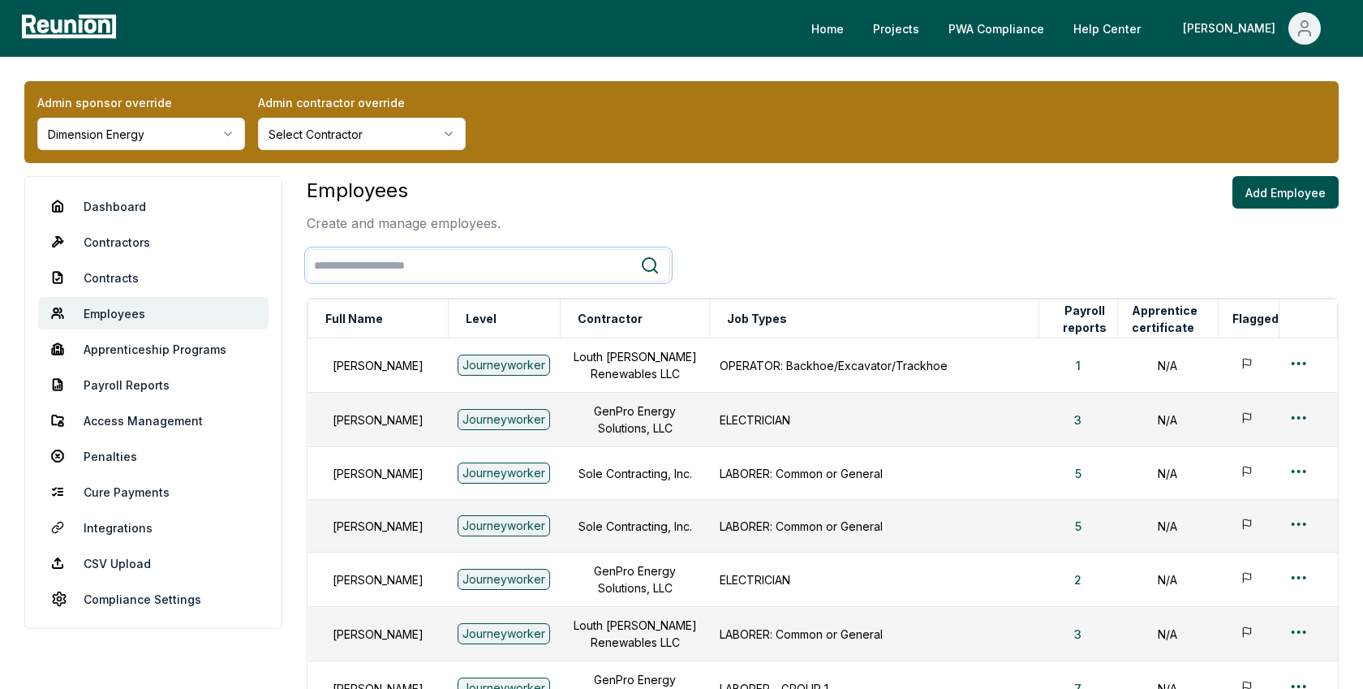
click at [455, 264] on input "search" at bounding box center [473, 266] width 333 height 30
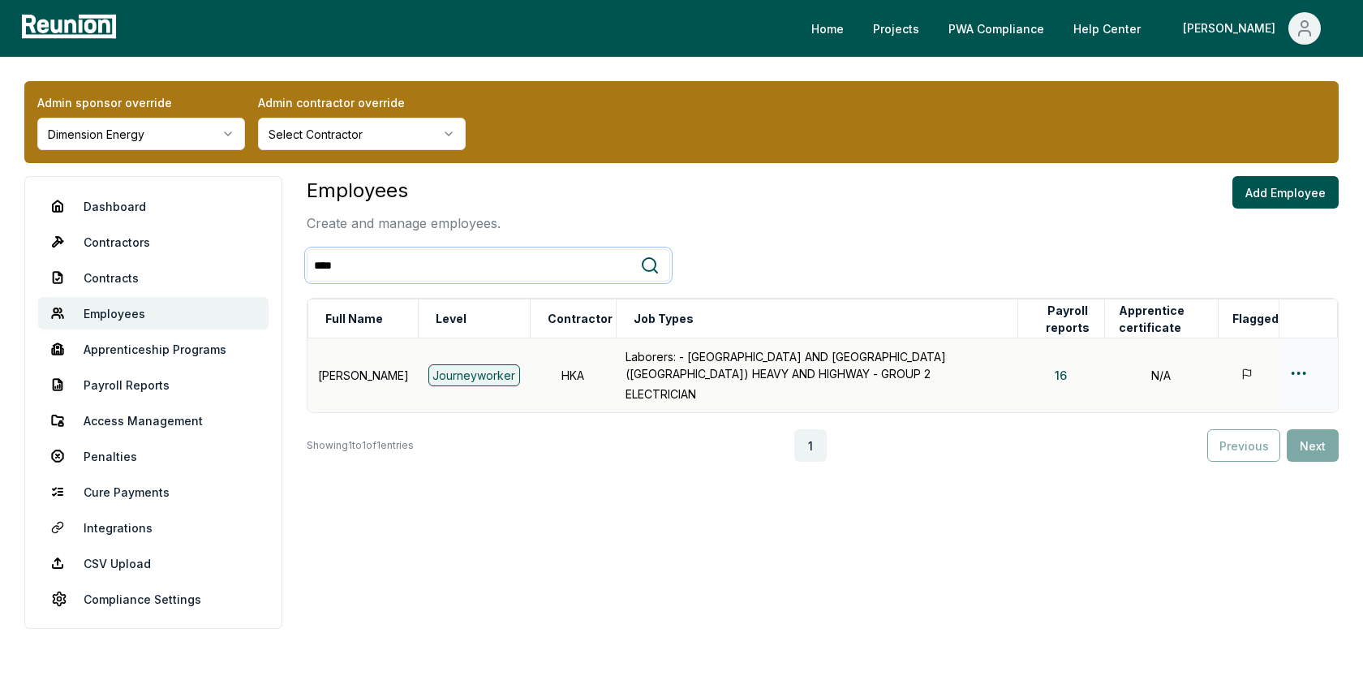
type input "****"
click at [1303, 371] on html "Please visit us on your desktop We're working on making our marketplace mobile-…" at bounding box center [681, 344] width 1363 height 689
click at [1224, 436] on div "Edit" at bounding box center [1272, 436] width 154 height 27
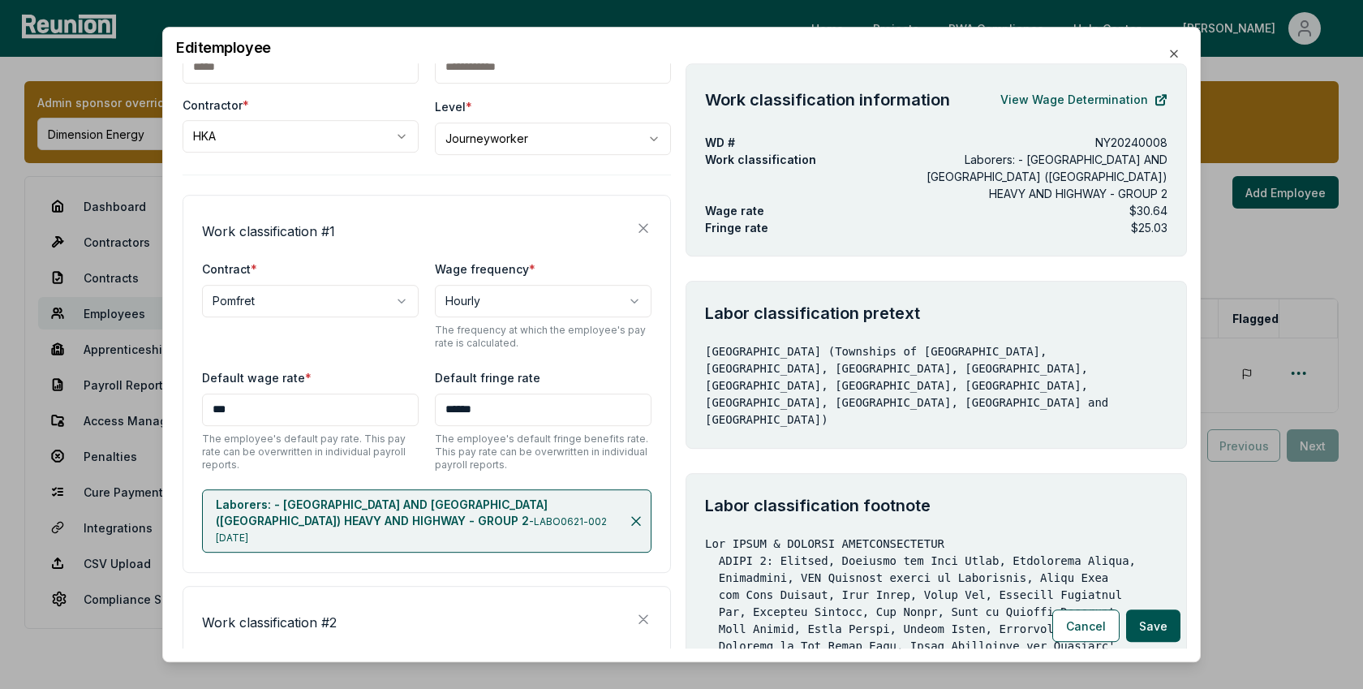
scroll to position [110, 0]
click at [1058, 98] on link "View Wage Determination" at bounding box center [1083, 100] width 167 height 32
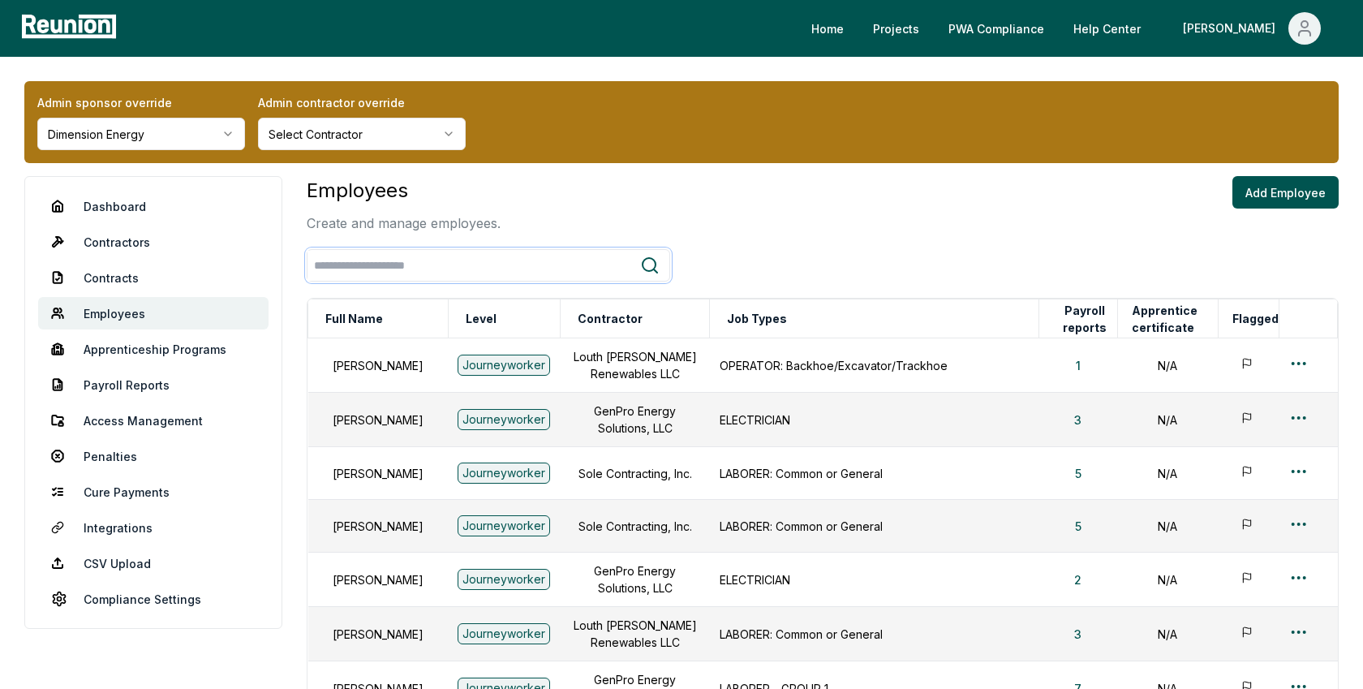
click at [379, 261] on input "search" at bounding box center [473, 266] width 333 height 30
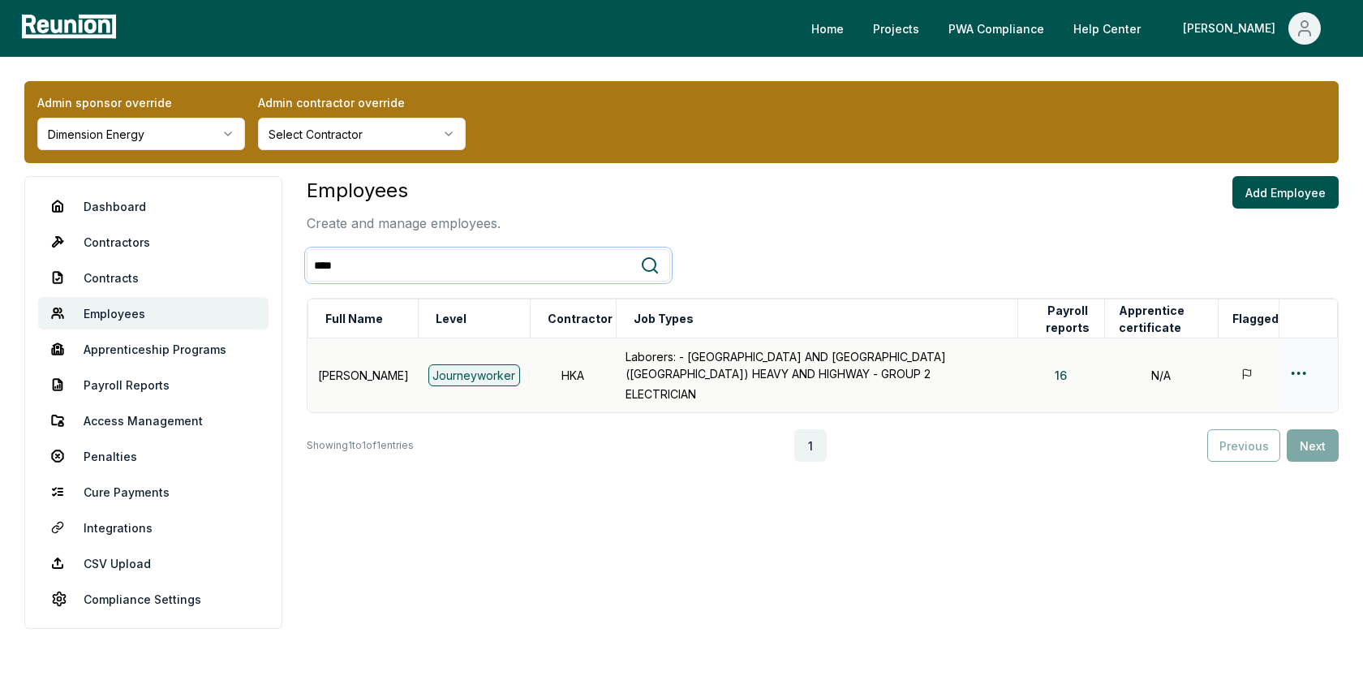
type input "****"
click at [1301, 360] on td at bounding box center [1307, 375] width 58 height 75
click at [1296, 371] on html "Please visit us on your desktop We're working on making our marketplace mobile-…" at bounding box center [681, 344] width 1363 height 689
click at [1220, 431] on div "Edit" at bounding box center [1272, 436] width 154 height 27
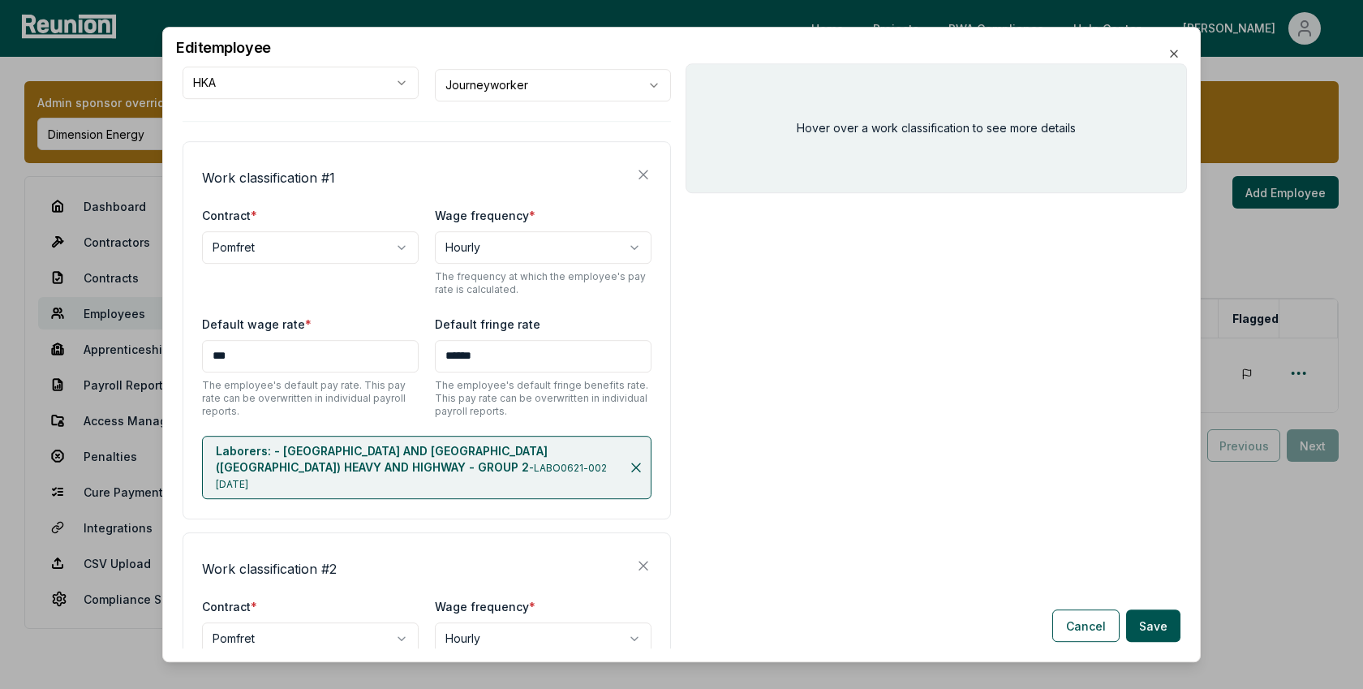
scroll to position [171, 0]
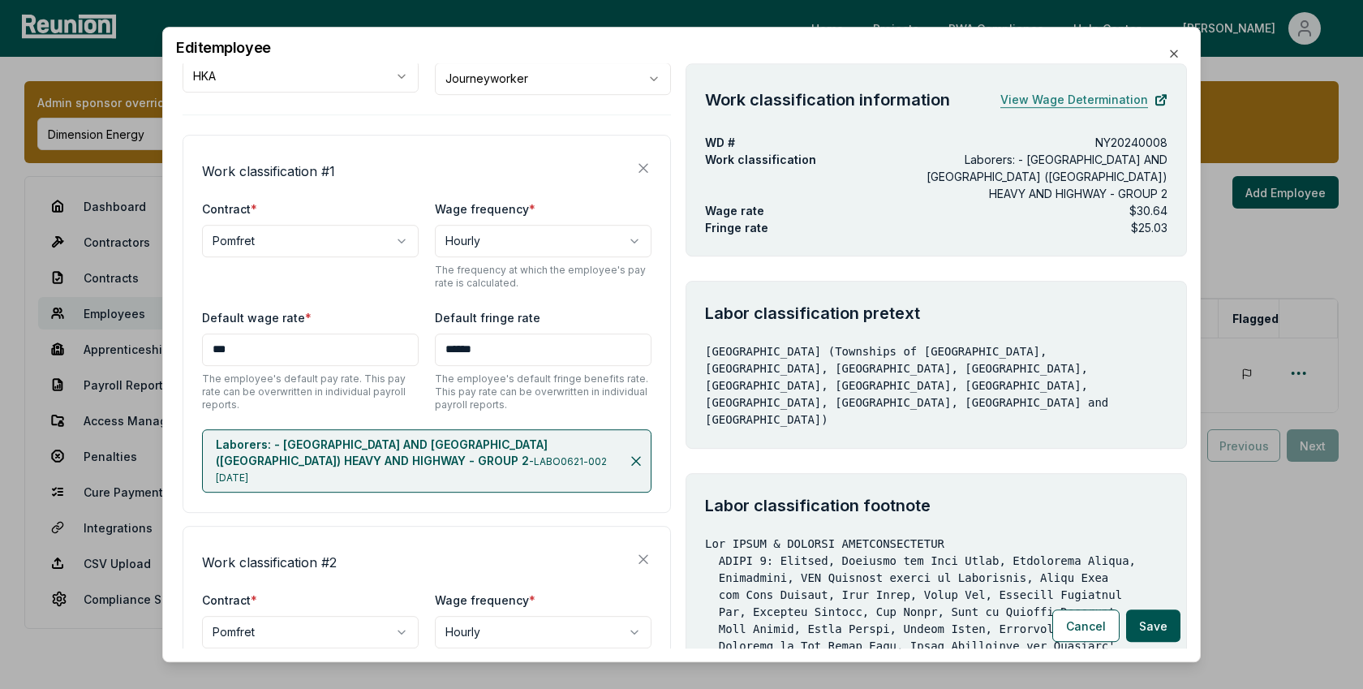
click at [1066, 92] on link "View Wage Determination" at bounding box center [1083, 100] width 167 height 32
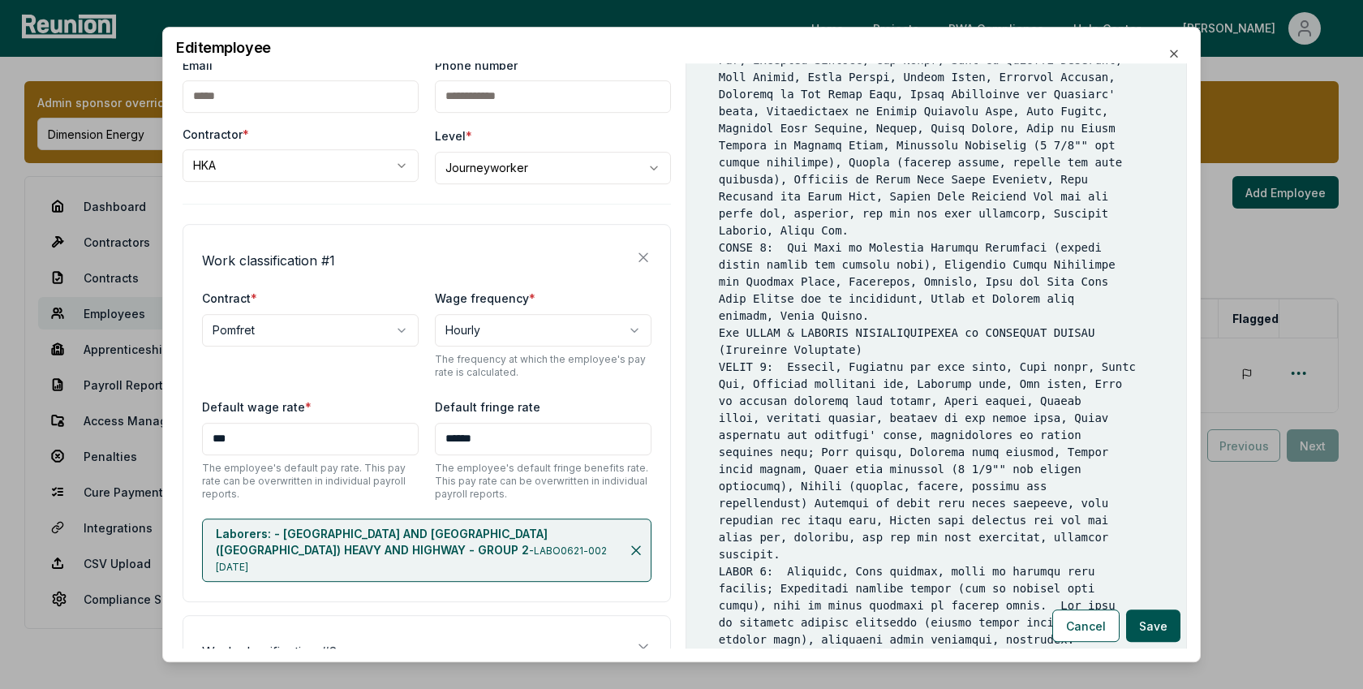
scroll to position [0, 0]
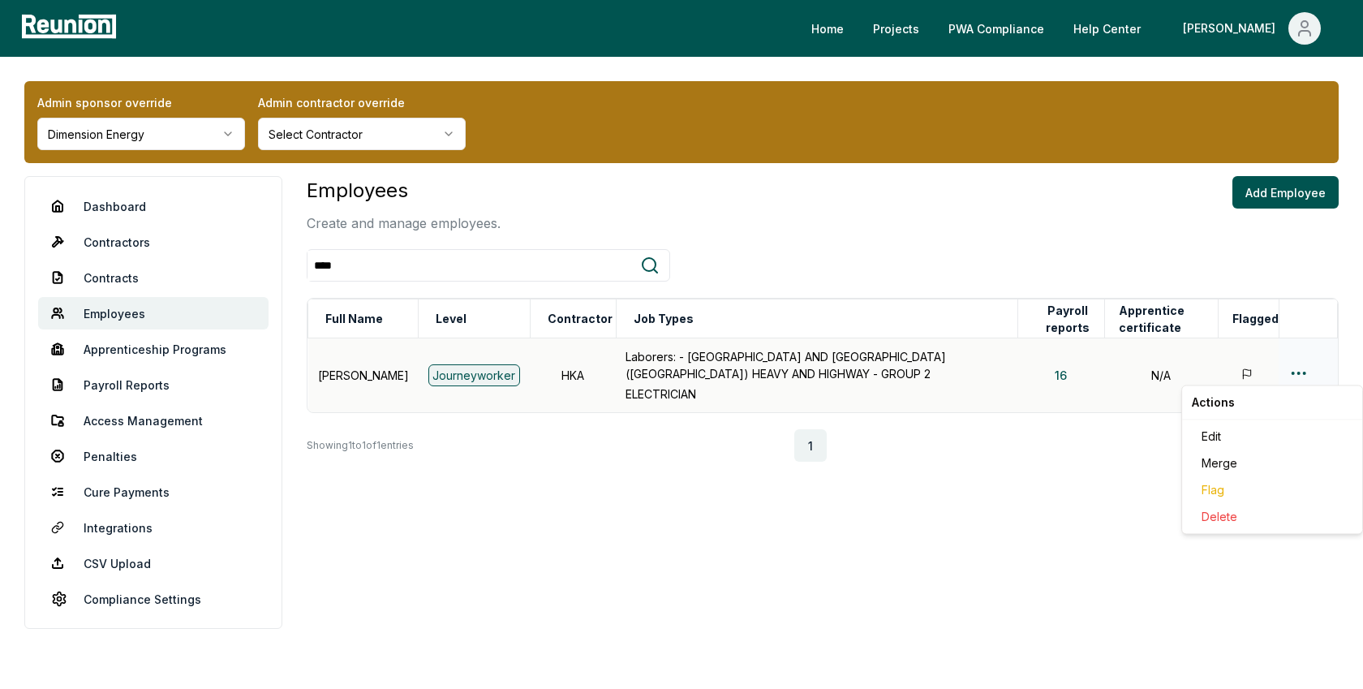
click at [1296, 371] on html "Please visit us on your desktop We're working on making our marketplace mobile-…" at bounding box center [681, 344] width 1363 height 689
click at [1218, 431] on div "Edit" at bounding box center [1272, 436] width 154 height 27
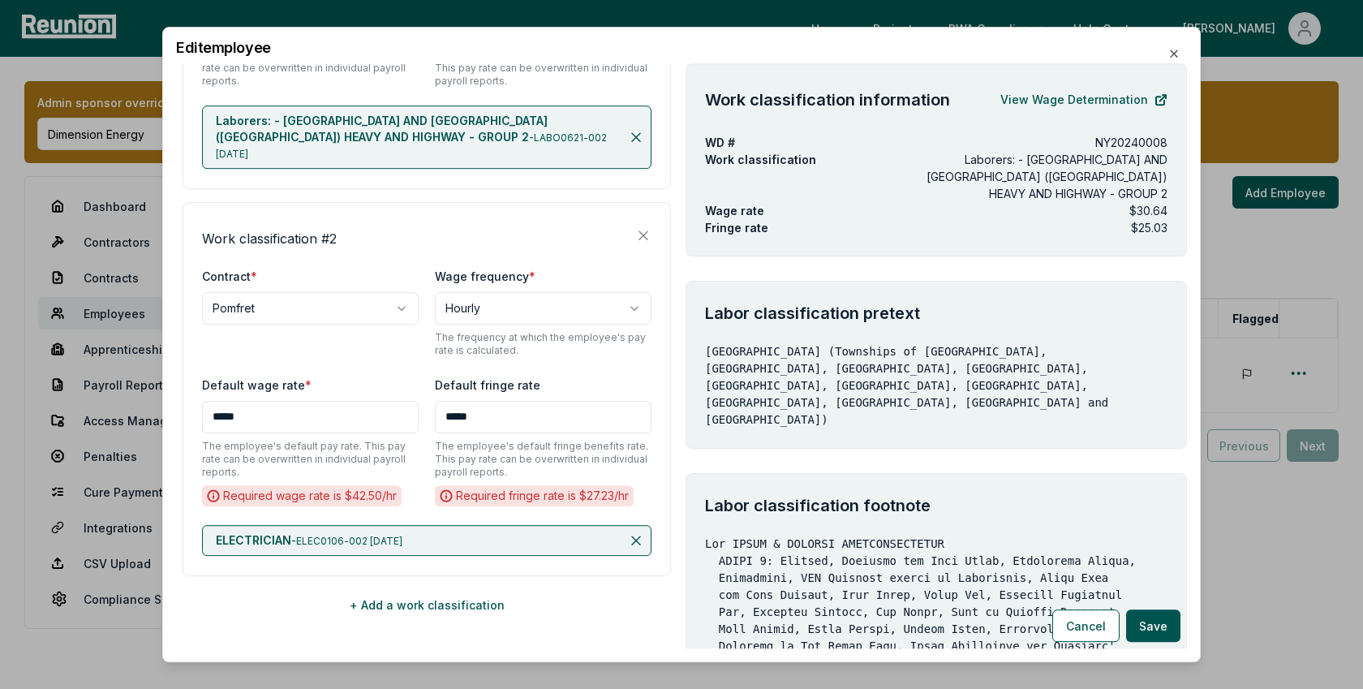
scroll to position [483, 0]
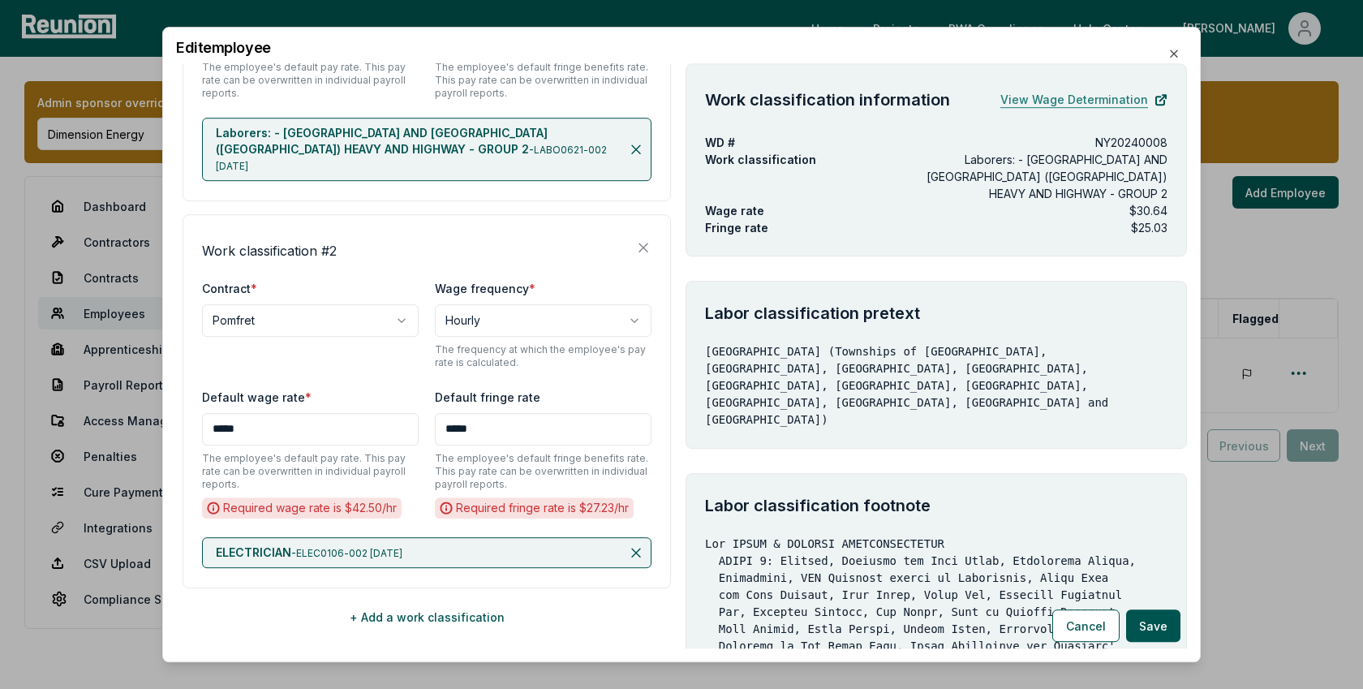
click at [1069, 94] on link "View Wage Determination" at bounding box center [1083, 100] width 167 height 32
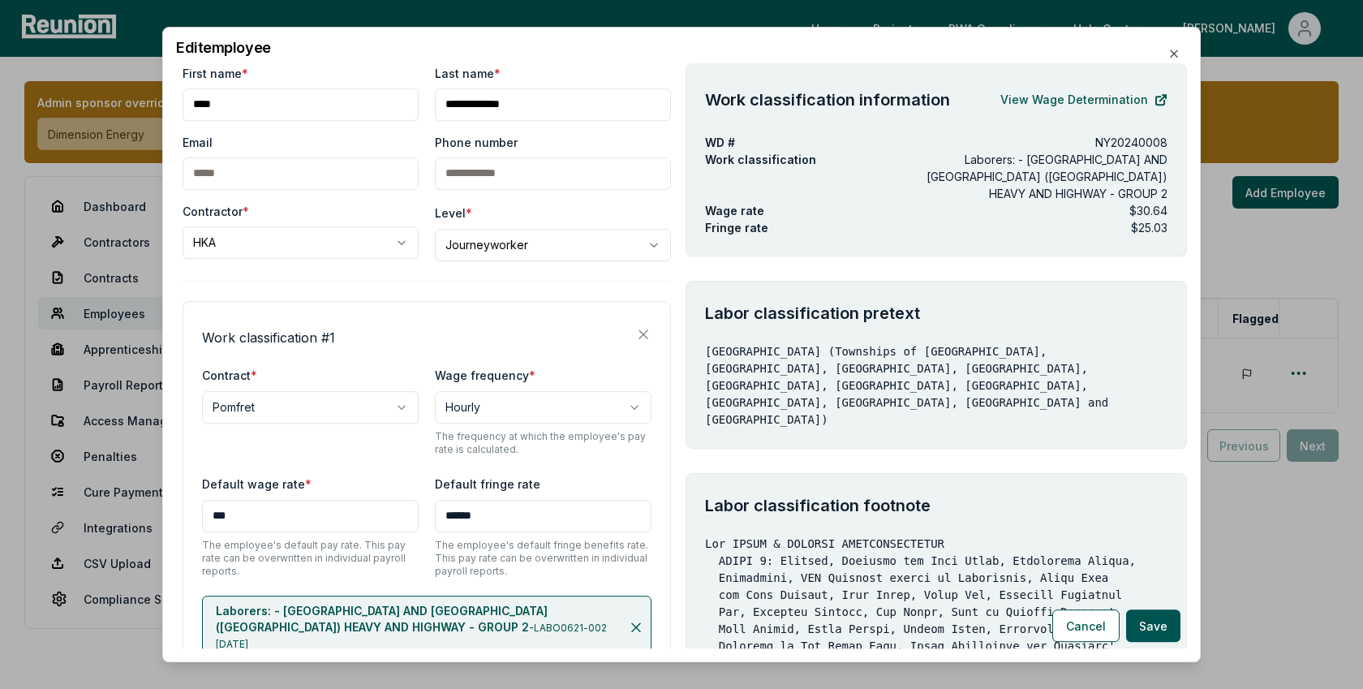
scroll to position [0, 0]
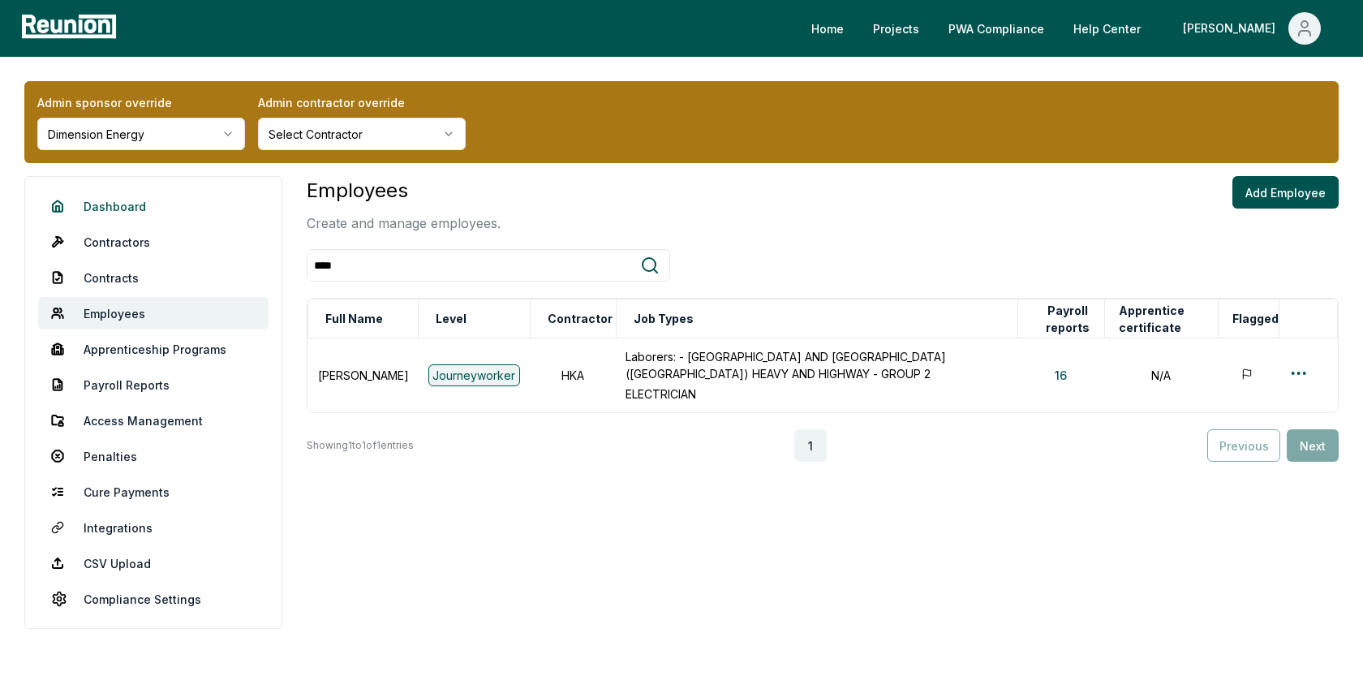
click at [87, 205] on link "Dashboard" at bounding box center [153, 206] width 230 height 32
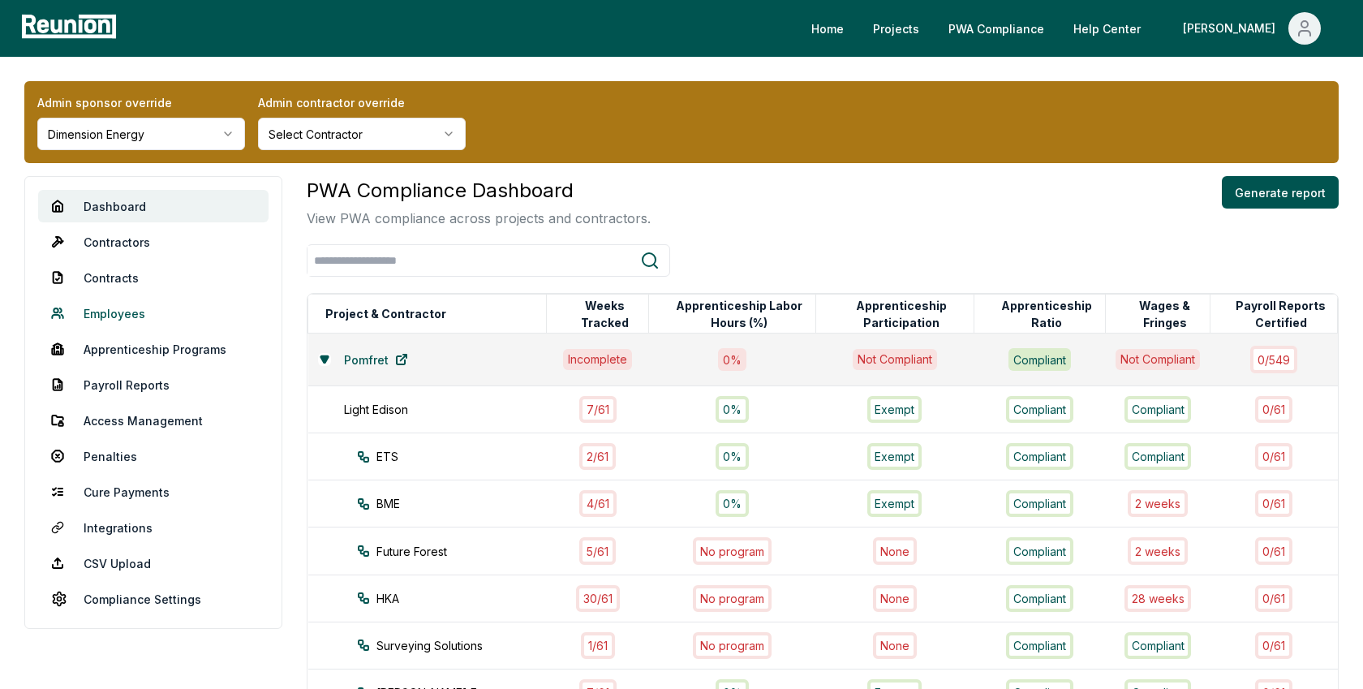
click at [127, 312] on link "Employees" at bounding box center [153, 313] width 230 height 32
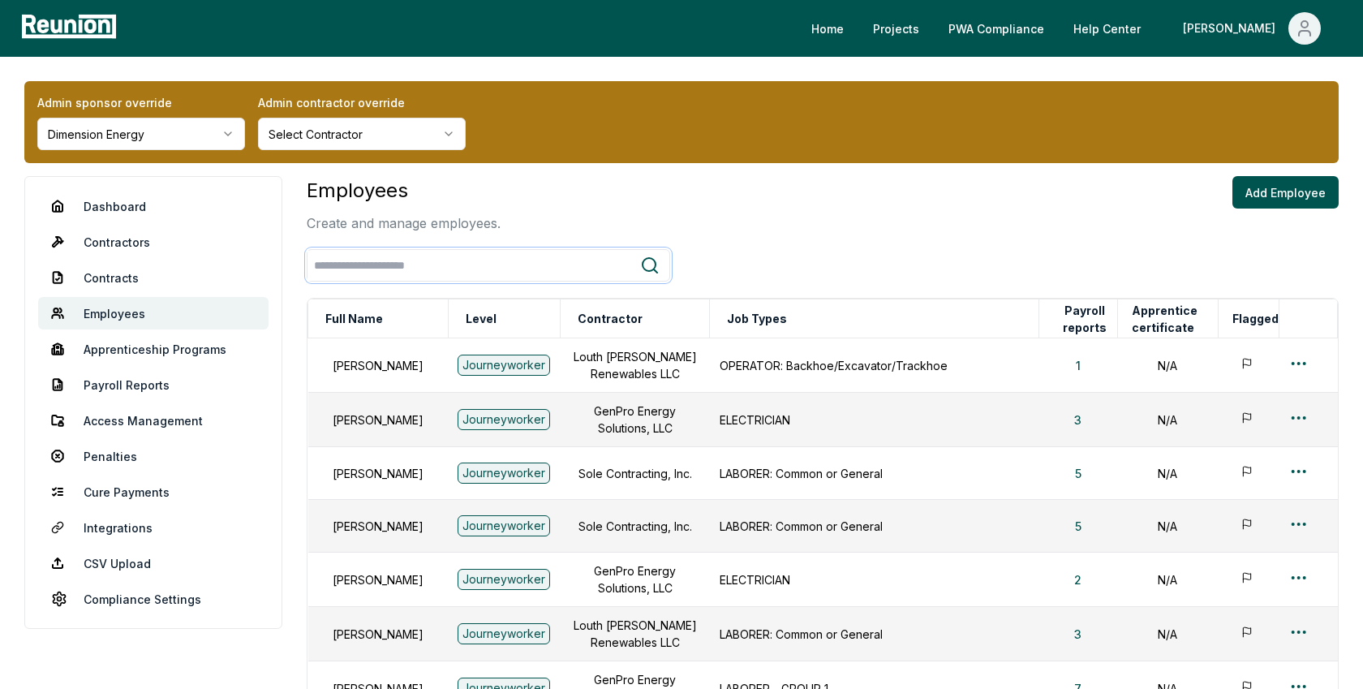
click at [381, 264] on input "search" at bounding box center [473, 266] width 333 height 30
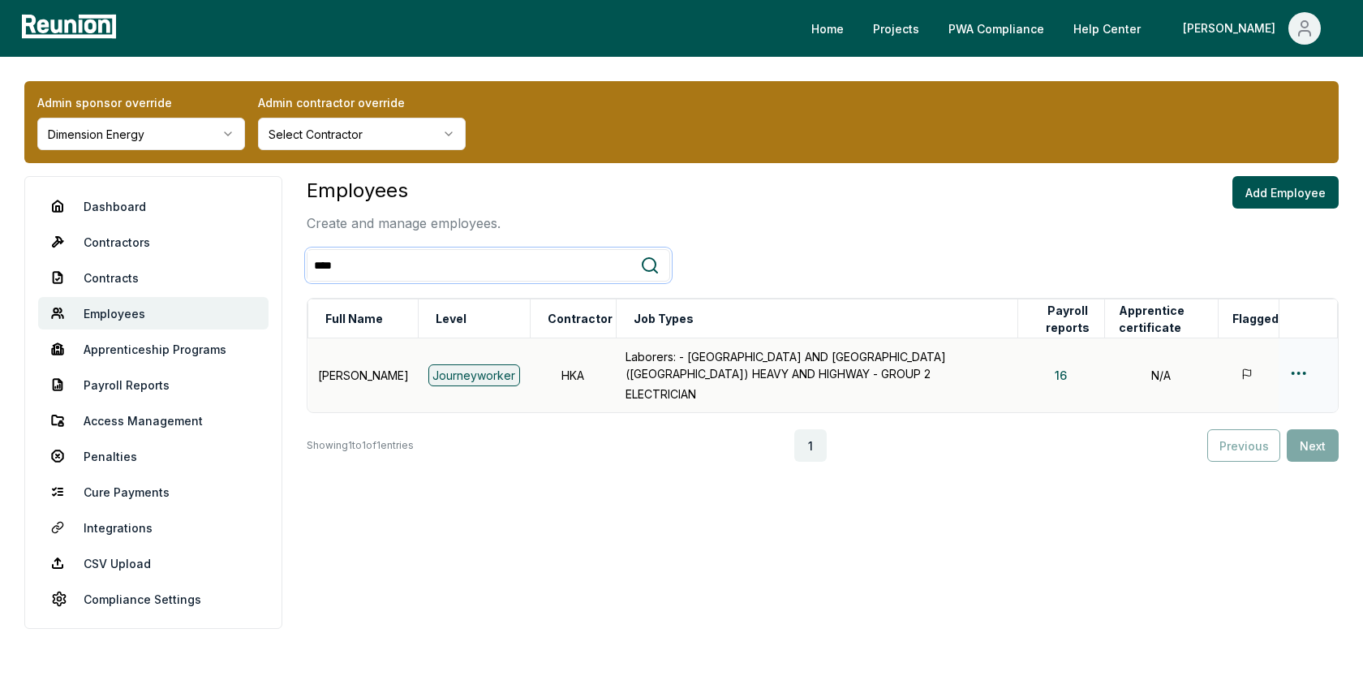
type input "****"
click at [1291, 372] on html "Please visit us on your desktop We're working on making our marketplace mobile-…" at bounding box center [681, 344] width 1363 height 689
click at [1209, 437] on div "Edit" at bounding box center [1272, 436] width 154 height 27
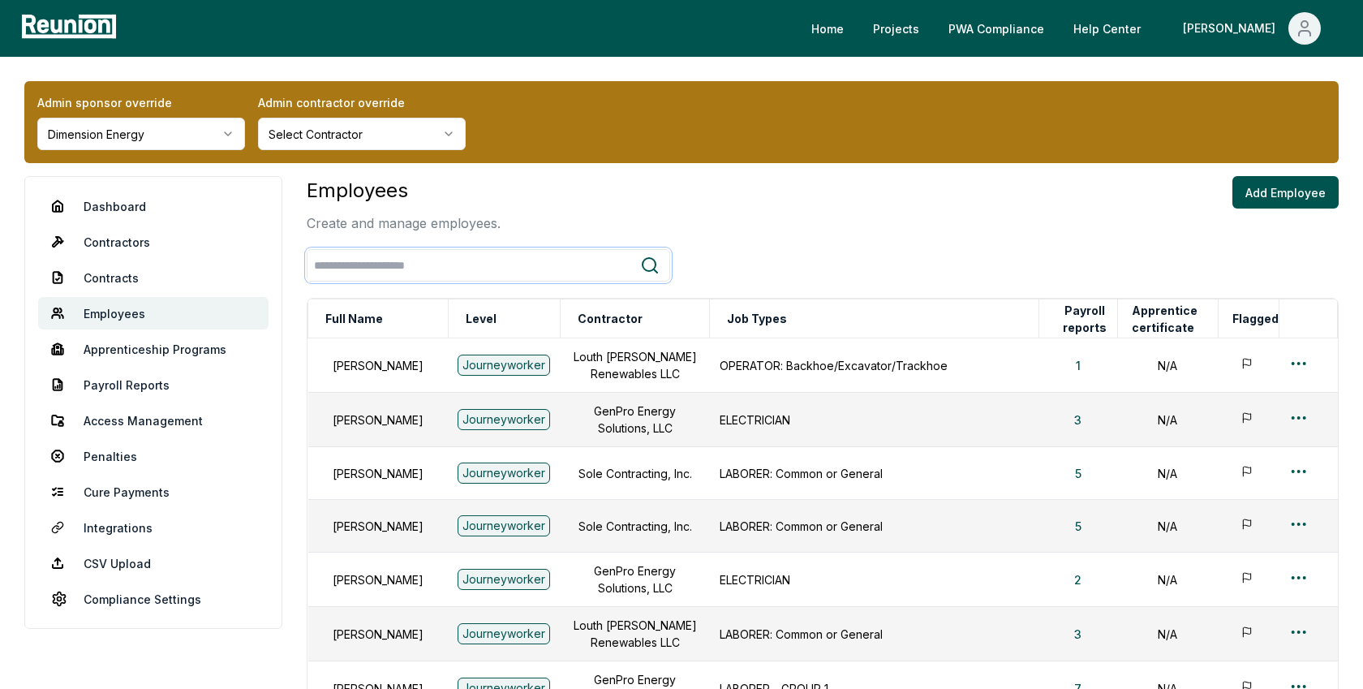
click at [371, 268] on input "search" at bounding box center [473, 266] width 333 height 30
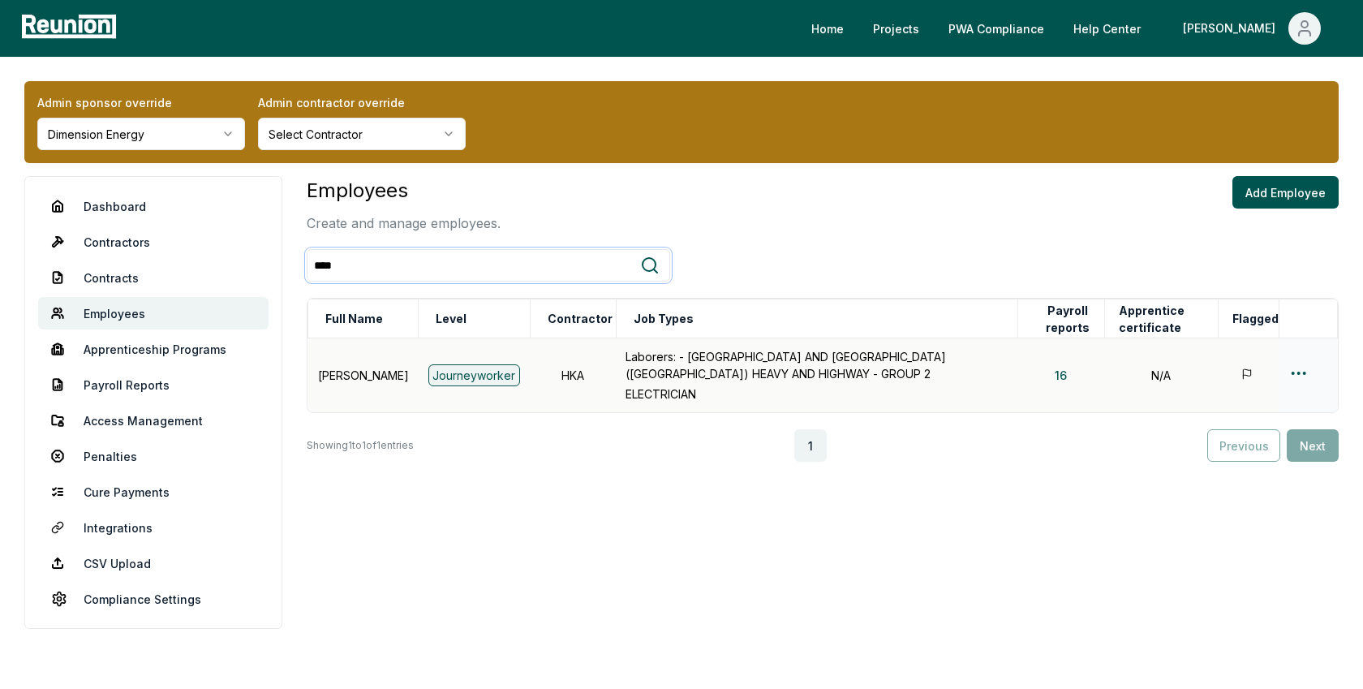
type input "****"
click at [846, 363] on html "Please visit us on your desktop We're working on making our marketplace mobile-…" at bounding box center [681, 344] width 1363 height 689
click at [846, 436] on div "Edit" at bounding box center [1272, 436] width 154 height 27
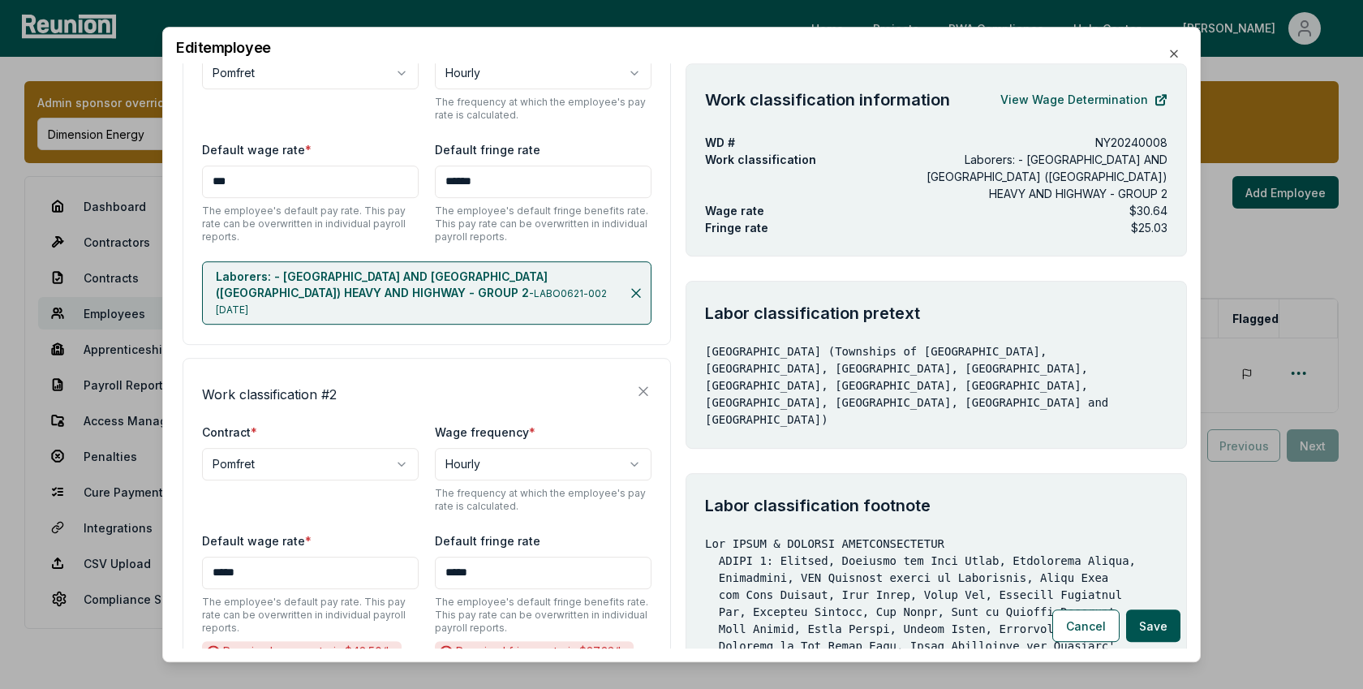
scroll to position [347, 0]
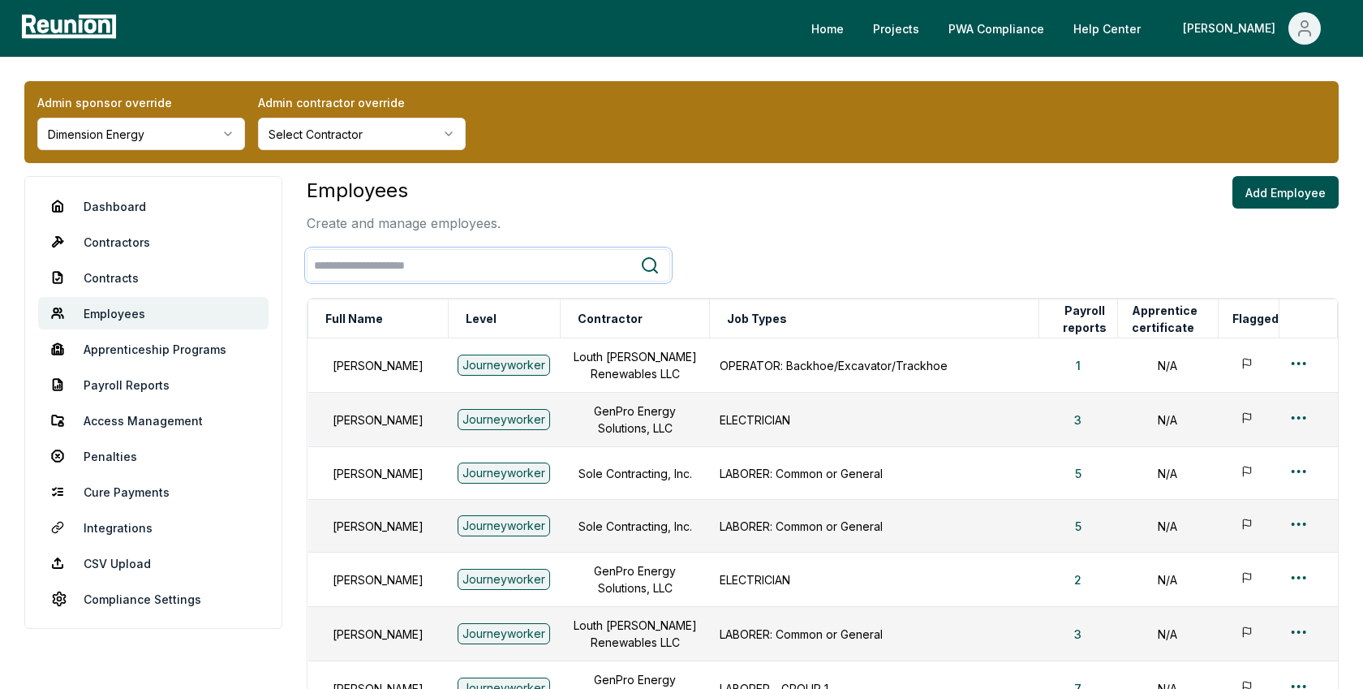
click at [457, 268] on input "search" at bounding box center [473, 266] width 333 height 30
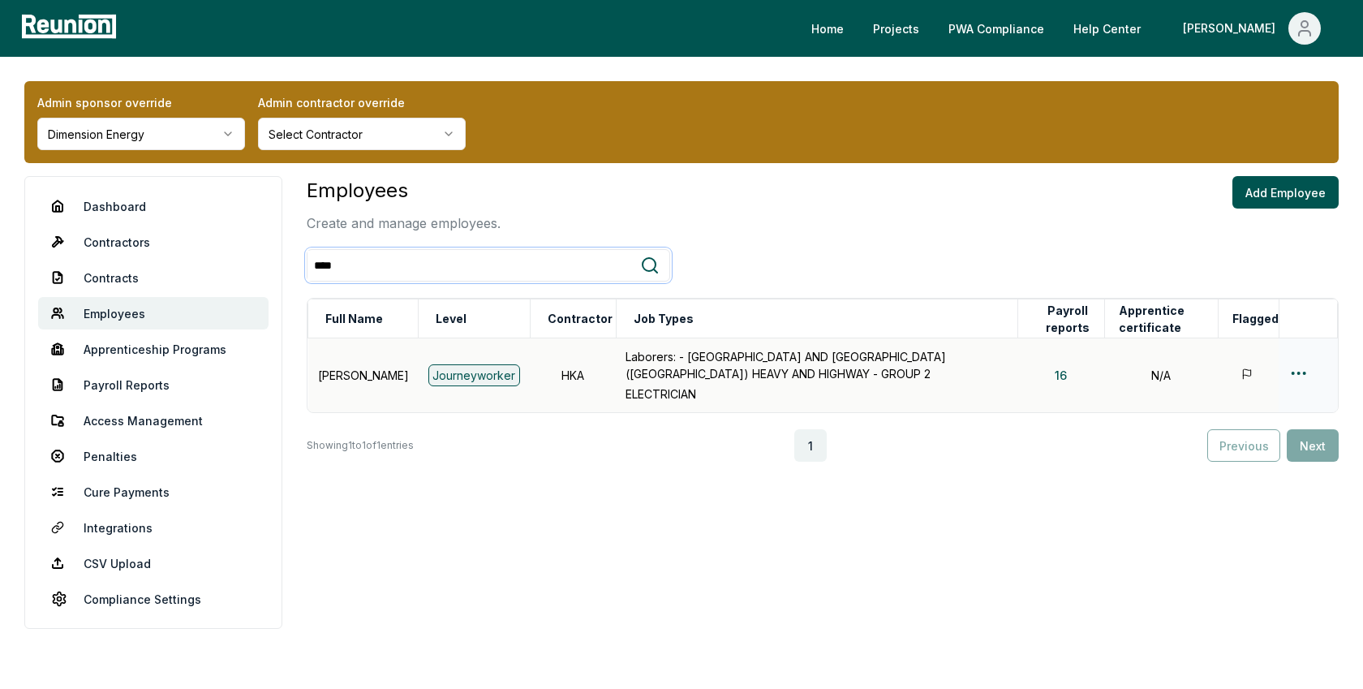
type input "****"
click at [1291, 371] on html "Please visit us on your desktop We're working on making our marketplace mobile-…" at bounding box center [681, 344] width 1363 height 689
click at [1210, 437] on div "Edit" at bounding box center [1272, 436] width 154 height 27
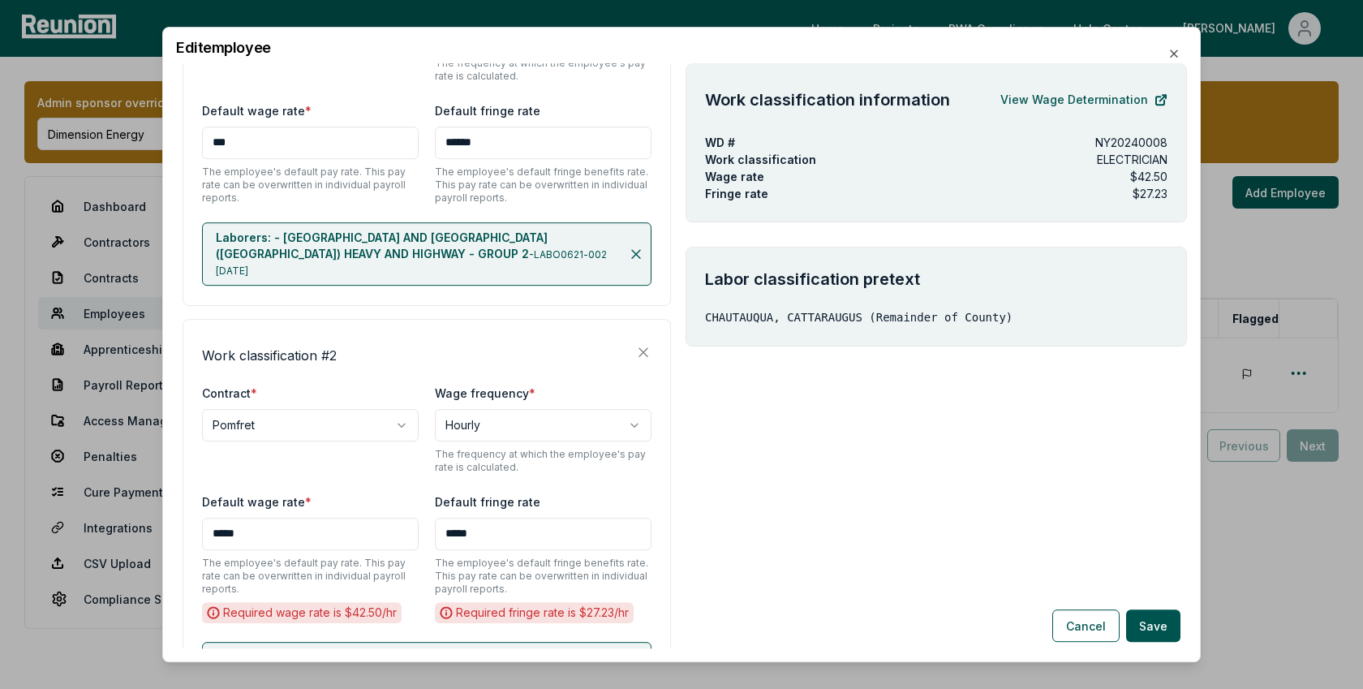
scroll to position [349, 0]
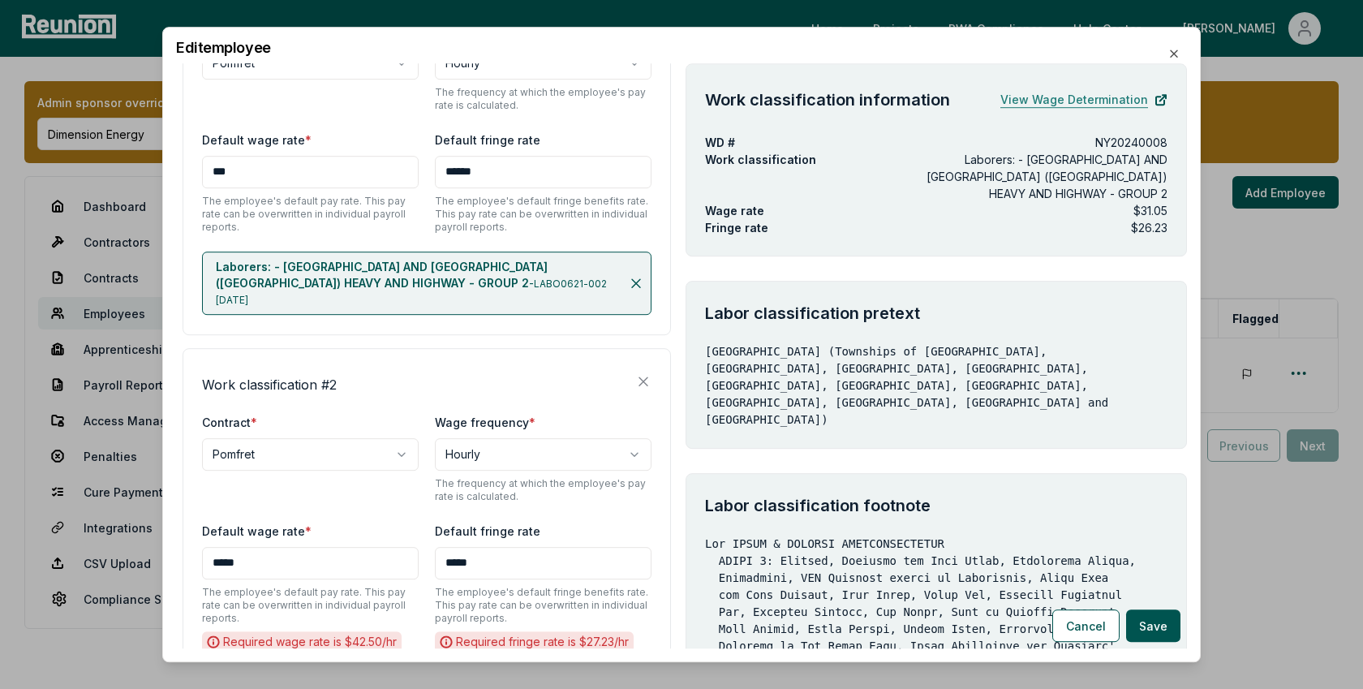
click at [1087, 98] on link "View Wage Determination" at bounding box center [1083, 100] width 167 height 32
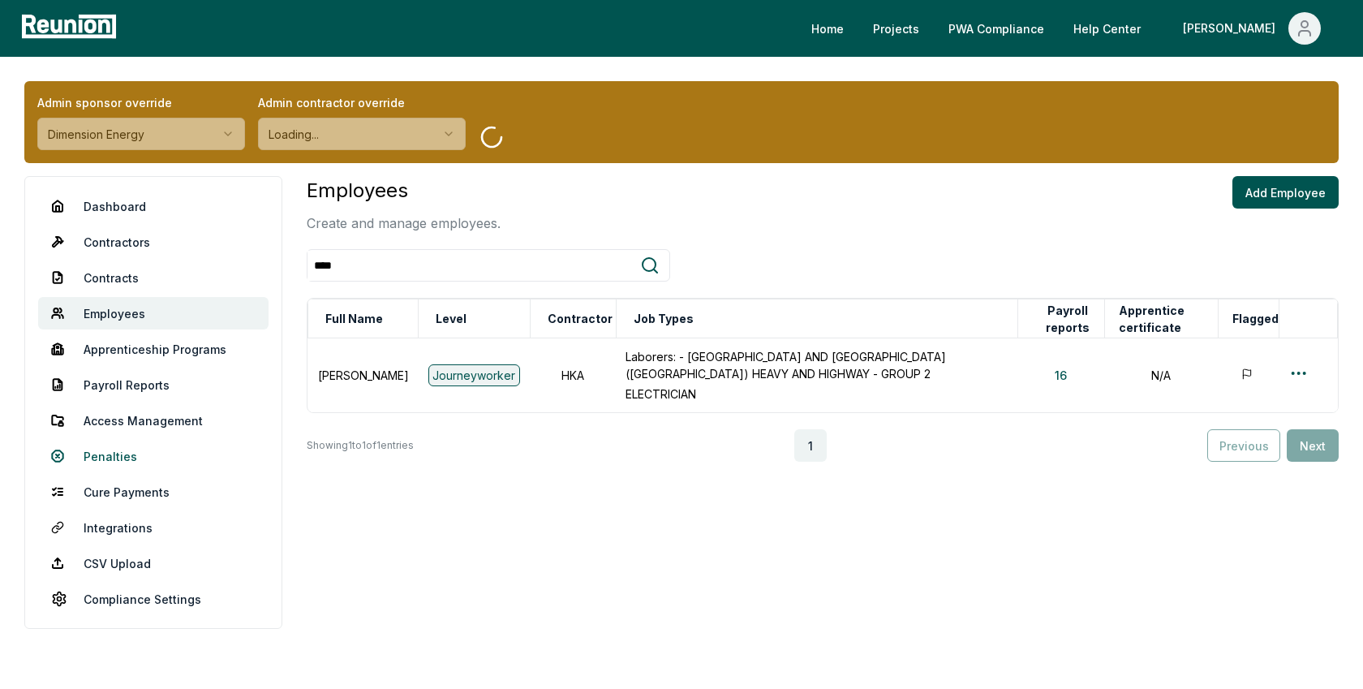
click at [122, 449] on link "Penalties" at bounding box center [153, 456] width 230 height 32
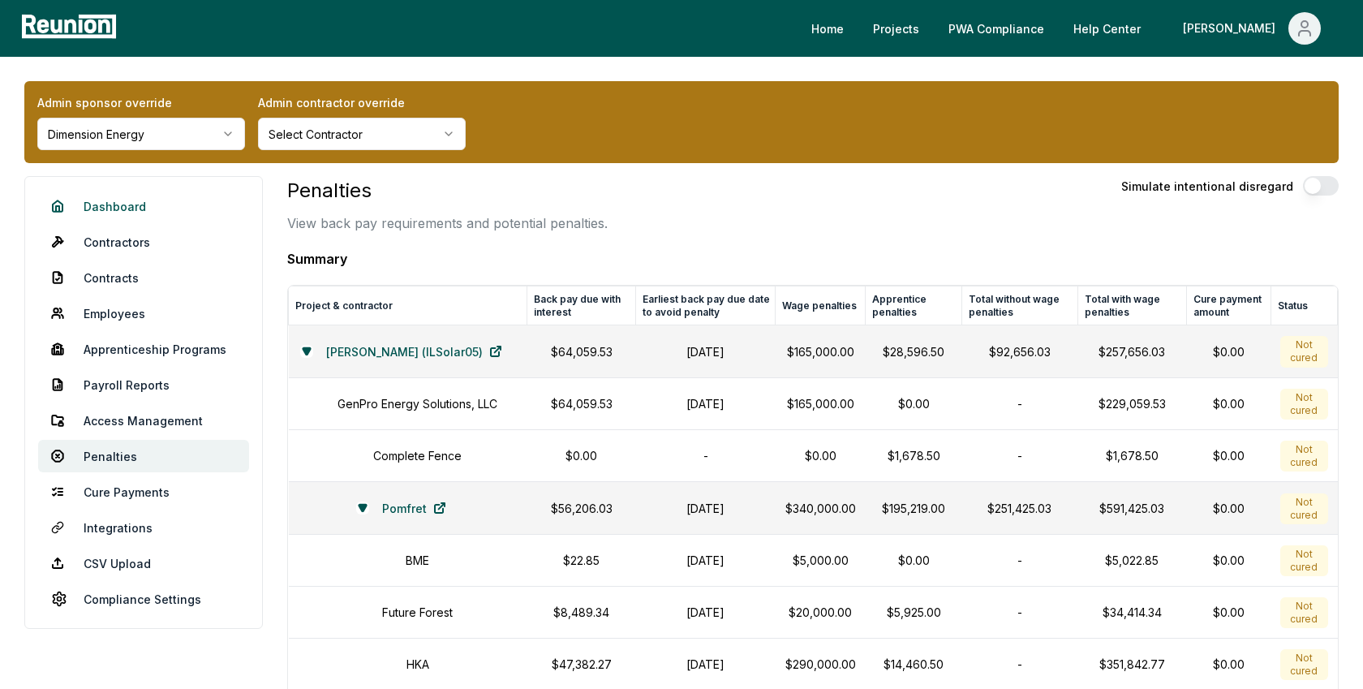
click at [136, 209] on link "Dashboard" at bounding box center [143, 206] width 211 height 32
